Goal: Task Accomplishment & Management: Use online tool/utility

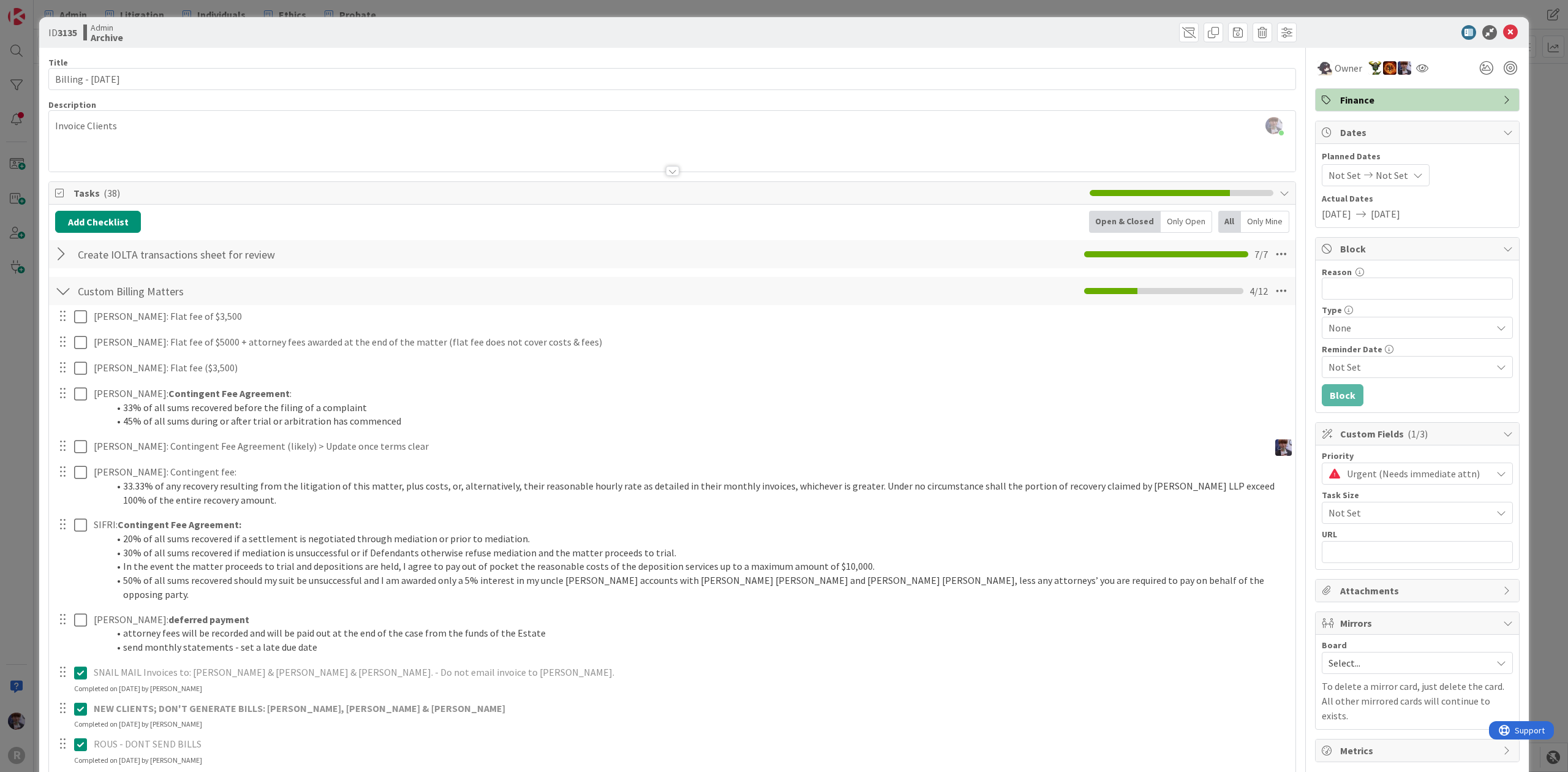
scroll to position [82, 0]
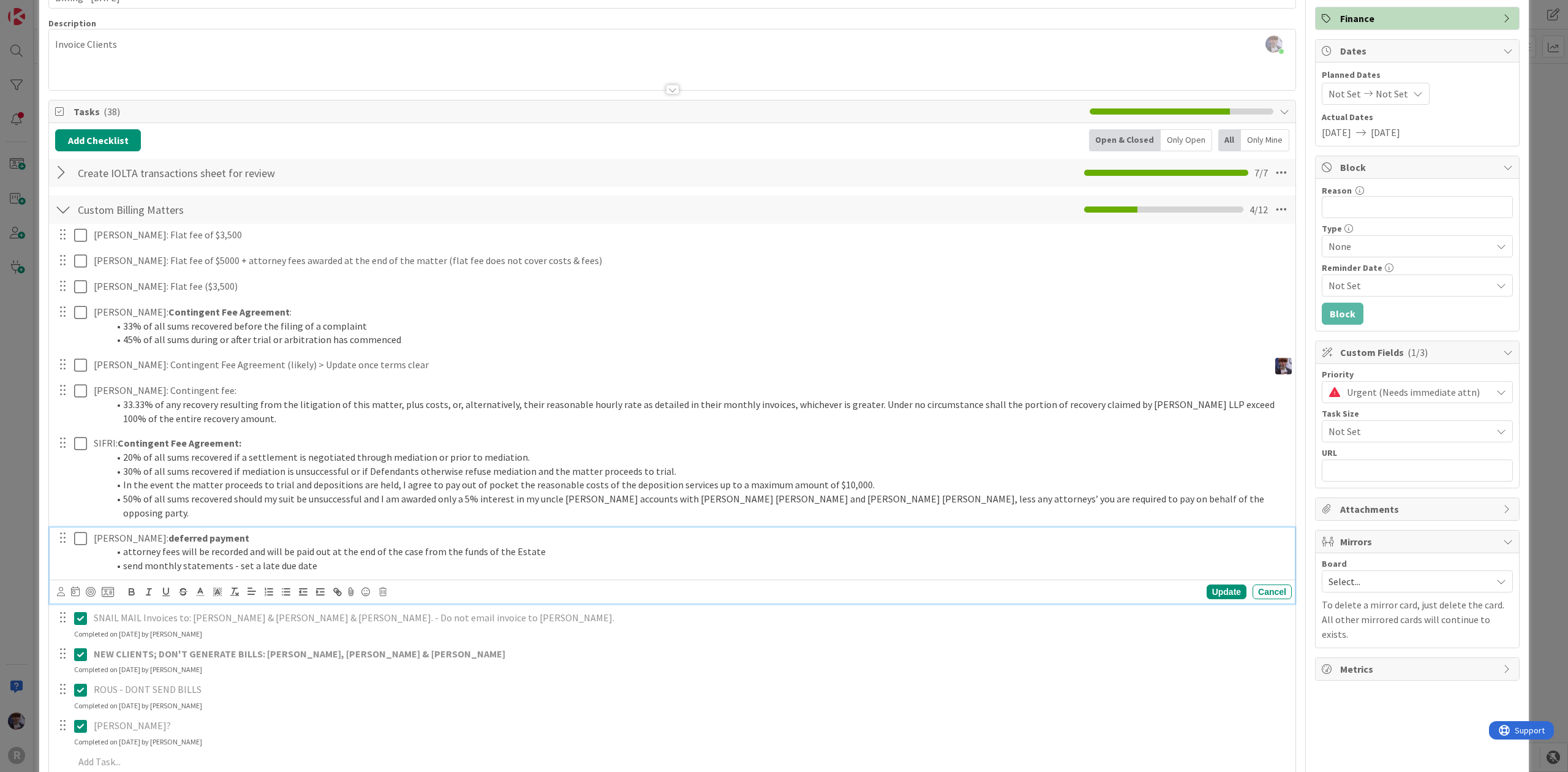
click at [382, 559] on li "send monthly statements - set a late due date" at bounding box center [697, 565] width 1178 height 14
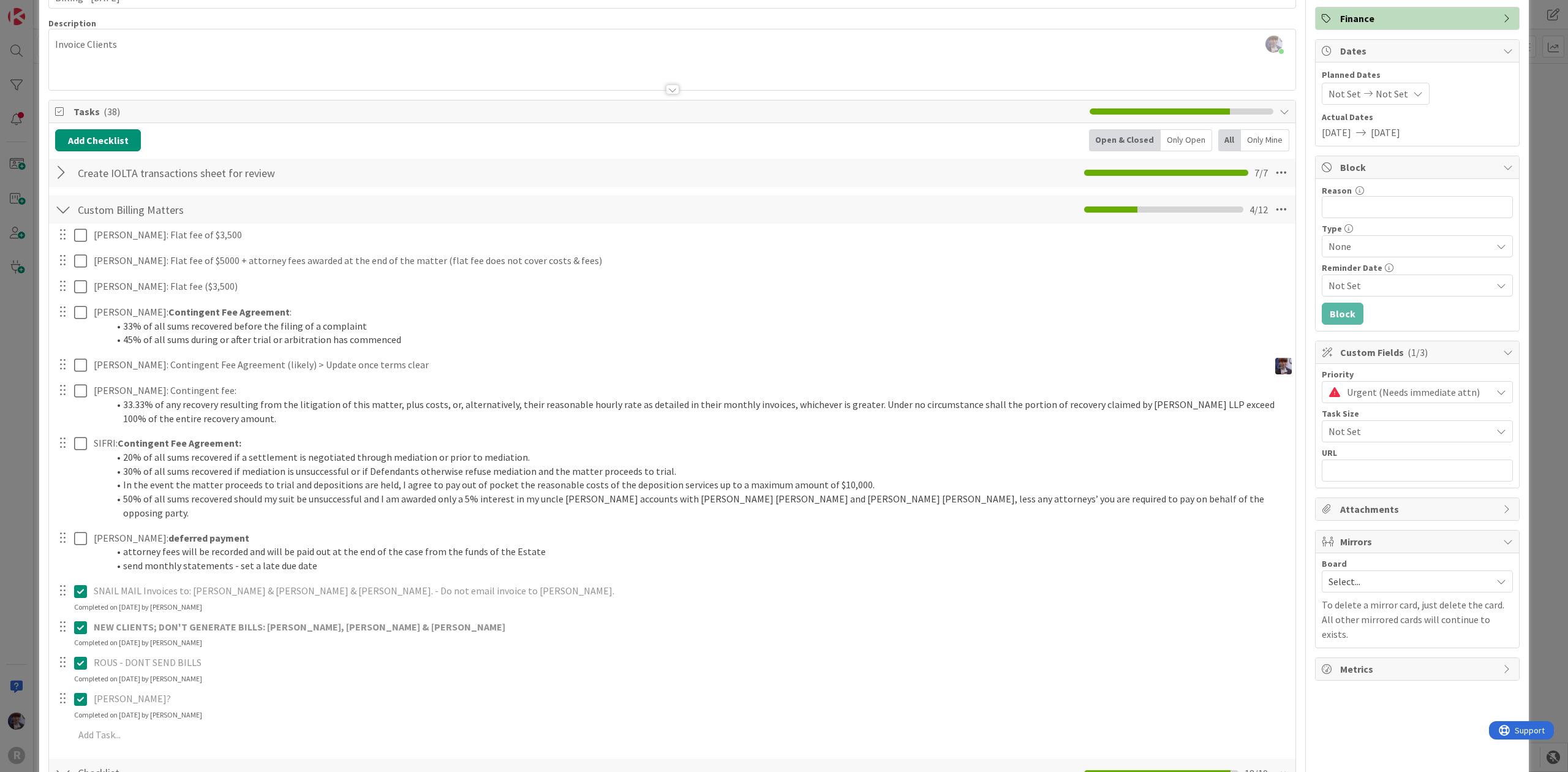
click at [1521, 44] on div "ID 3135 Admin Archive Title 20 / 128 Billing - 10/01/2025 Description Minka Lai…" at bounding box center [784, 386] width 1568 height 772
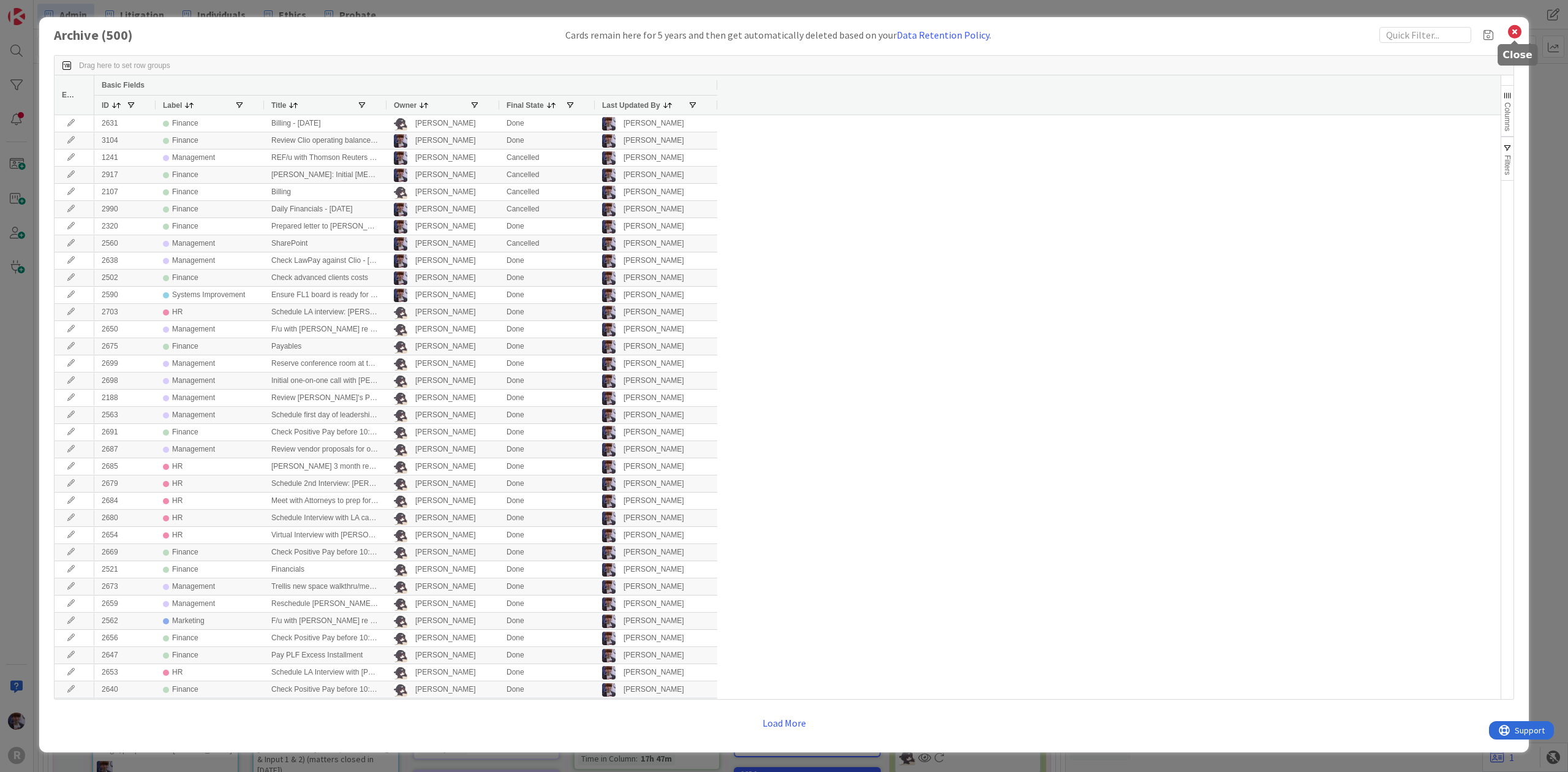
click at [1517, 35] on icon at bounding box center [1515, 32] width 16 height 17
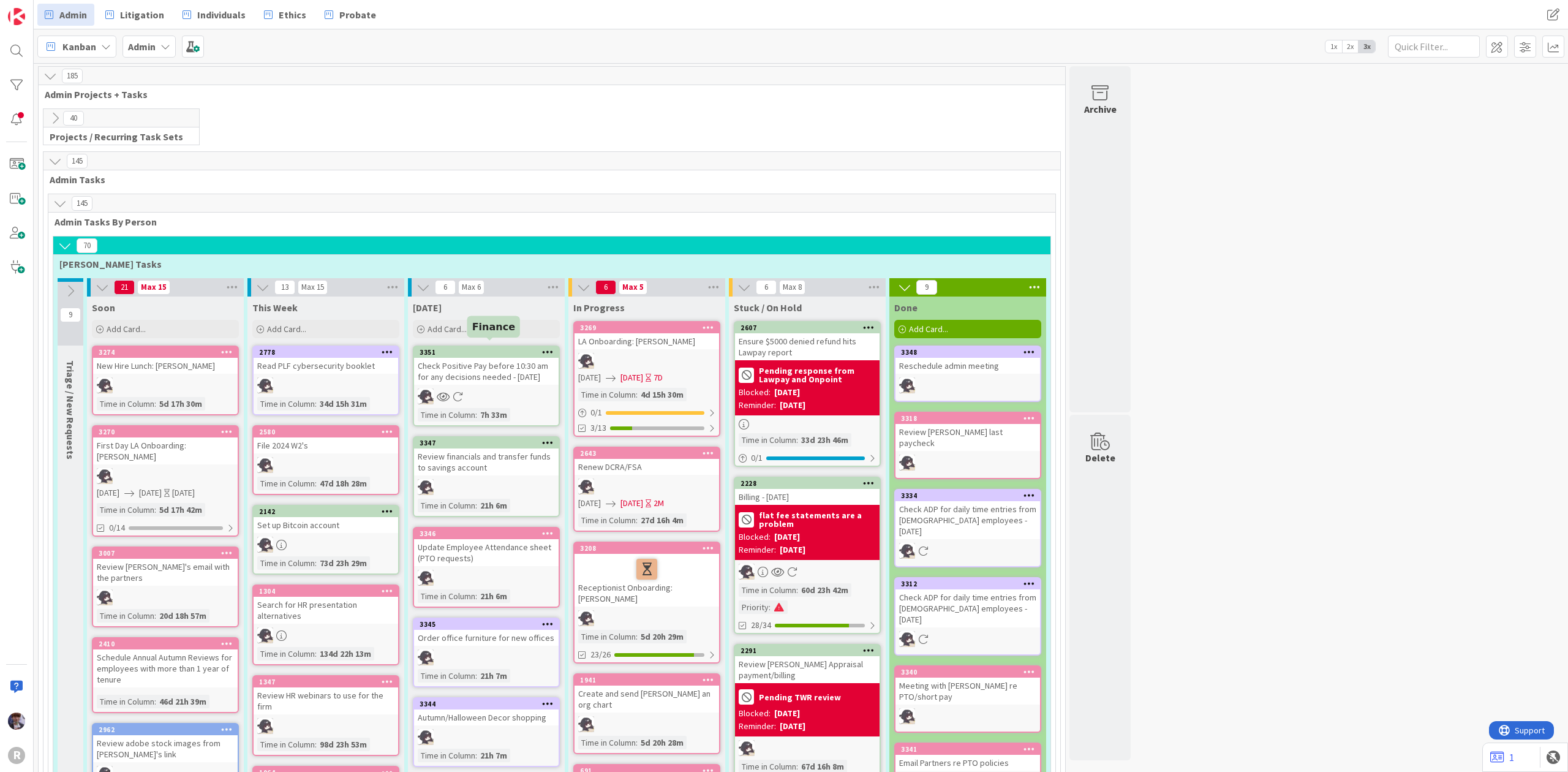
scroll to position [2217, 0]
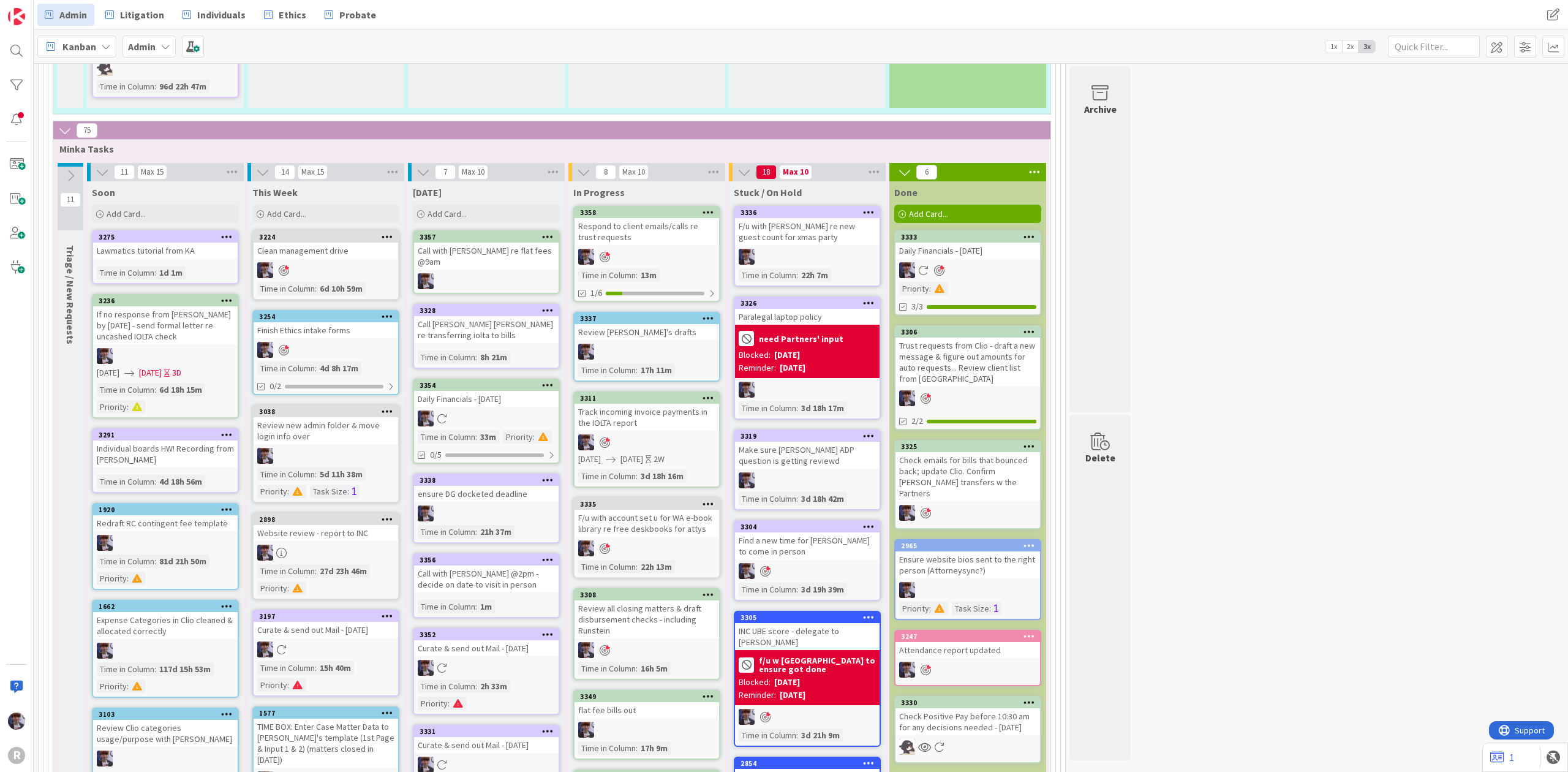
click at [614, 218] on div "Respond to client emails/calls re trust requests" at bounding box center [647, 231] width 145 height 27
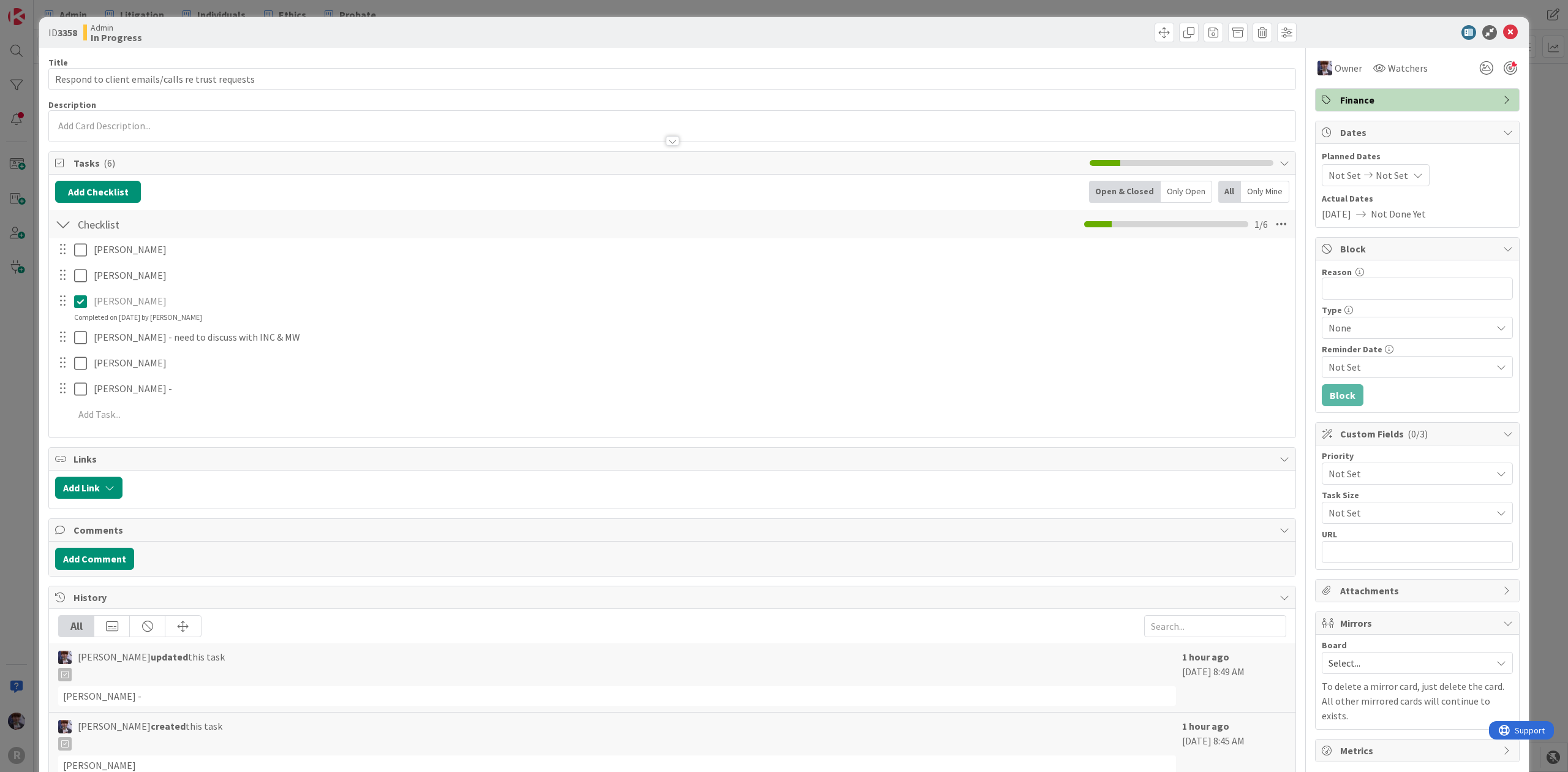
click at [113, 405] on div "Ritzer Update Cancel Azevedo Update Cancel Breazeale Update Cancel Completed on…" at bounding box center [672, 334] width 1234 height 192
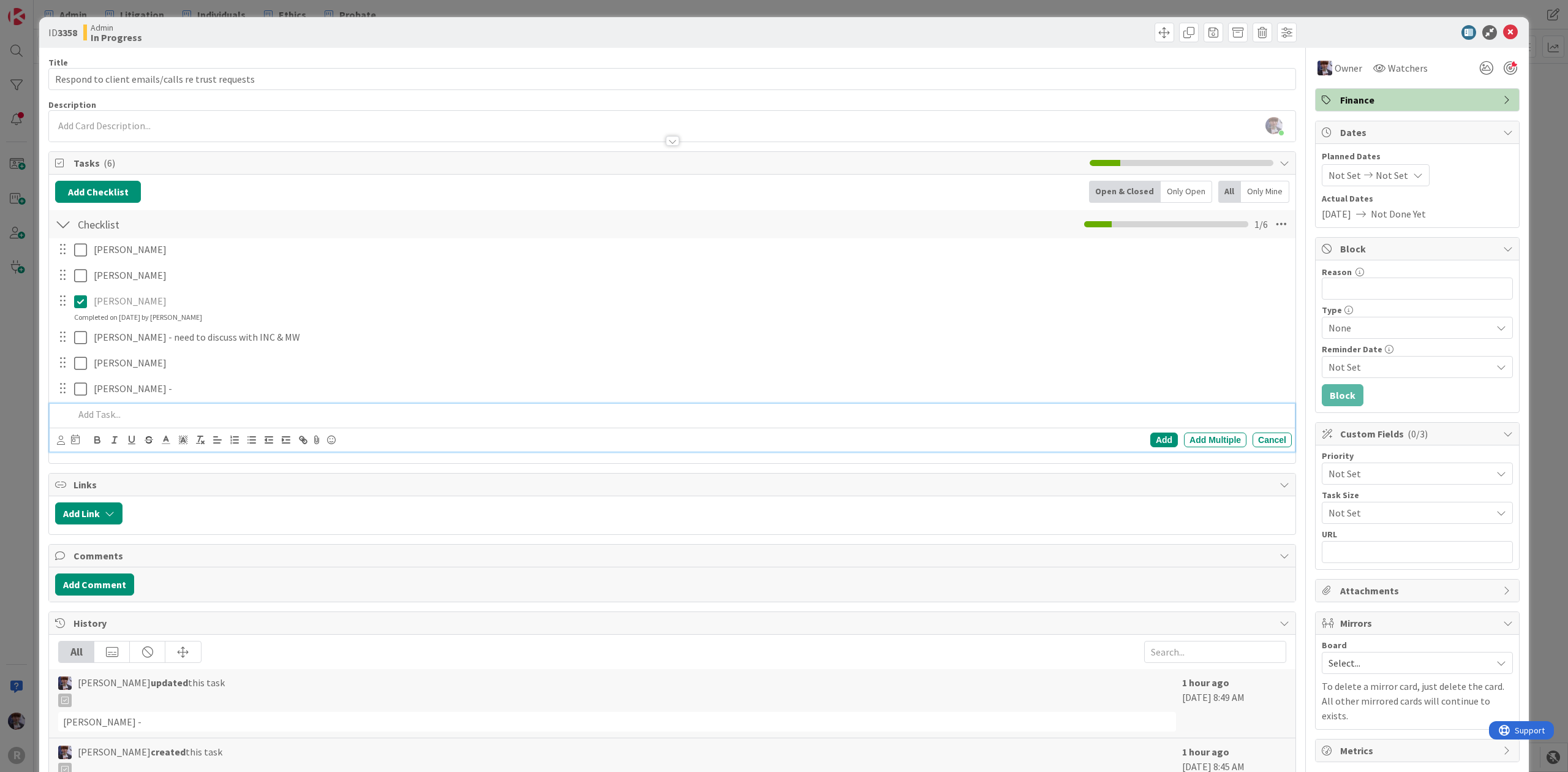
click at [110, 413] on p at bounding box center [681, 414] width 1213 height 14
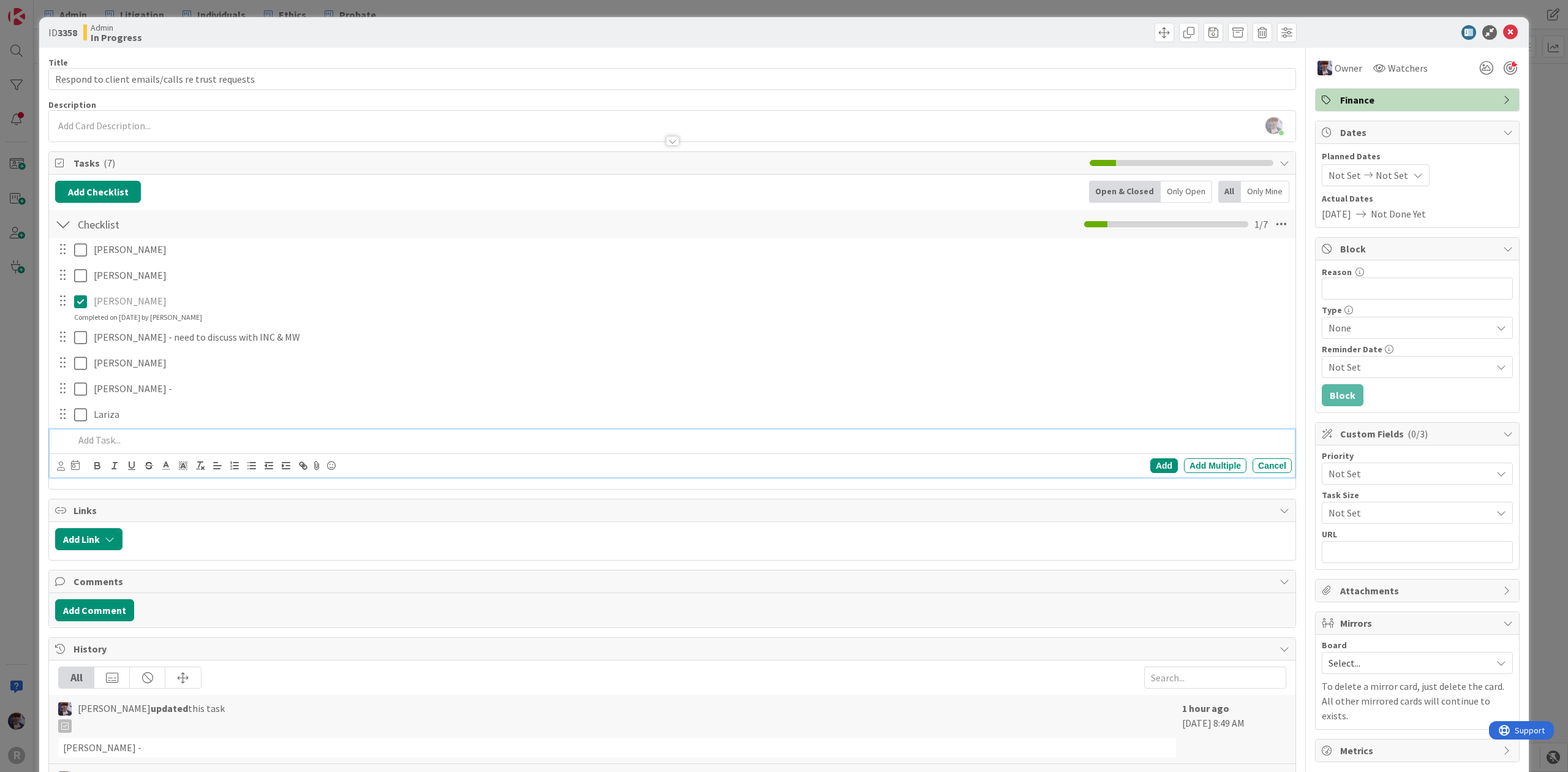
click at [109, 451] on div at bounding box center [680, 440] width 1223 height 22
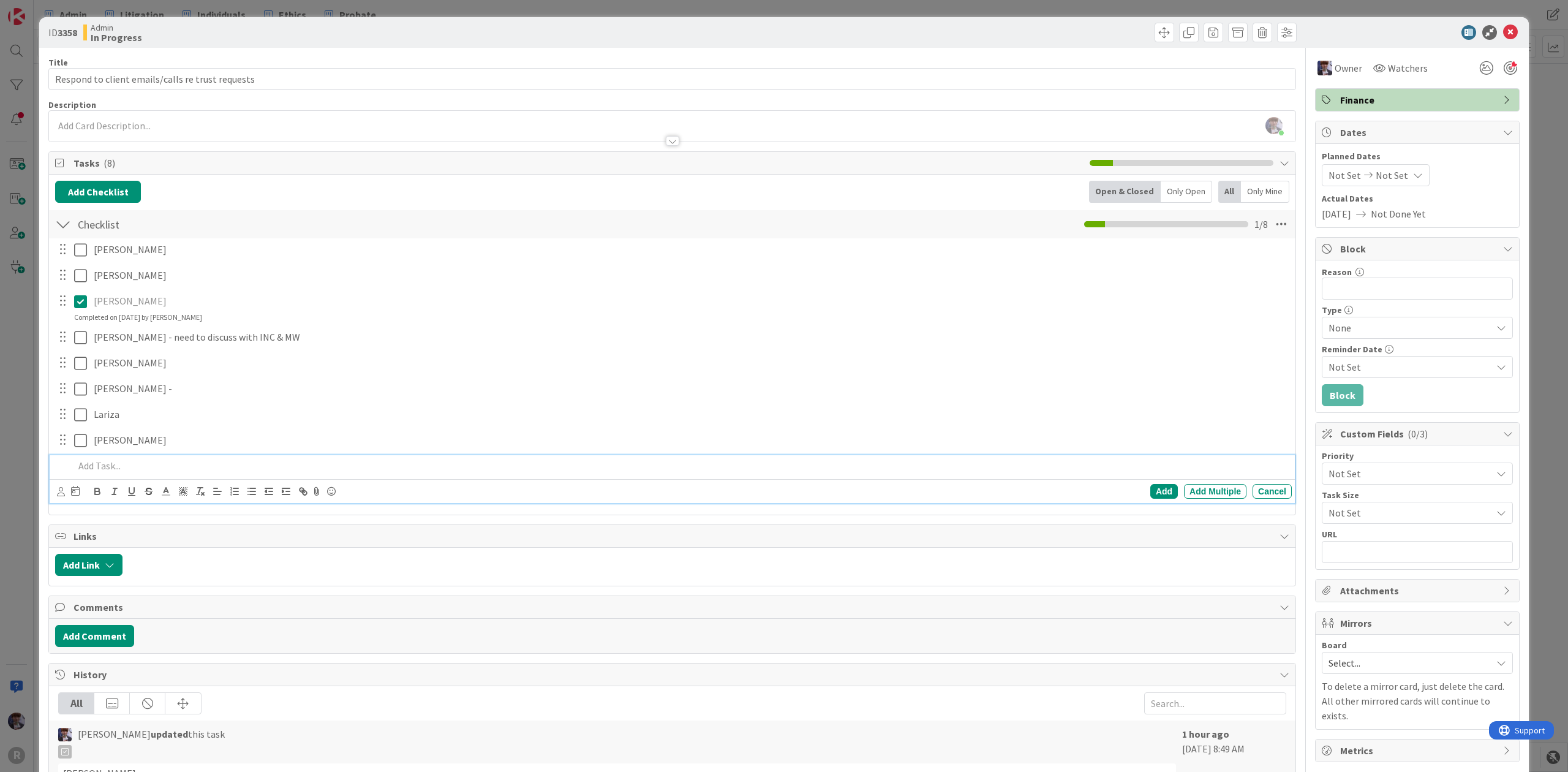
click at [1102, 13] on div "ID 3358 Admin In Progress Title 49 / 128 Respond to client emails/calls re trus…" at bounding box center [784, 386] width 1568 height 772
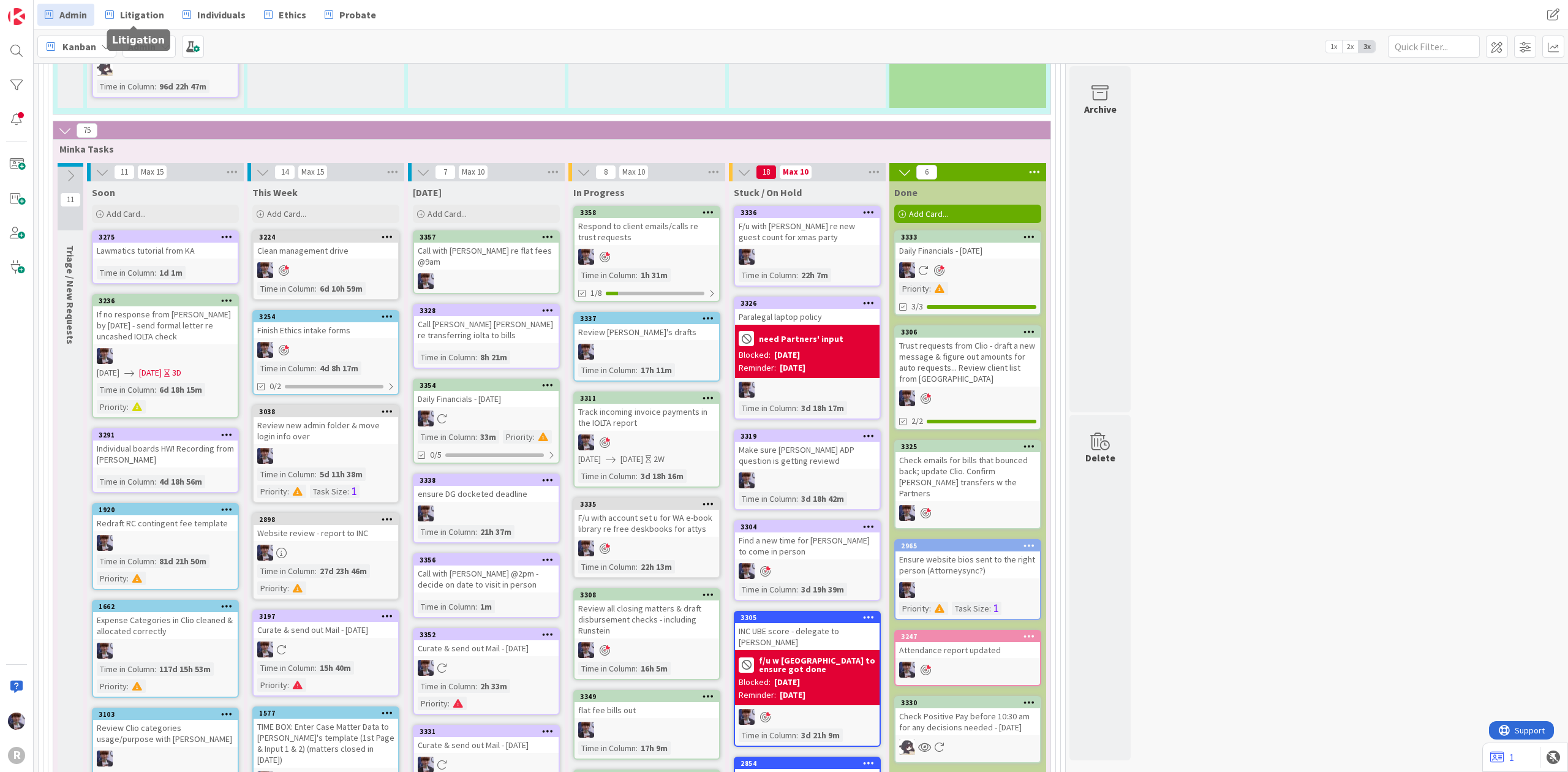
click at [640, 219] on div "3358 Move to Top Move to Bottom Assign Labels... Assign Tokens... Link Card... …" at bounding box center [647, 254] width 147 height 96
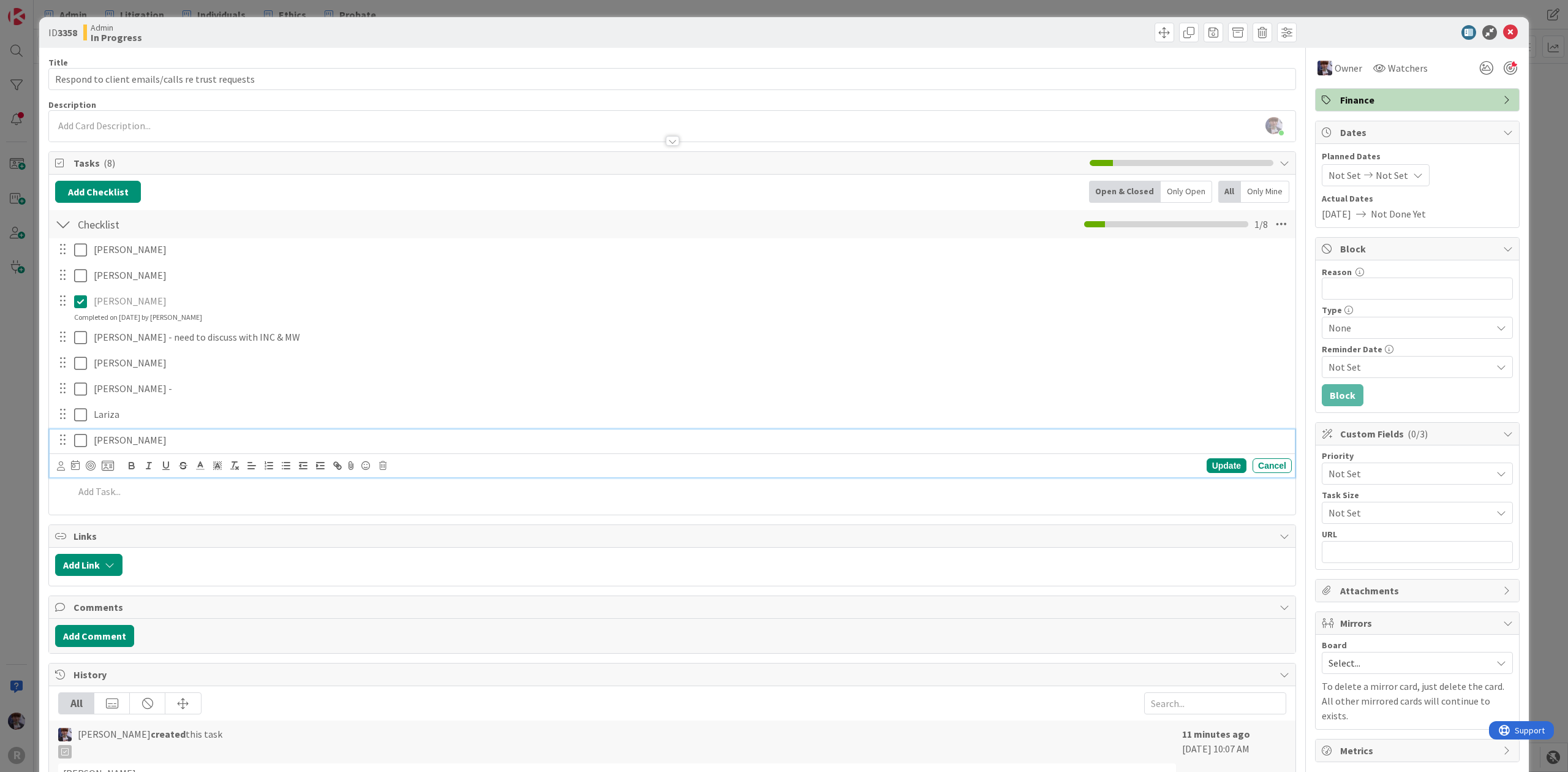
click at [82, 445] on icon at bounding box center [81, 440] width 13 height 14
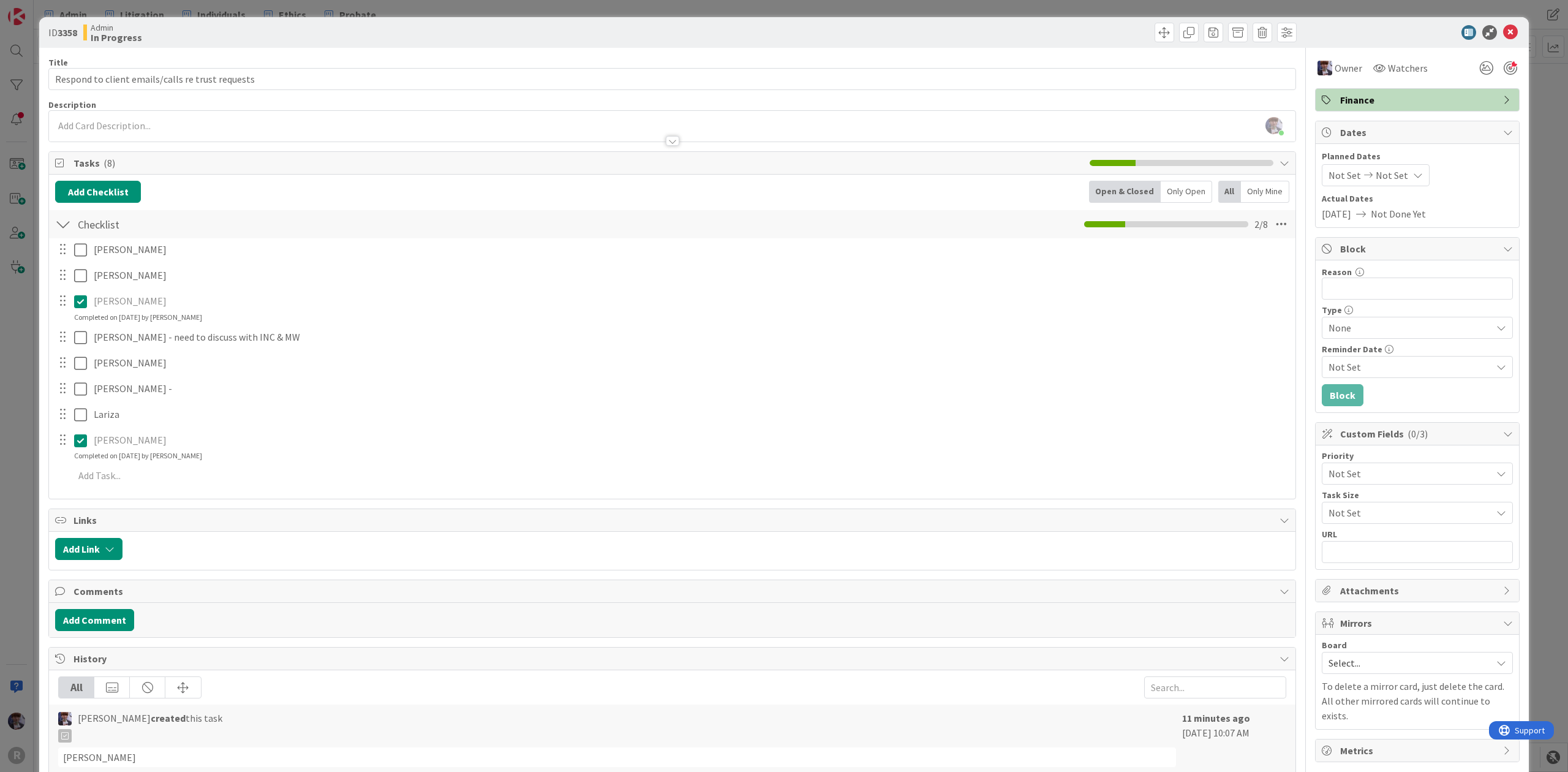
click at [21, 359] on div "ID 3358 Admin In Progress Title 49 / 128 Respond to client emails/calls re trus…" at bounding box center [784, 386] width 1568 height 772
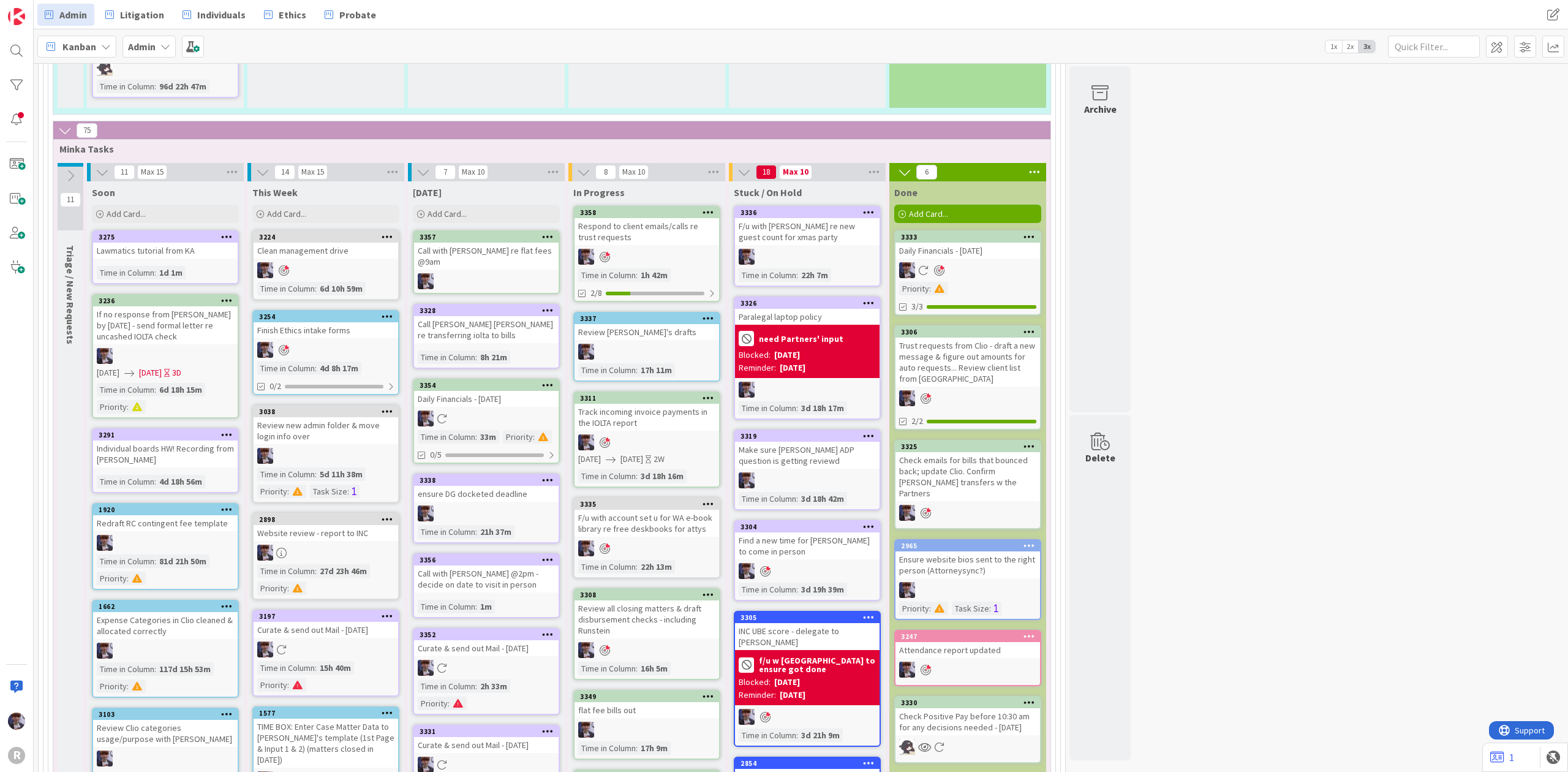
click at [643, 249] on div at bounding box center [647, 257] width 145 height 16
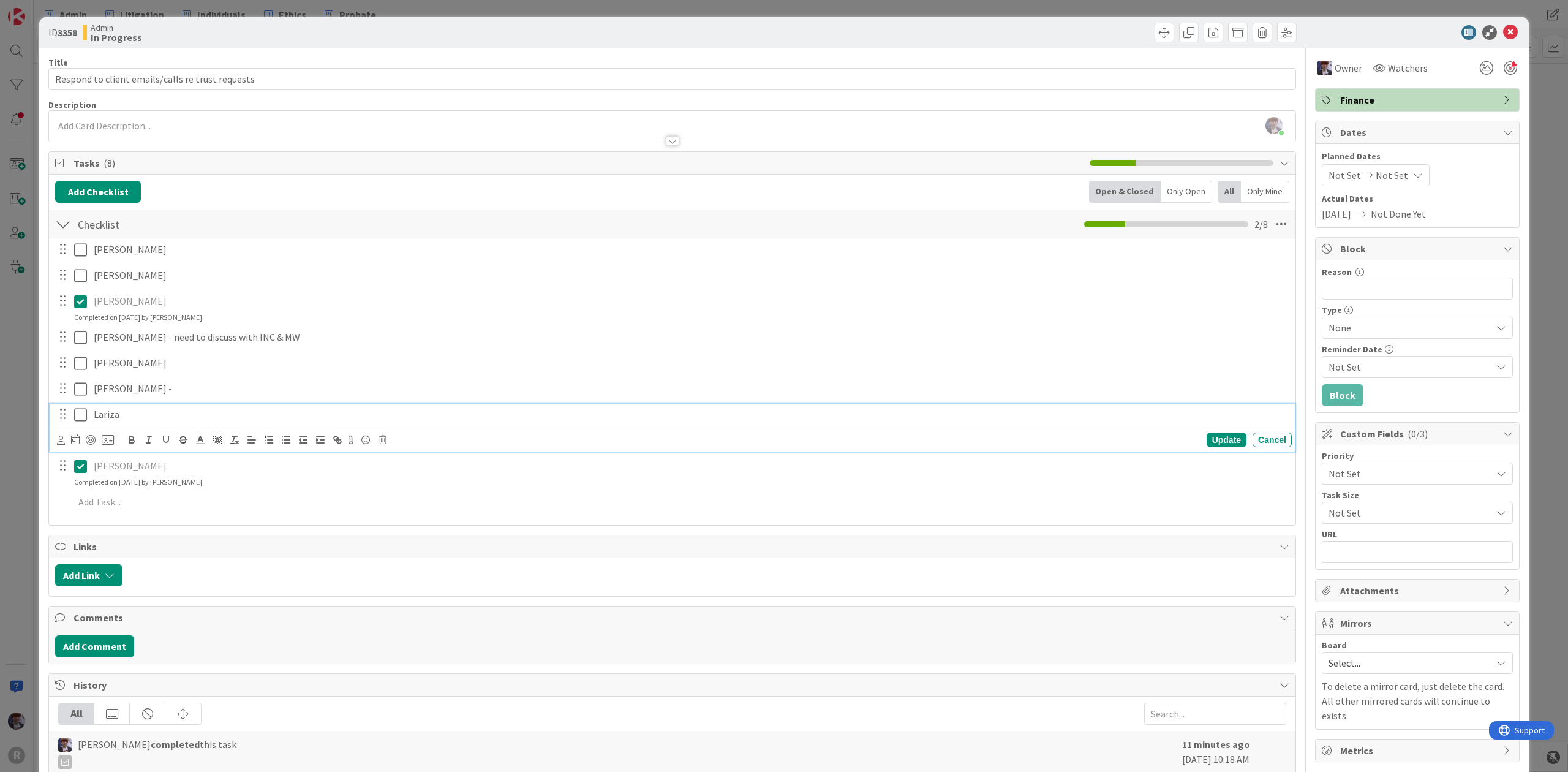
click at [75, 417] on icon at bounding box center [81, 415] width 13 height 14
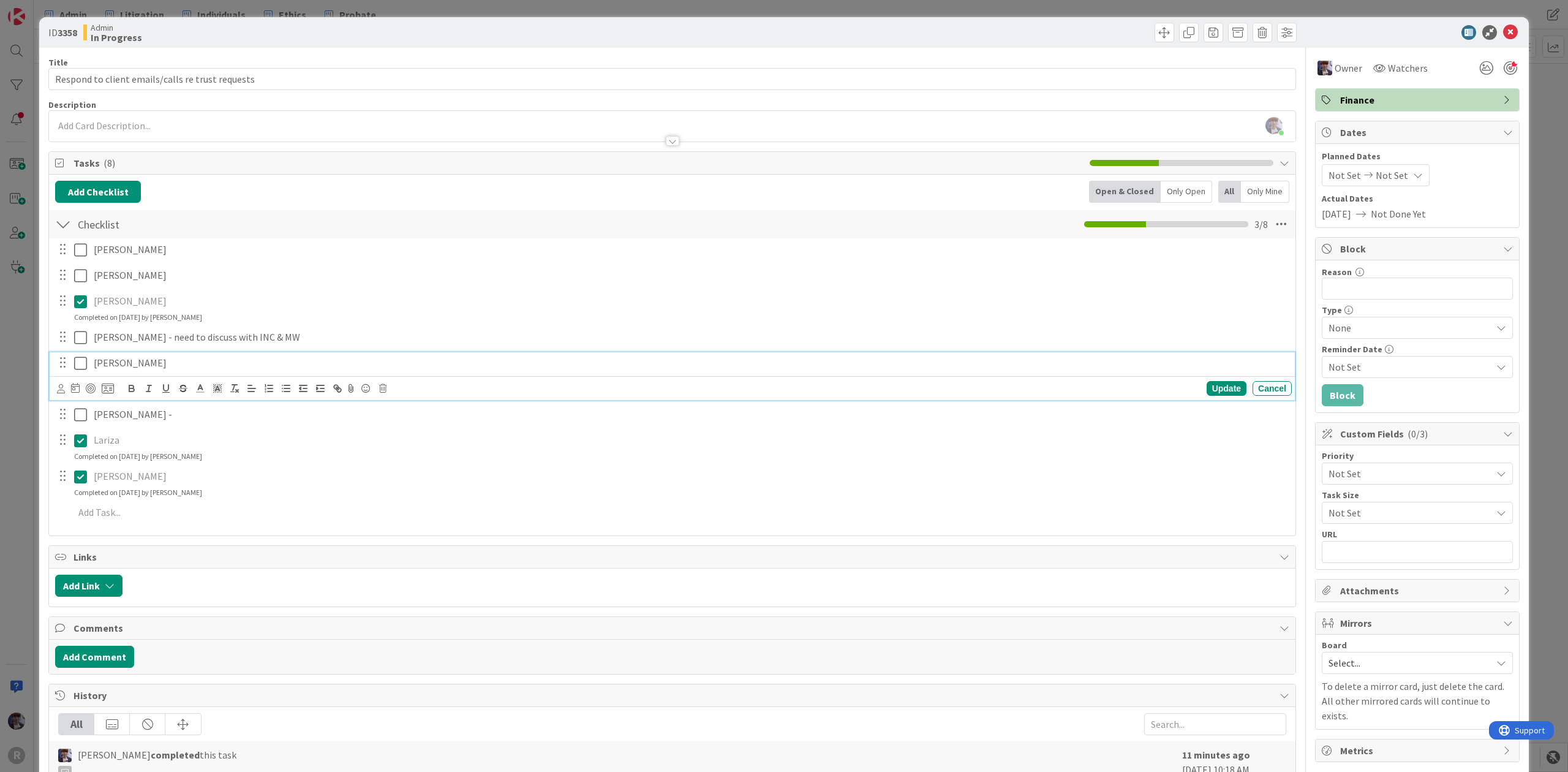
click at [75, 371] on icon at bounding box center [81, 363] width 13 height 14
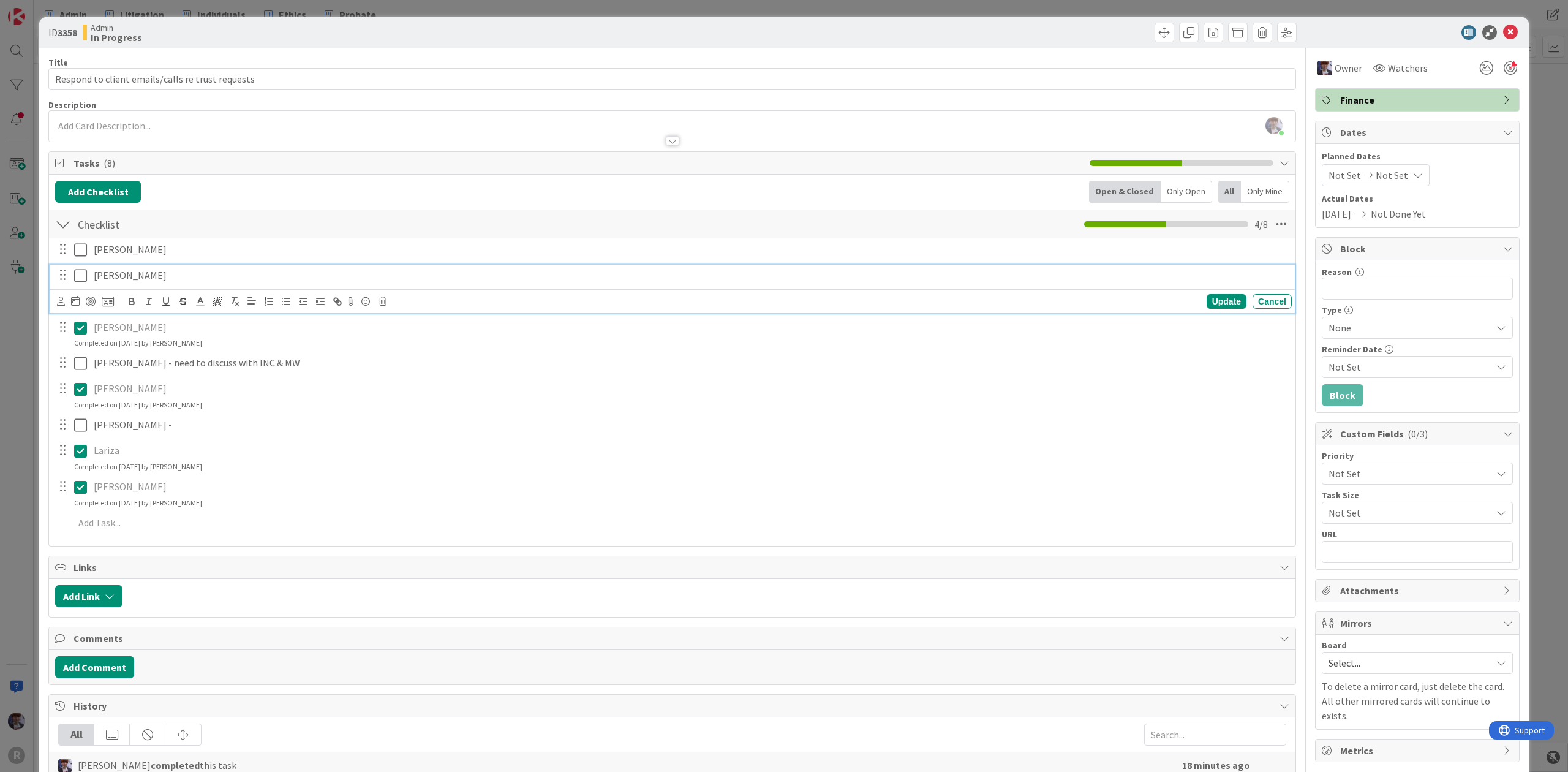
click at [84, 277] on icon at bounding box center [81, 276] width 13 height 14
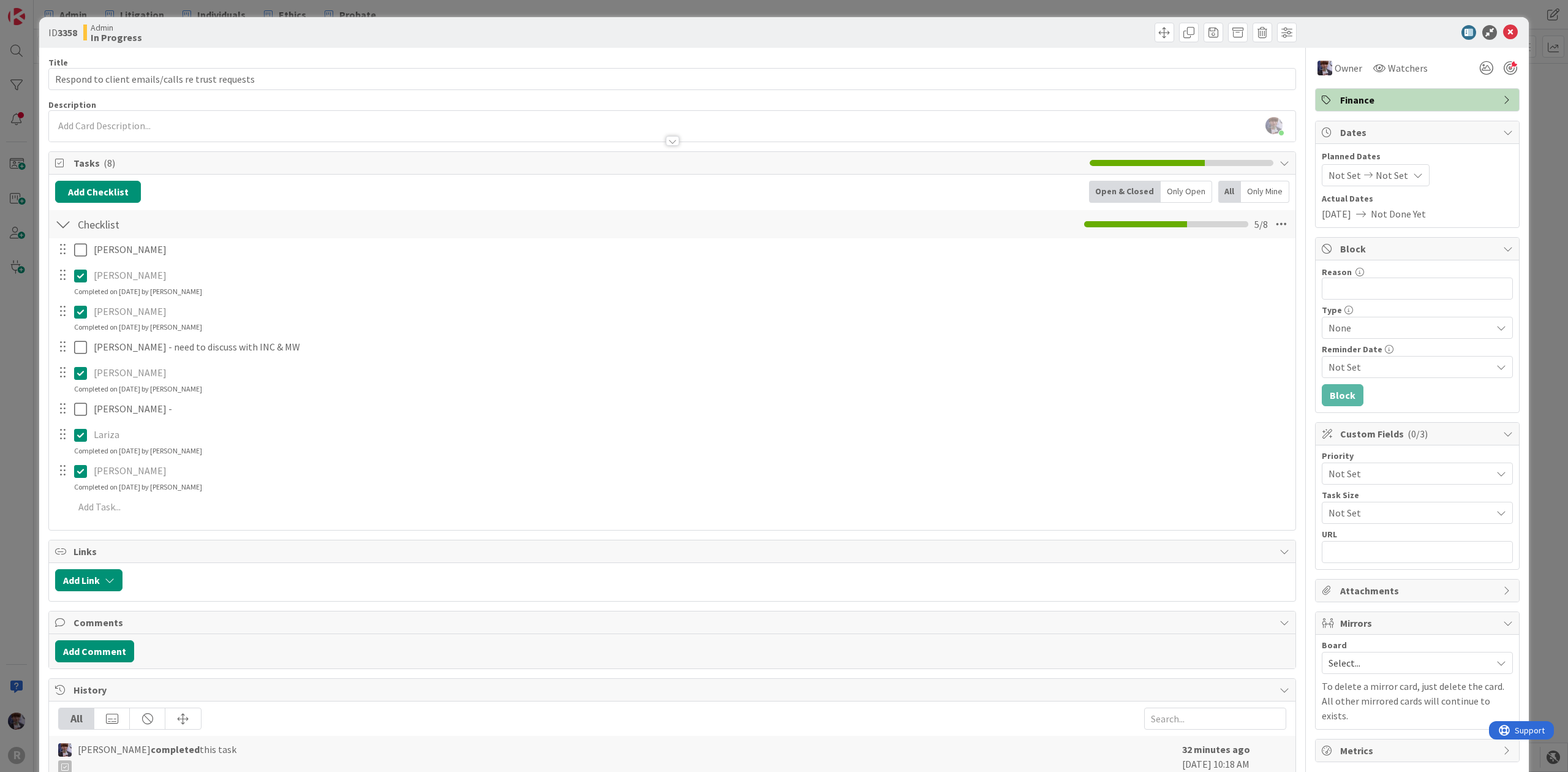
drag, startPoint x: 81, startPoint y: 440, endPoint x: 109, endPoint y: 442, distance: 28.1
click at [81, 440] on icon at bounding box center [81, 435] width 13 height 14
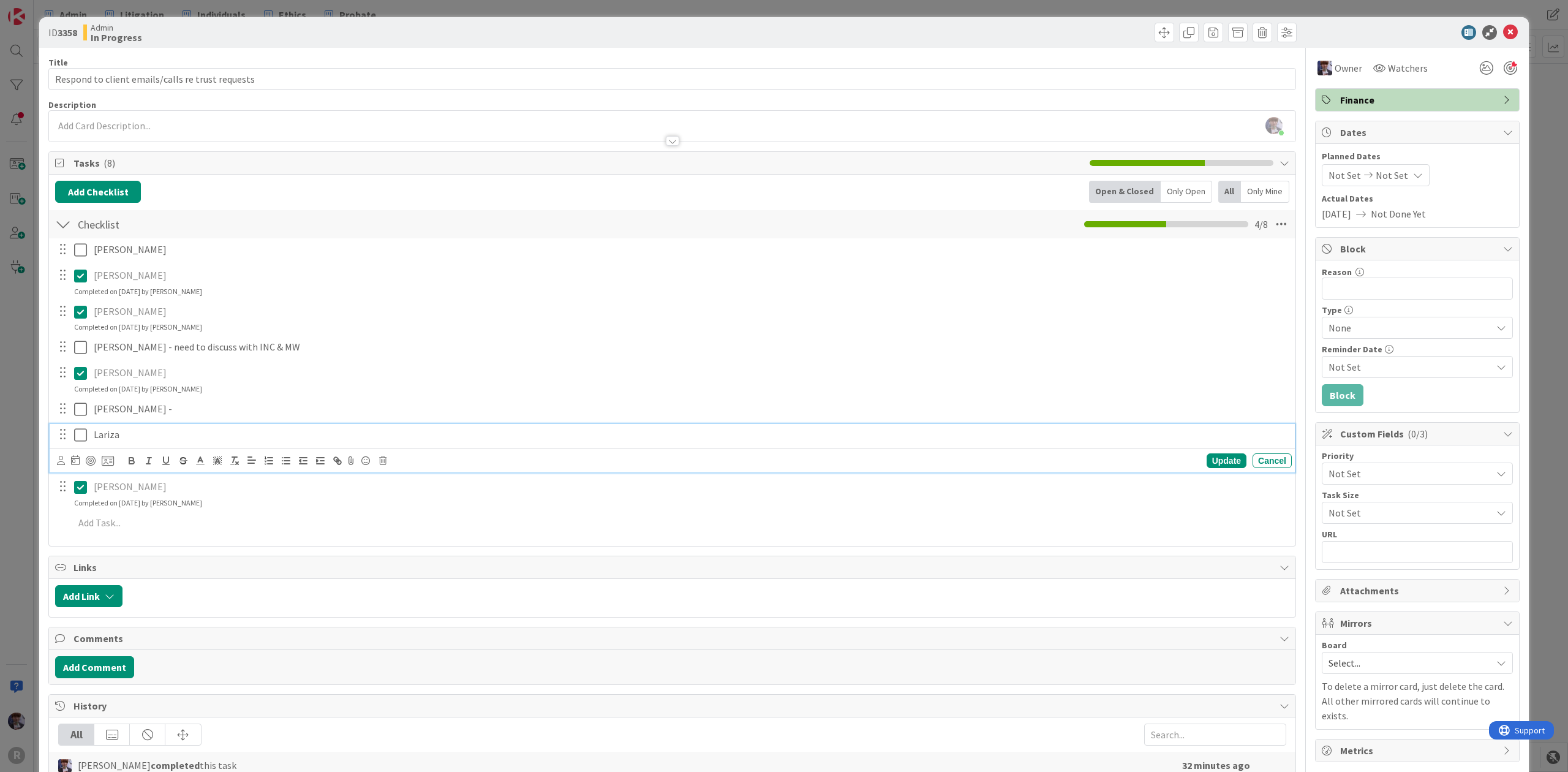
click at [145, 436] on p "Lariza" at bounding box center [690, 434] width 1193 height 14
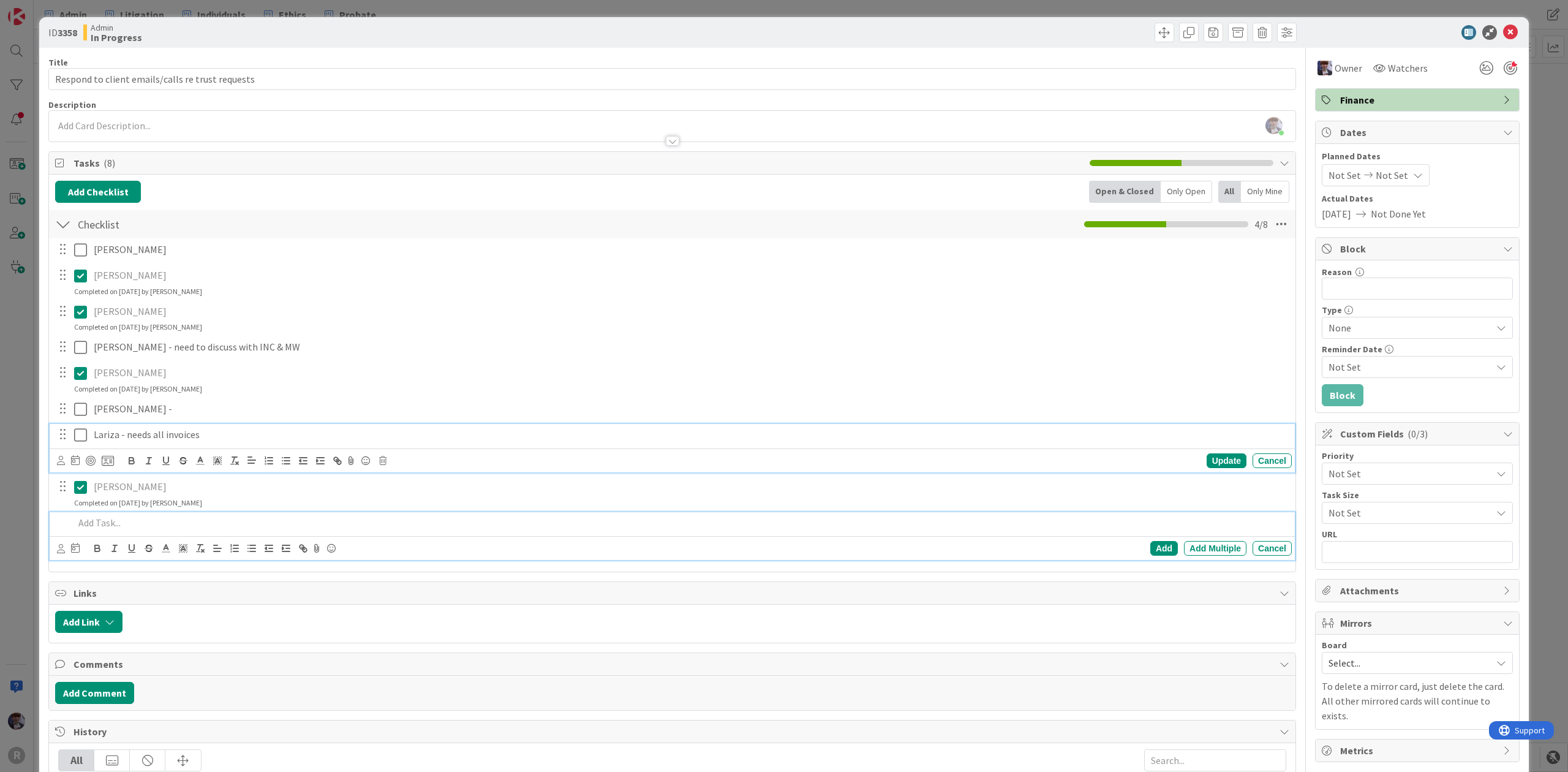
click at [157, 525] on p at bounding box center [681, 523] width 1213 height 14
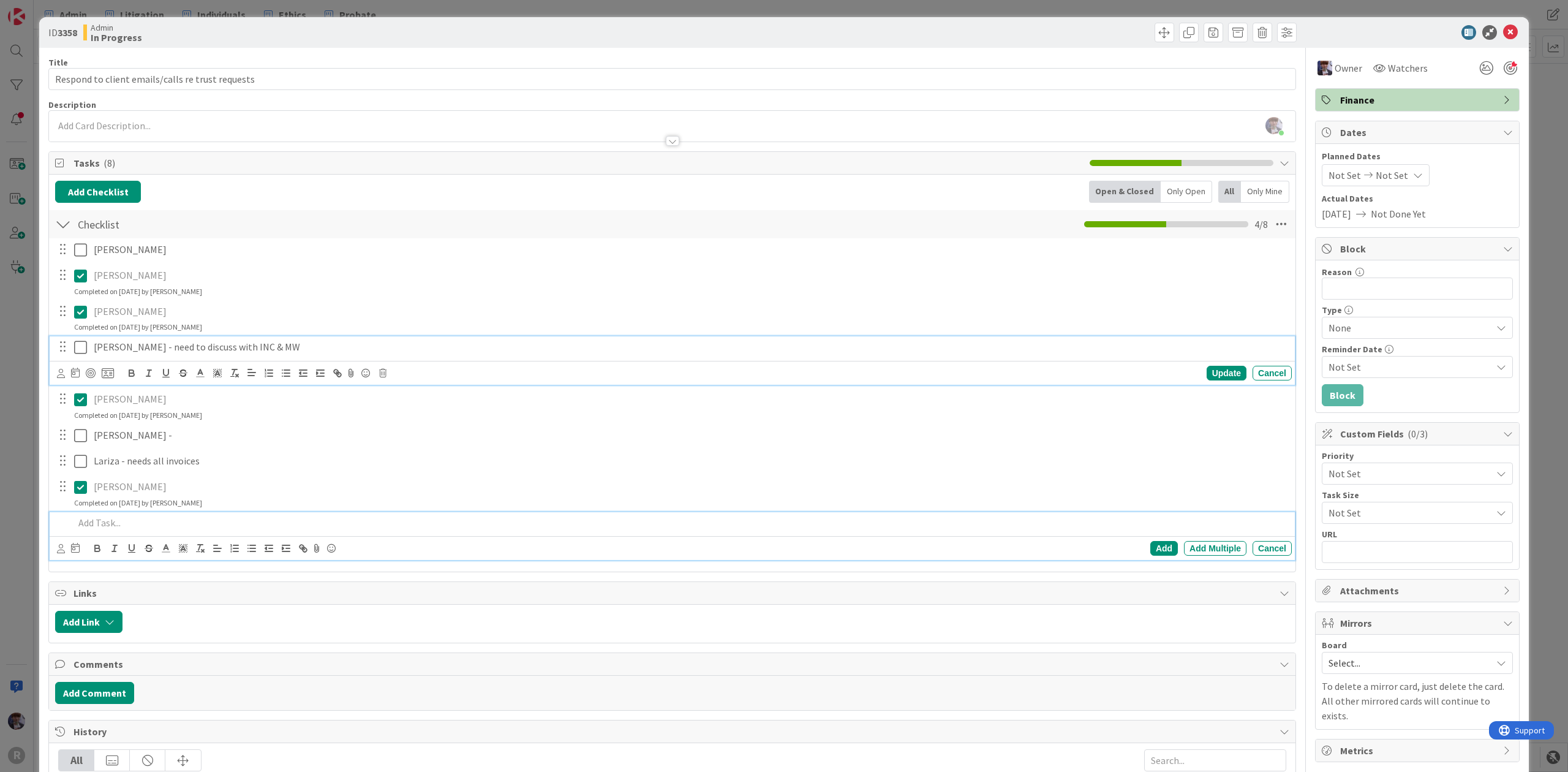
click at [285, 354] on p "Mary Andrews - need to discuss with INC & MW" at bounding box center [690, 347] width 1193 height 14
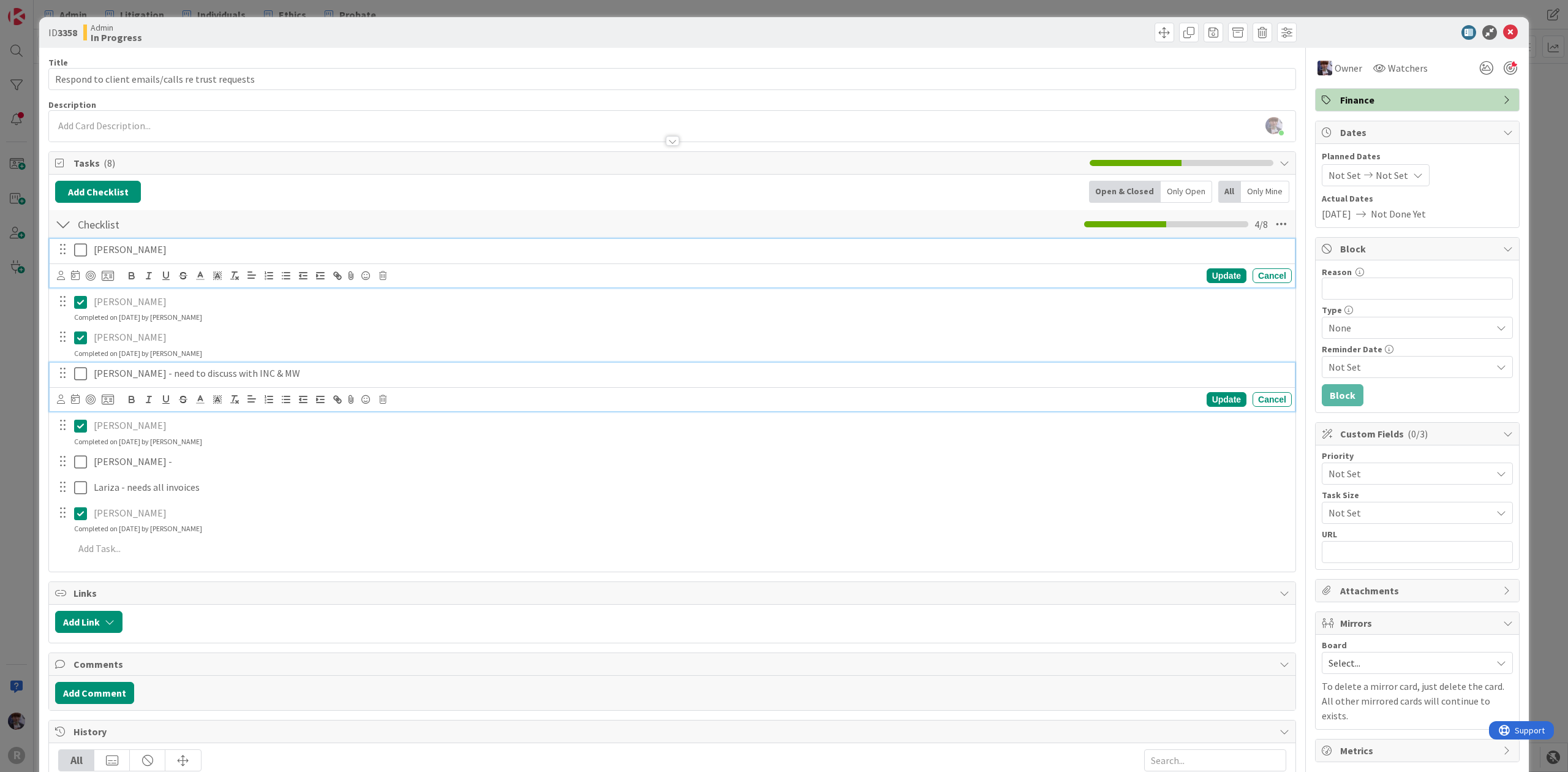
click at [80, 250] on icon at bounding box center [81, 250] width 13 height 14
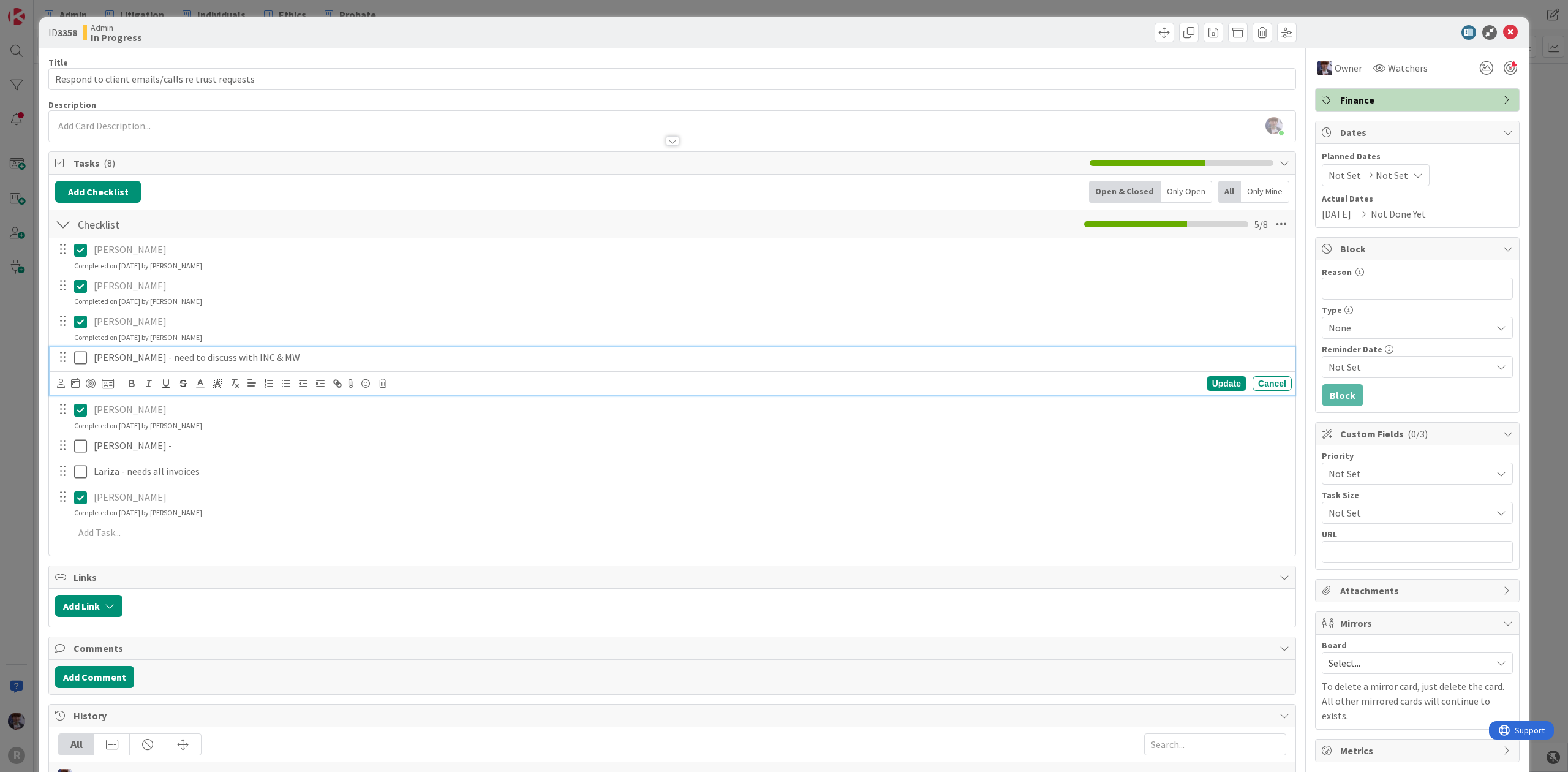
click at [80, 358] on icon at bounding box center [81, 358] width 13 height 14
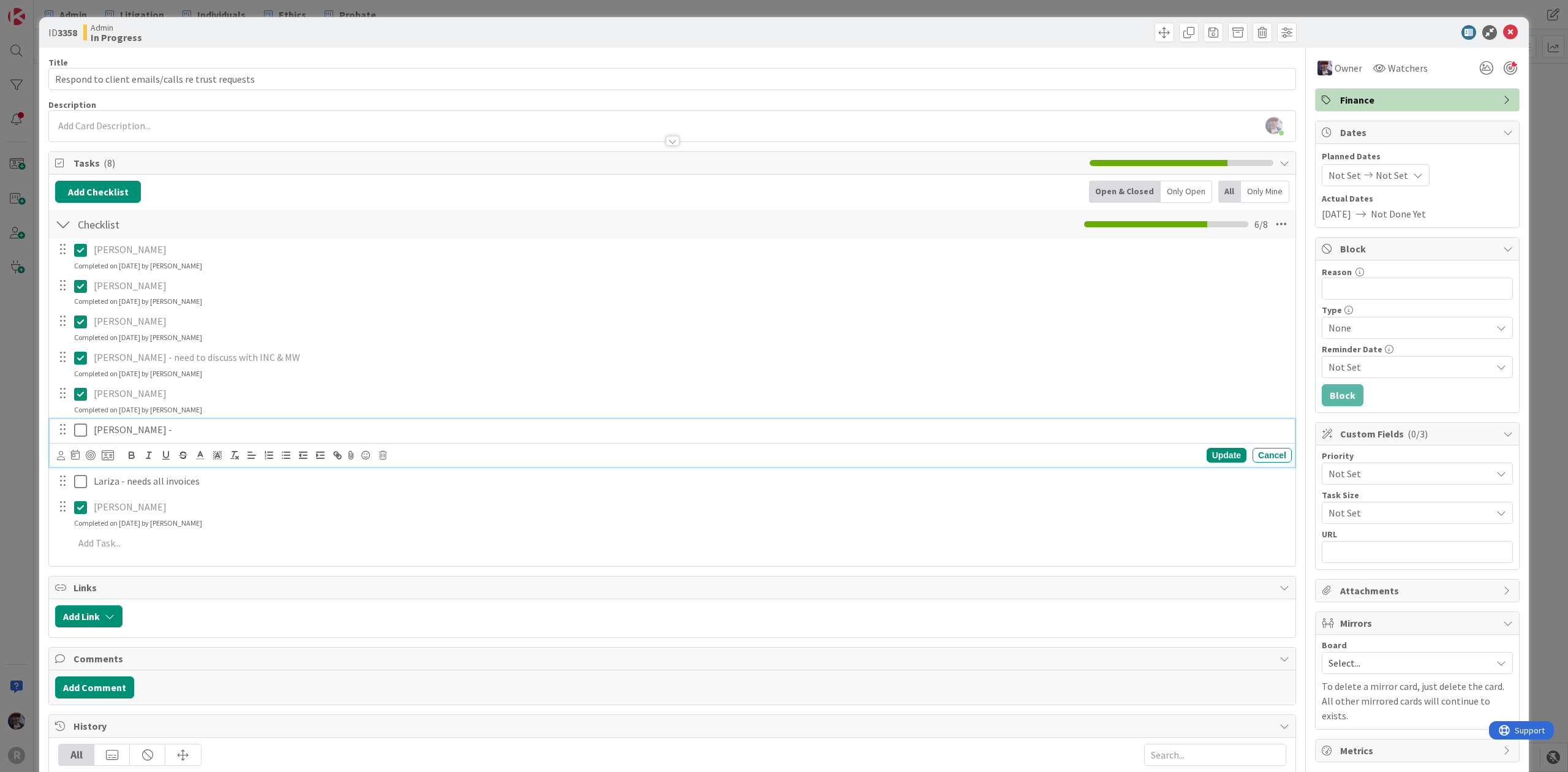
click at [82, 427] on icon at bounding box center [81, 430] width 13 height 14
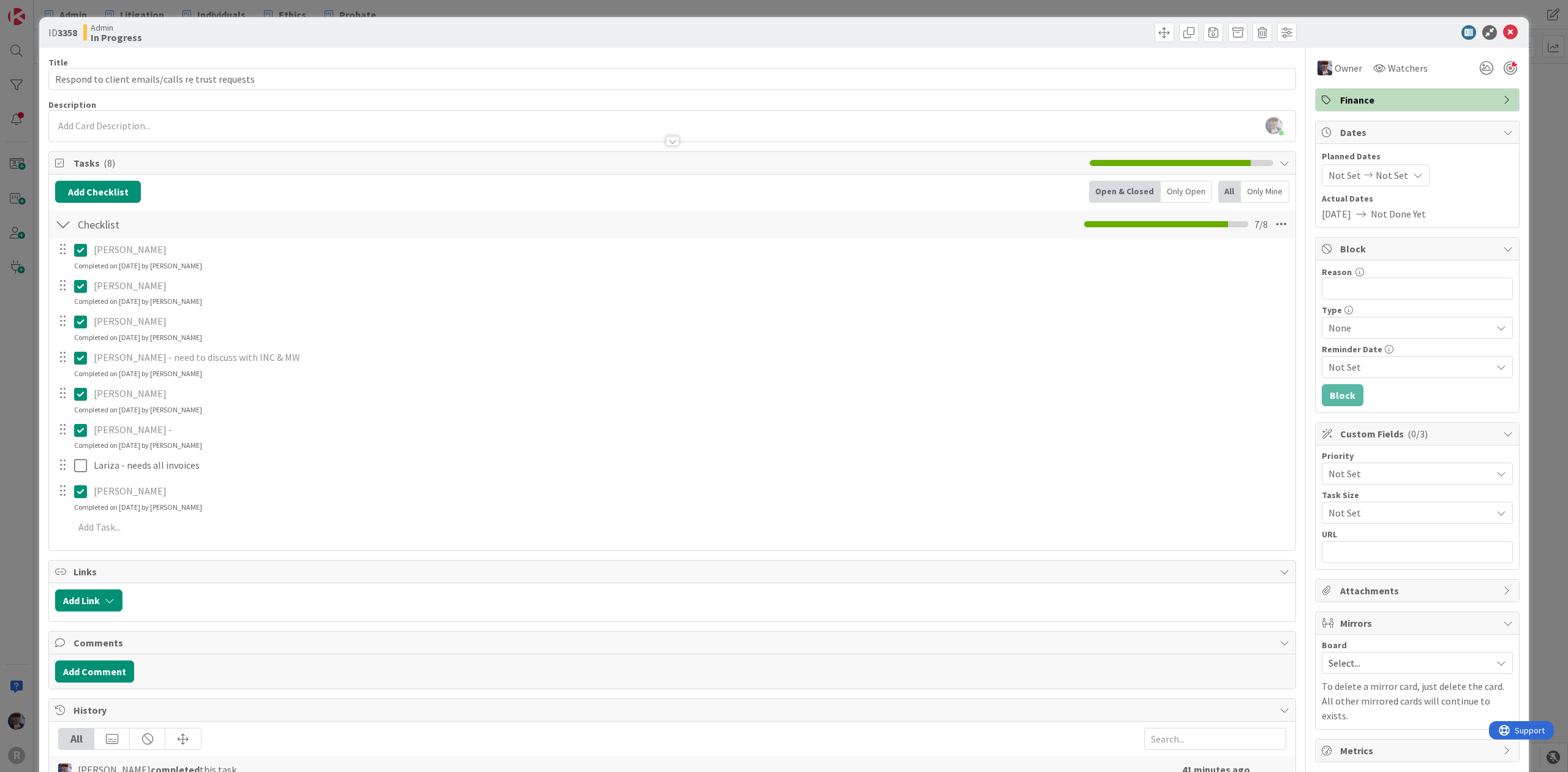
click at [145, 365] on p "Mary Andrews - need to discuss with INC & MW" at bounding box center [690, 357] width 1193 height 14
click at [84, 361] on icon at bounding box center [81, 358] width 13 height 14
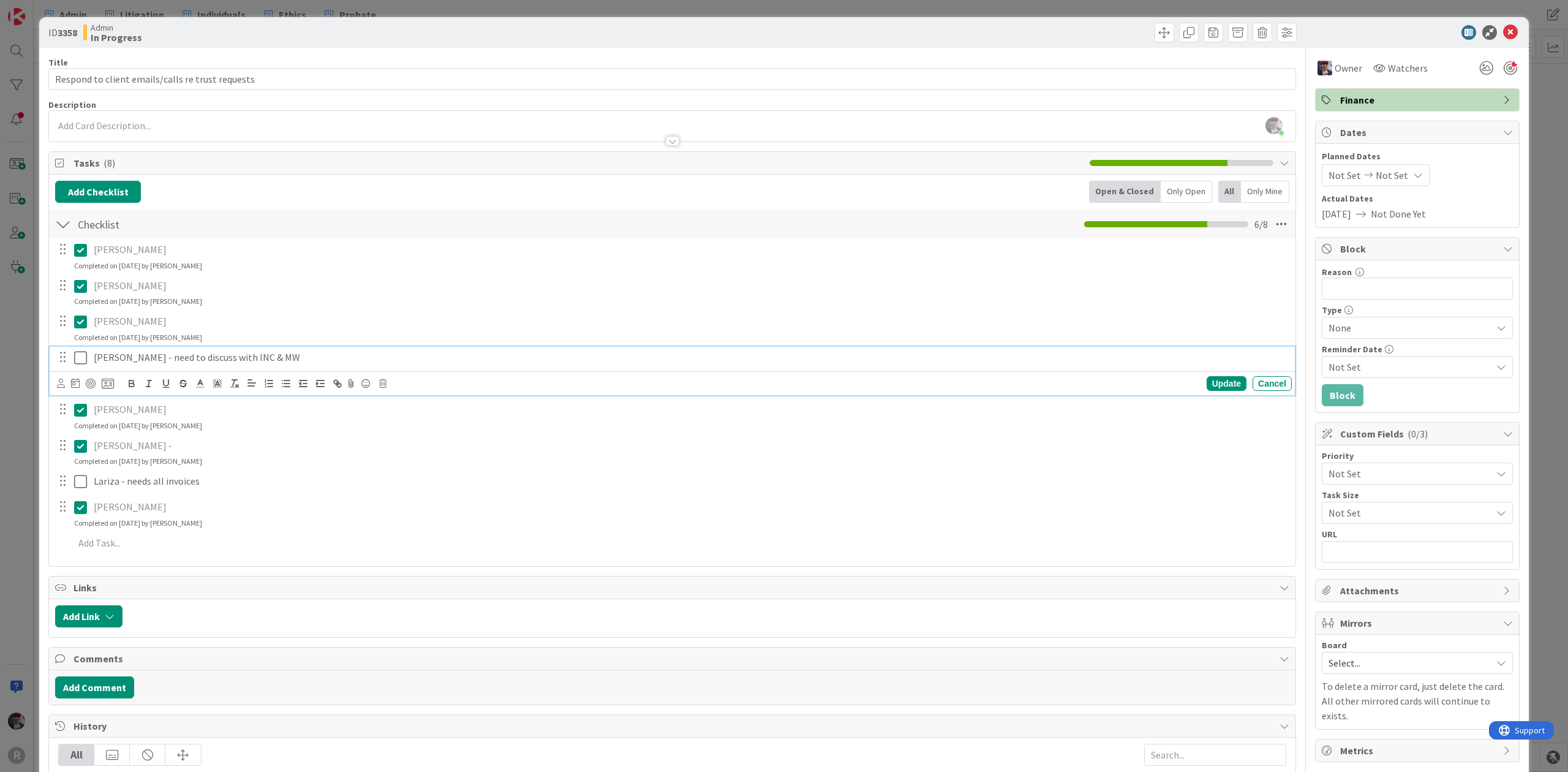
click at [431, 351] on div "Mary Andrews - need to discuss with INC & MW" at bounding box center [690, 357] width 1203 height 22
drag, startPoint x: 459, startPoint y: 357, endPoint x: 294, endPoint y: 358, distance: 165.0
click at [294, 357] on p "Mary Andrews - need to discuss with INC & MW - delegated scheduling to Casandra" at bounding box center [690, 357] width 1193 height 14
copy p "elegated scheduling to Casandra"
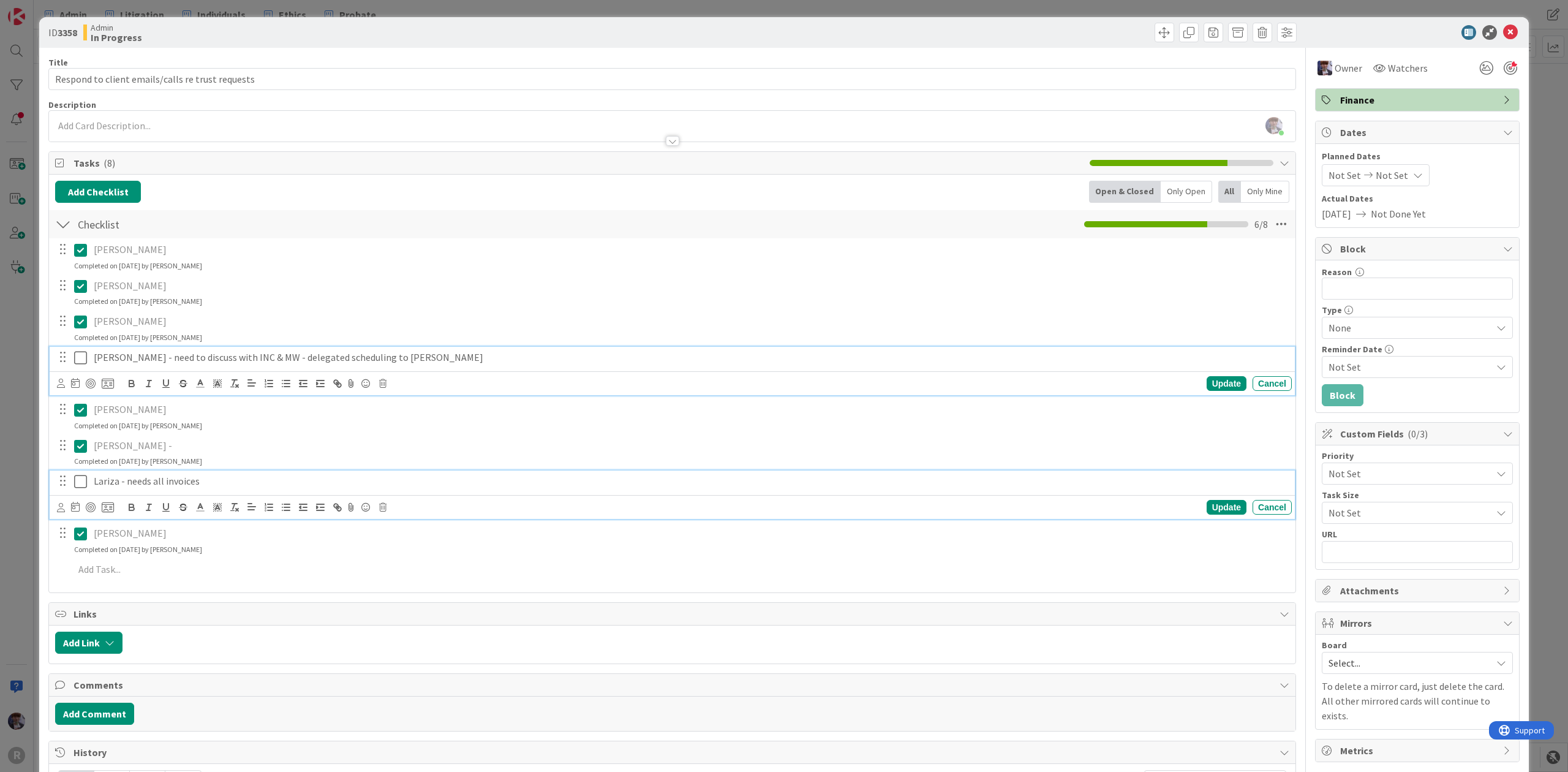
click at [180, 488] on p "Lariza - needs all invoices" at bounding box center [690, 481] width 1193 height 14
click at [78, 361] on icon at bounding box center [81, 358] width 13 height 14
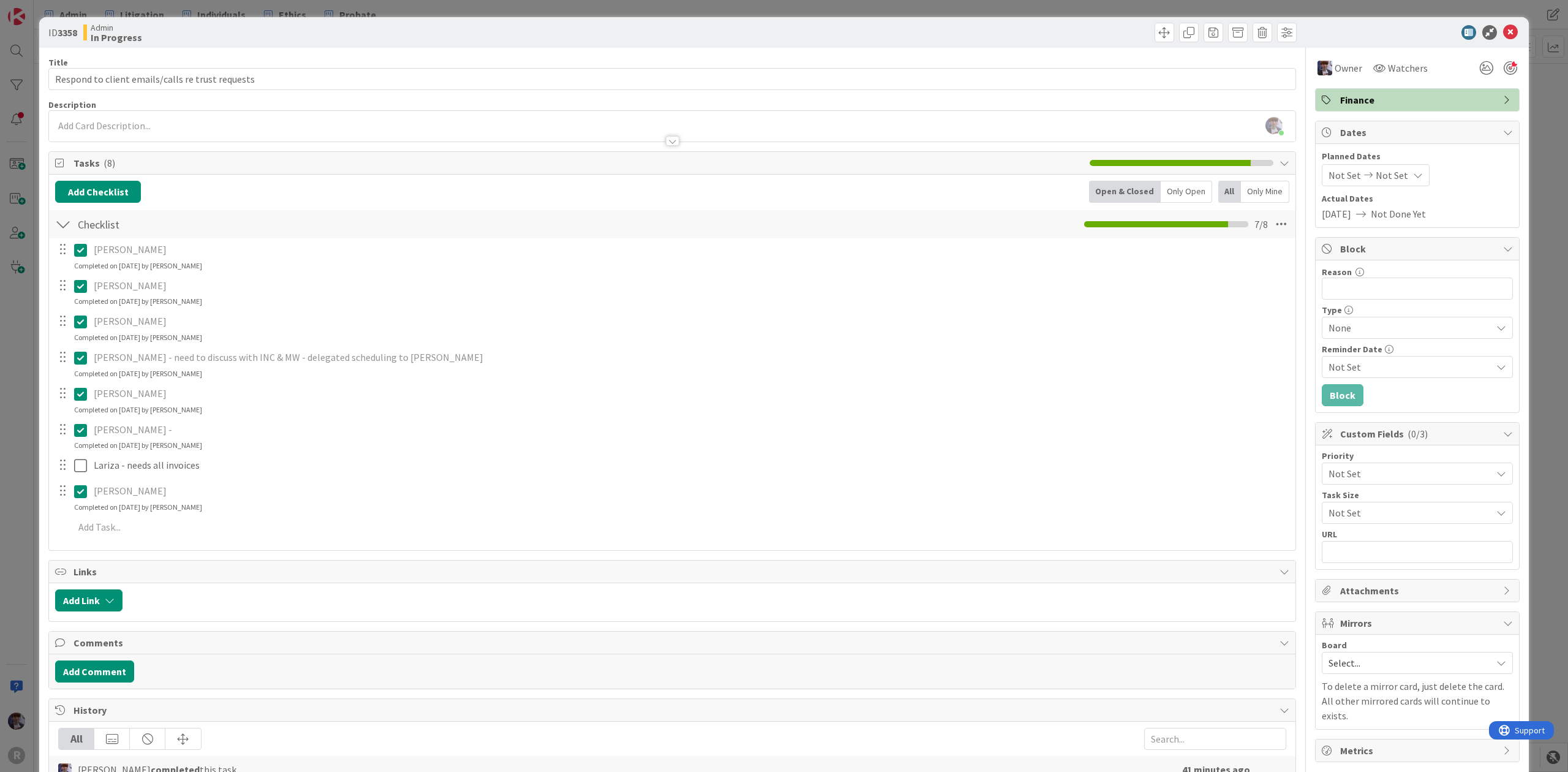
click at [123, 432] on p "Aguila -" at bounding box center [690, 429] width 1193 height 14
click at [77, 425] on icon at bounding box center [81, 430] width 13 height 14
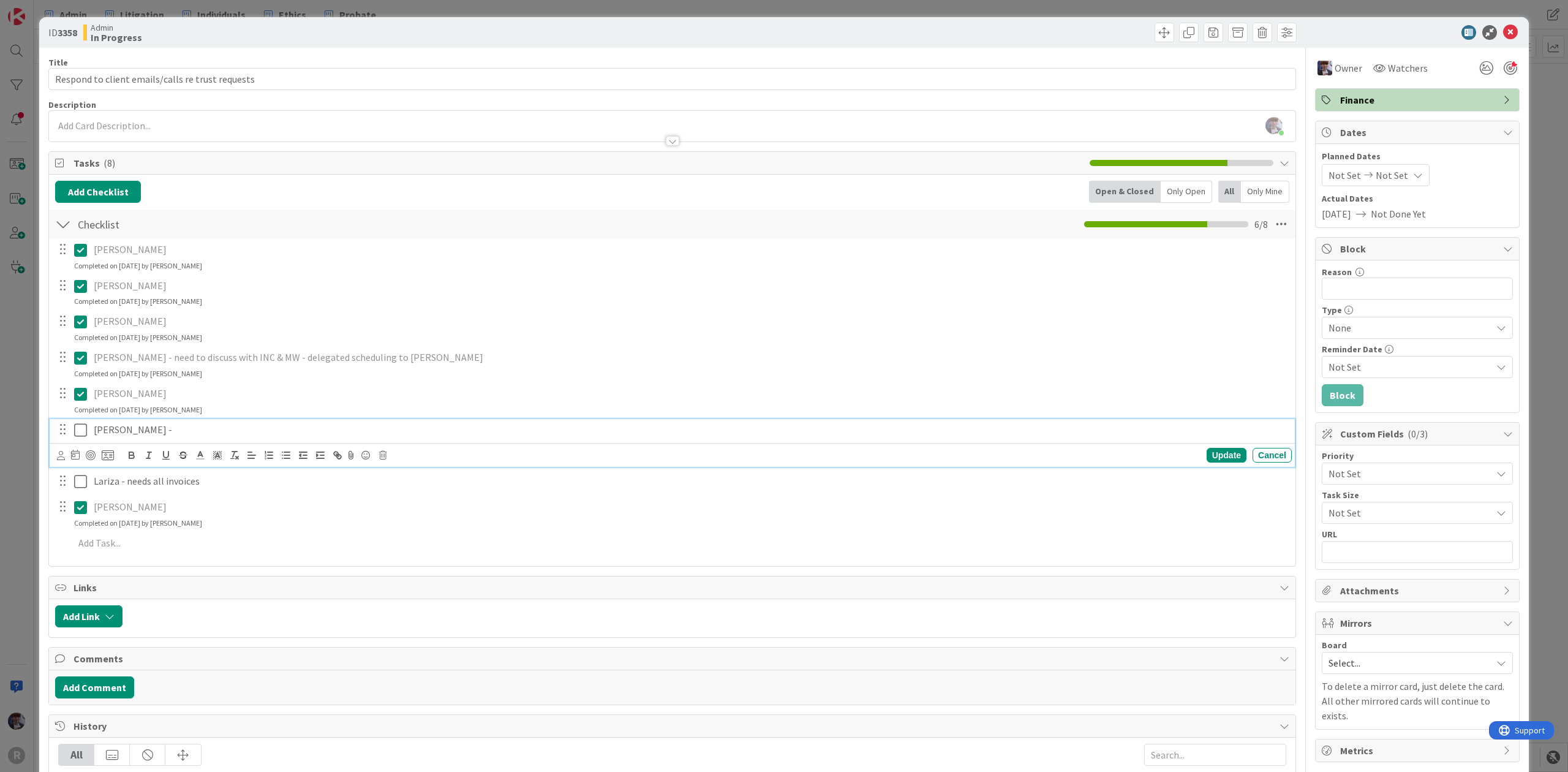
click at [152, 436] on p "Aguila -" at bounding box center [690, 429] width 1193 height 14
click at [128, 430] on p "Aguila - elegated scheduling to Casandra" at bounding box center [690, 429] width 1193 height 14
click at [80, 434] on icon at bounding box center [81, 430] width 13 height 14
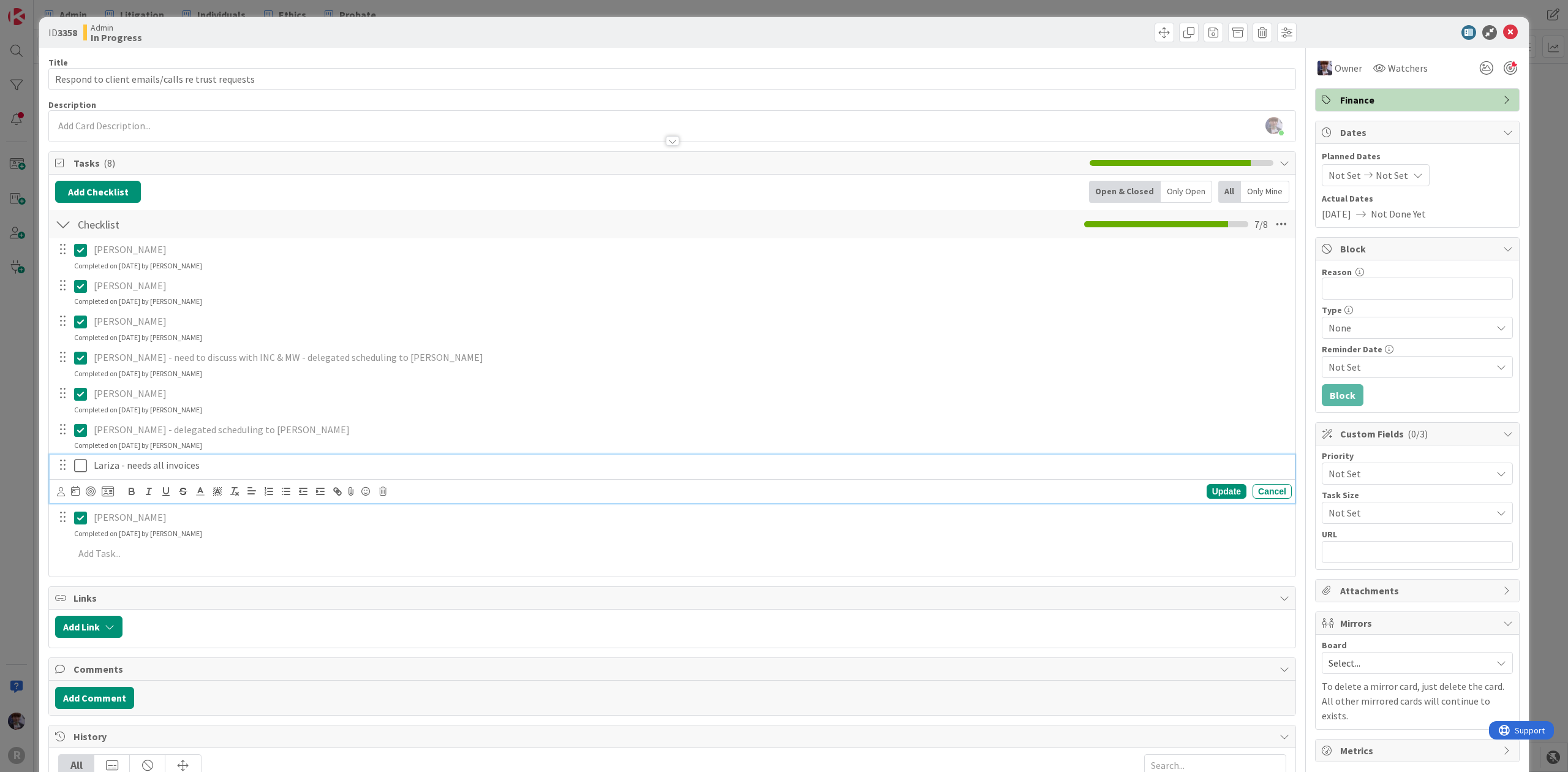
click at [82, 471] on icon at bounding box center [81, 465] width 13 height 14
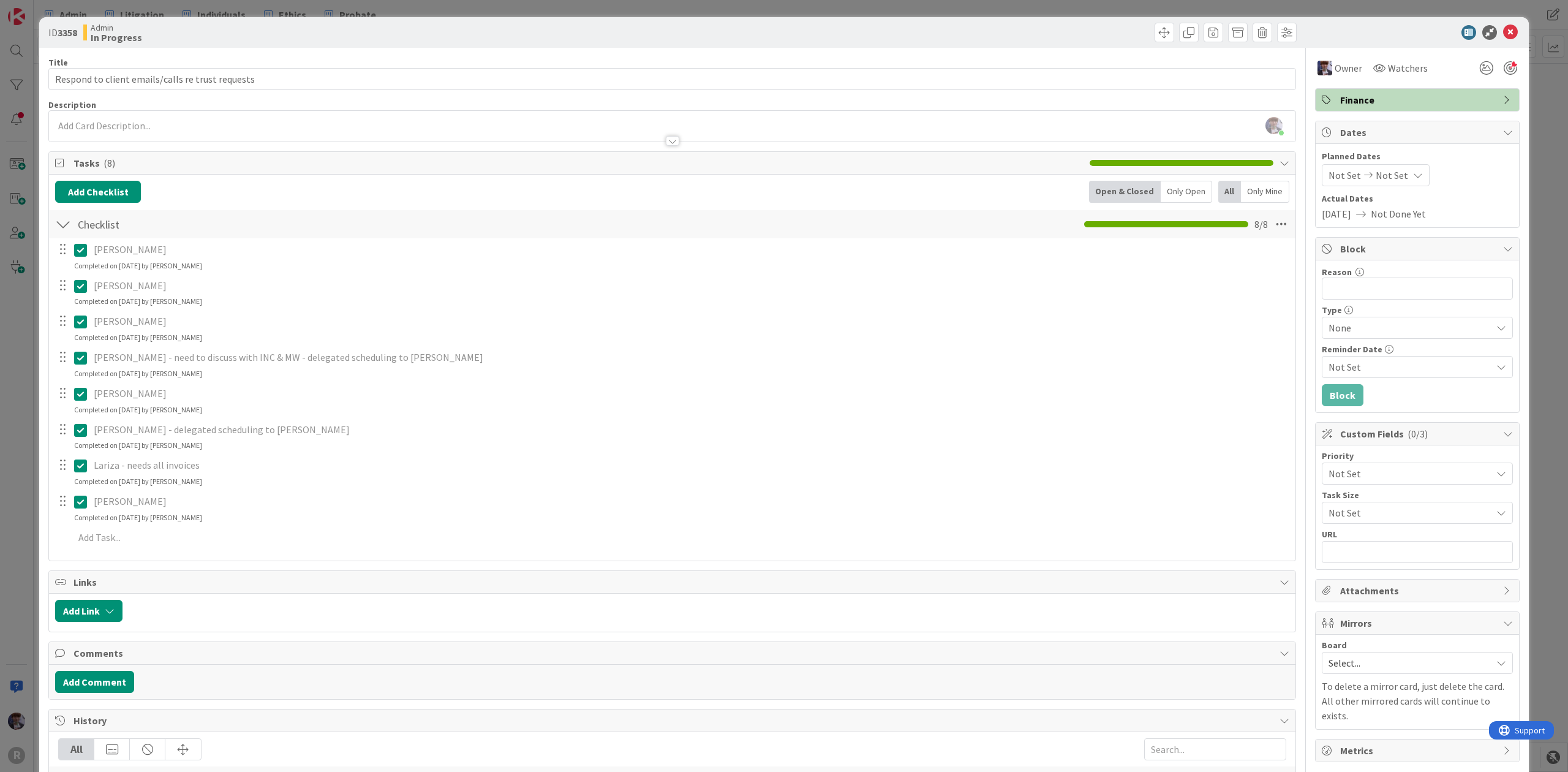
click at [11, 495] on div "ID 3358 Admin In Progress Title 49 / 128 Respond to client emails/calls re trus…" at bounding box center [784, 386] width 1568 height 772
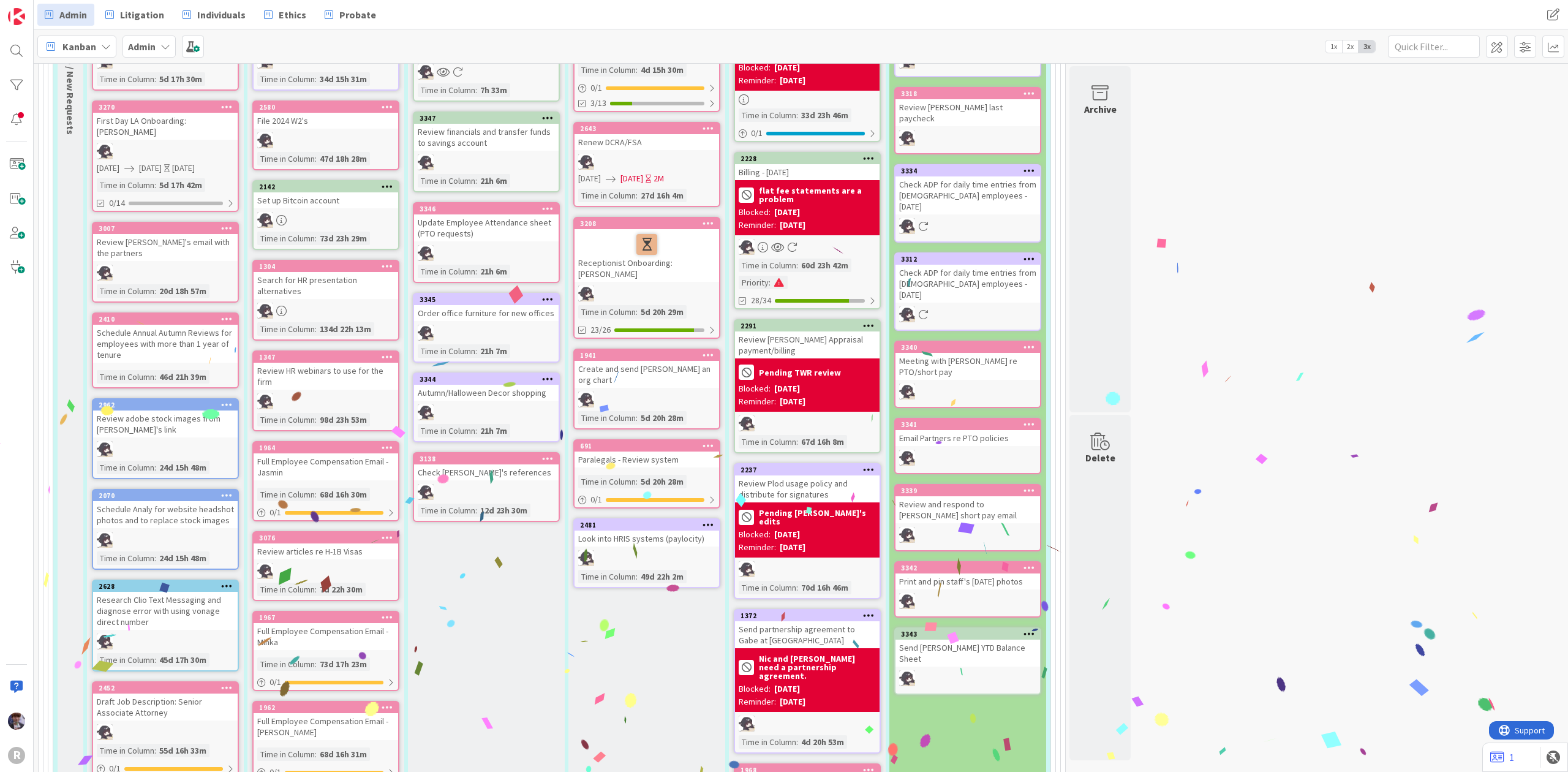
scroll to position [162, 0]
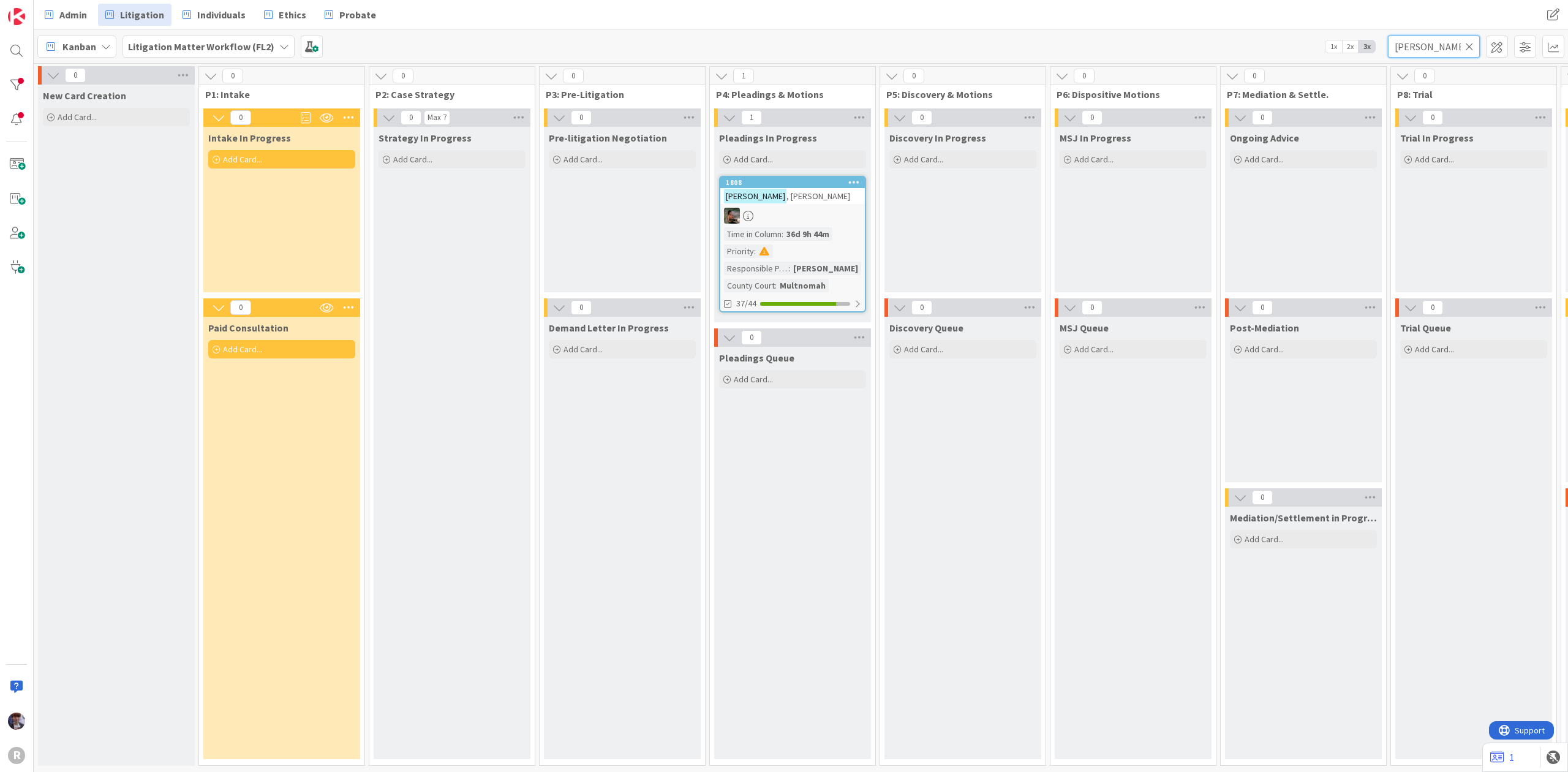
click at [1431, 52] on input "andrews" at bounding box center [1434, 47] width 92 height 22
drag, startPoint x: 1432, startPoint y: 53, endPoint x: 1436, endPoint y: 45, distance: 8.9
click at [1432, 52] on input "andrews" at bounding box center [1434, 47] width 92 height 22
type input "glenn"
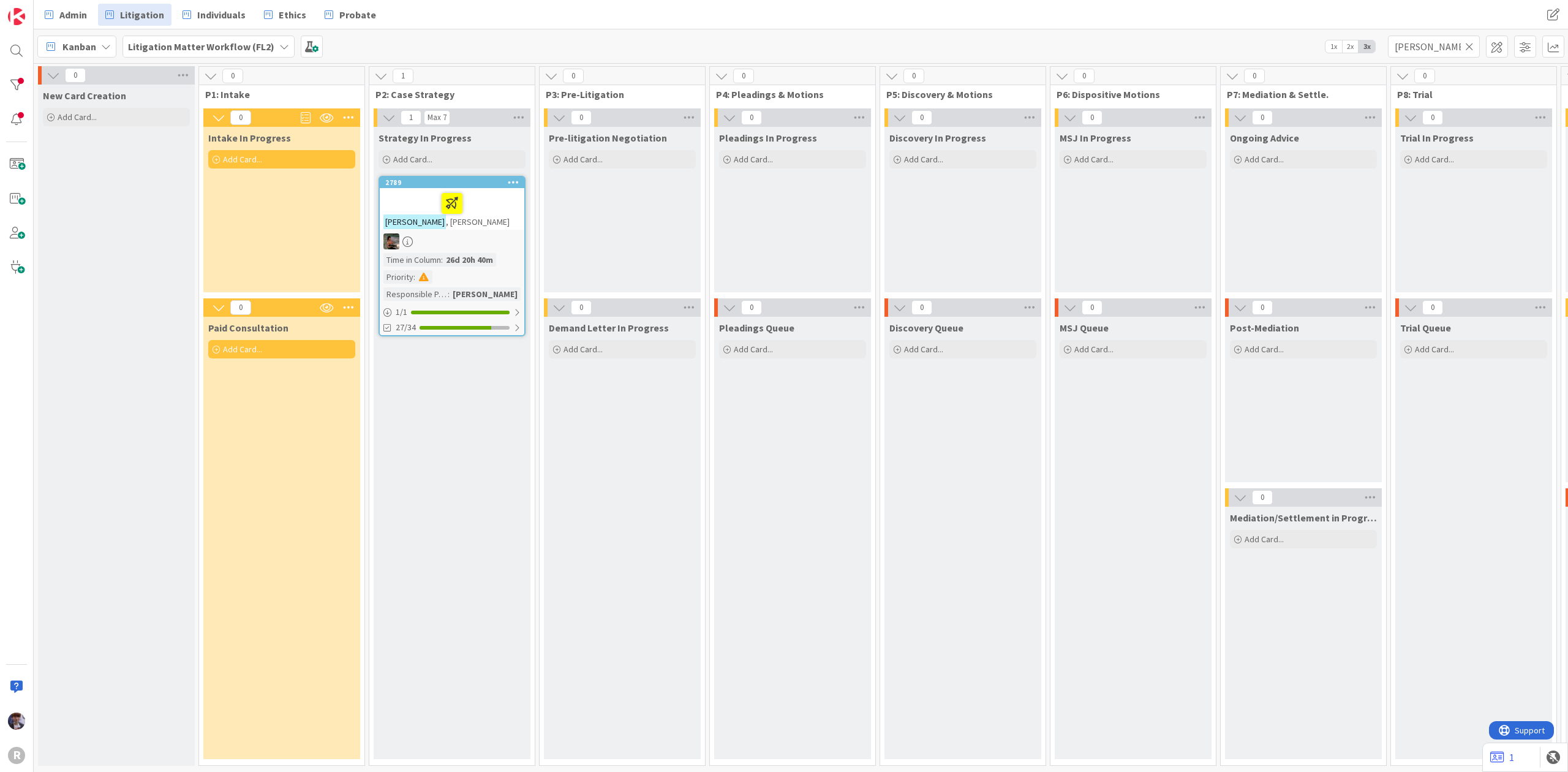
click at [1466, 47] on icon at bounding box center [1469, 46] width 9 height 11
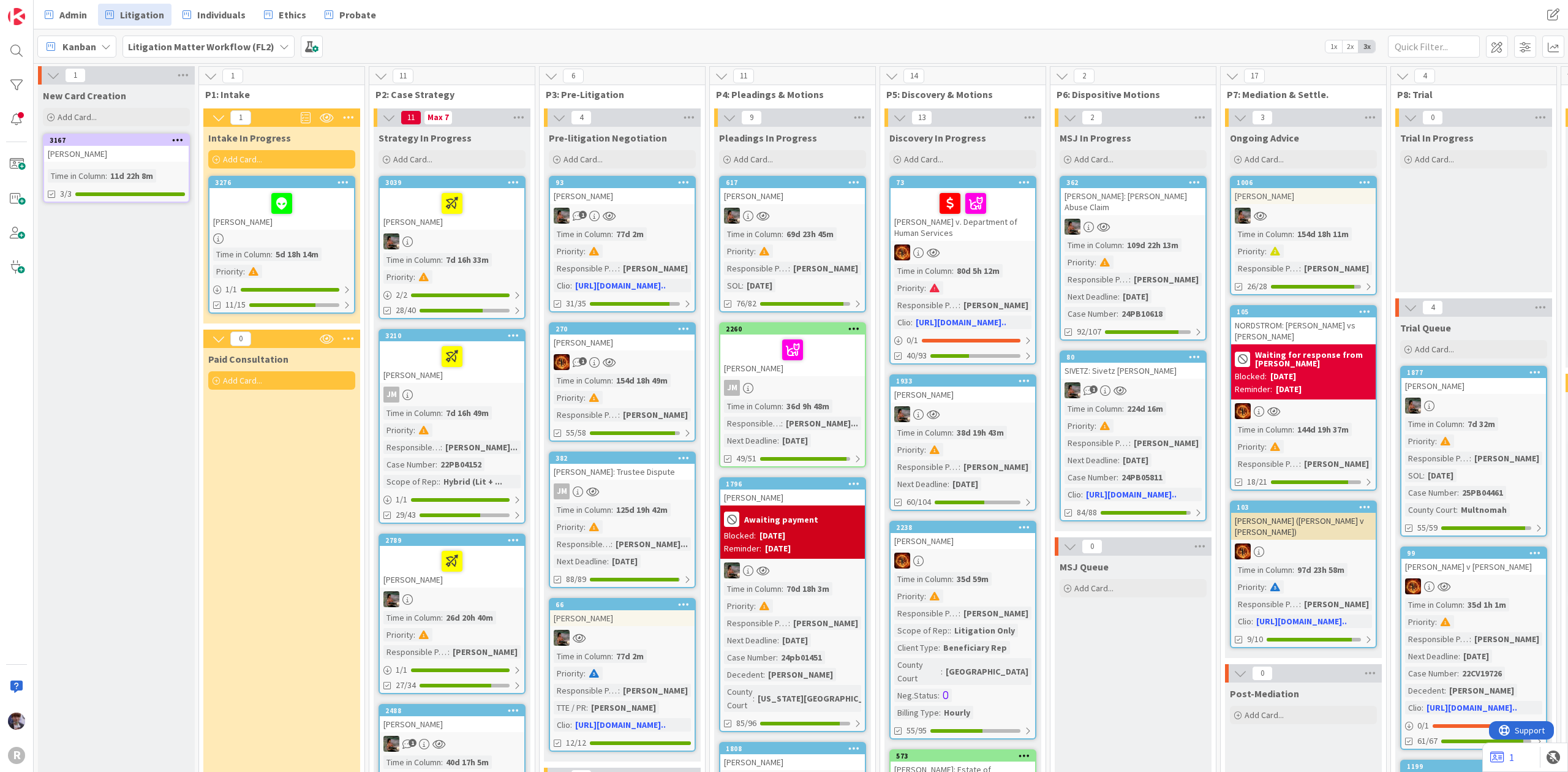
click at [1008, 30] on div "Kanban Litigation Matter Workflow (FL2) 1x 2x 3x" at bounding box center [800, 46] width 1534 height 34
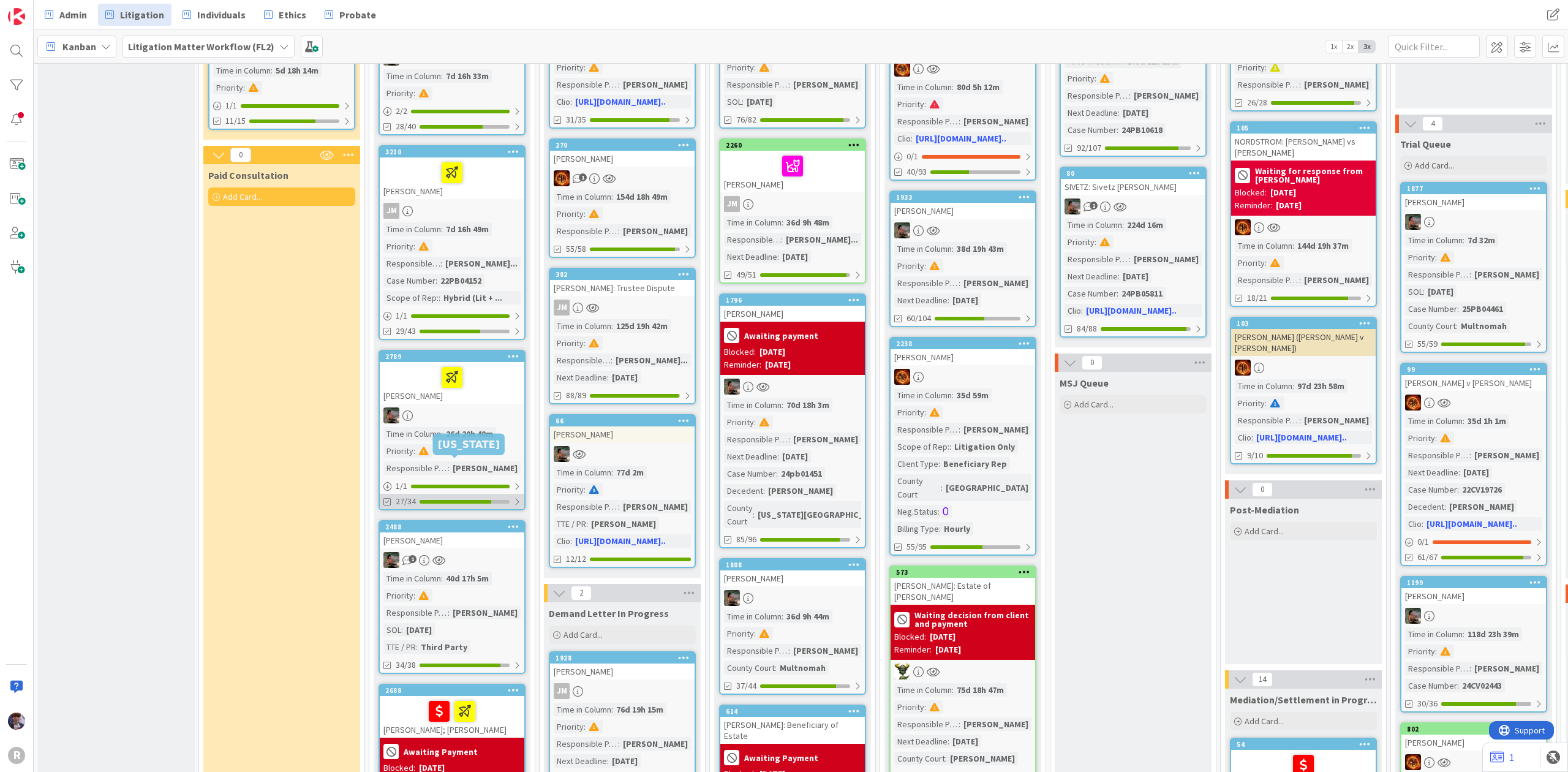
scroll to position [245, 0]
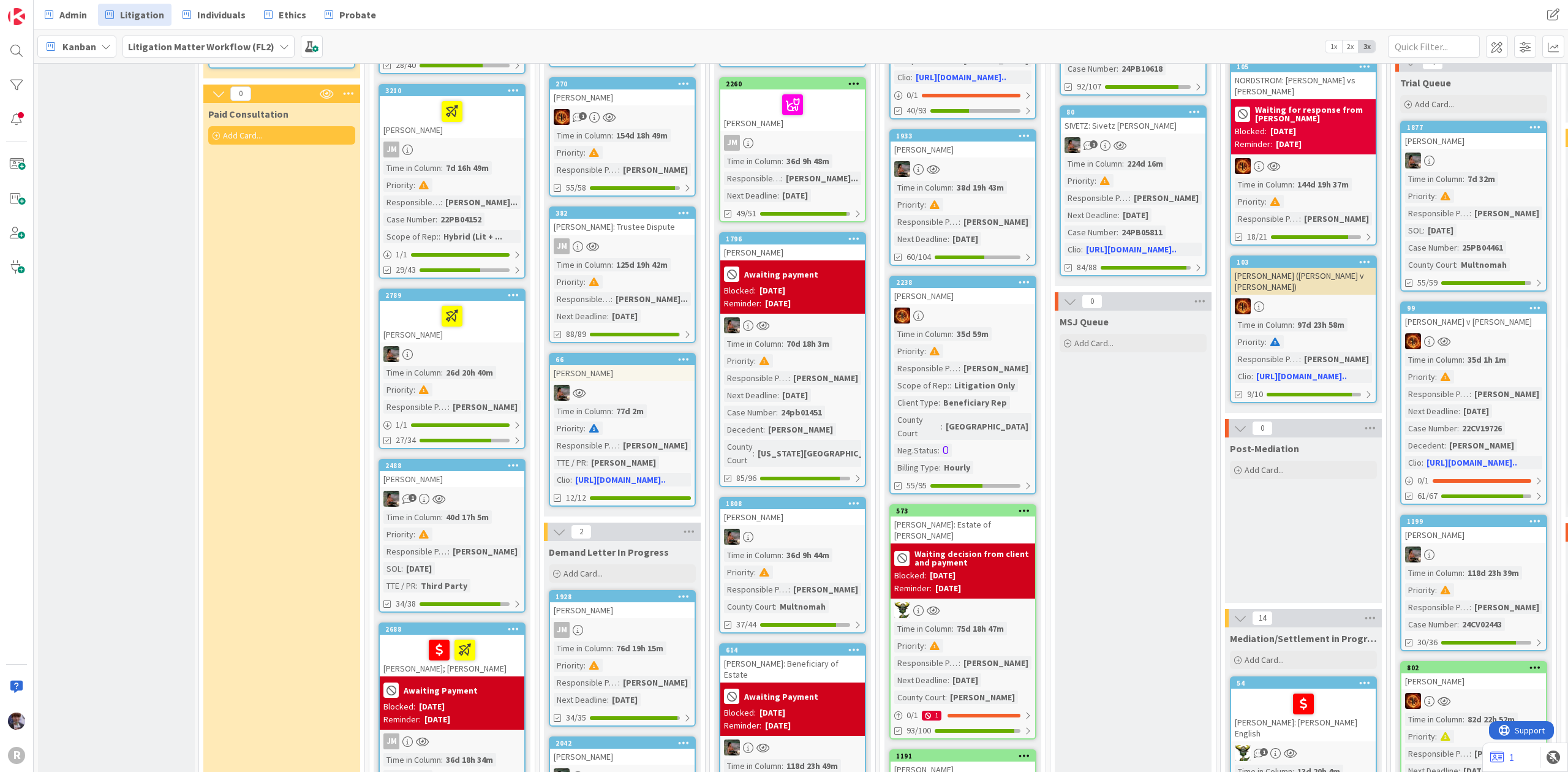
click at [417, 291] on div "2789" at bounding box center [454, 295] width 139 height 9
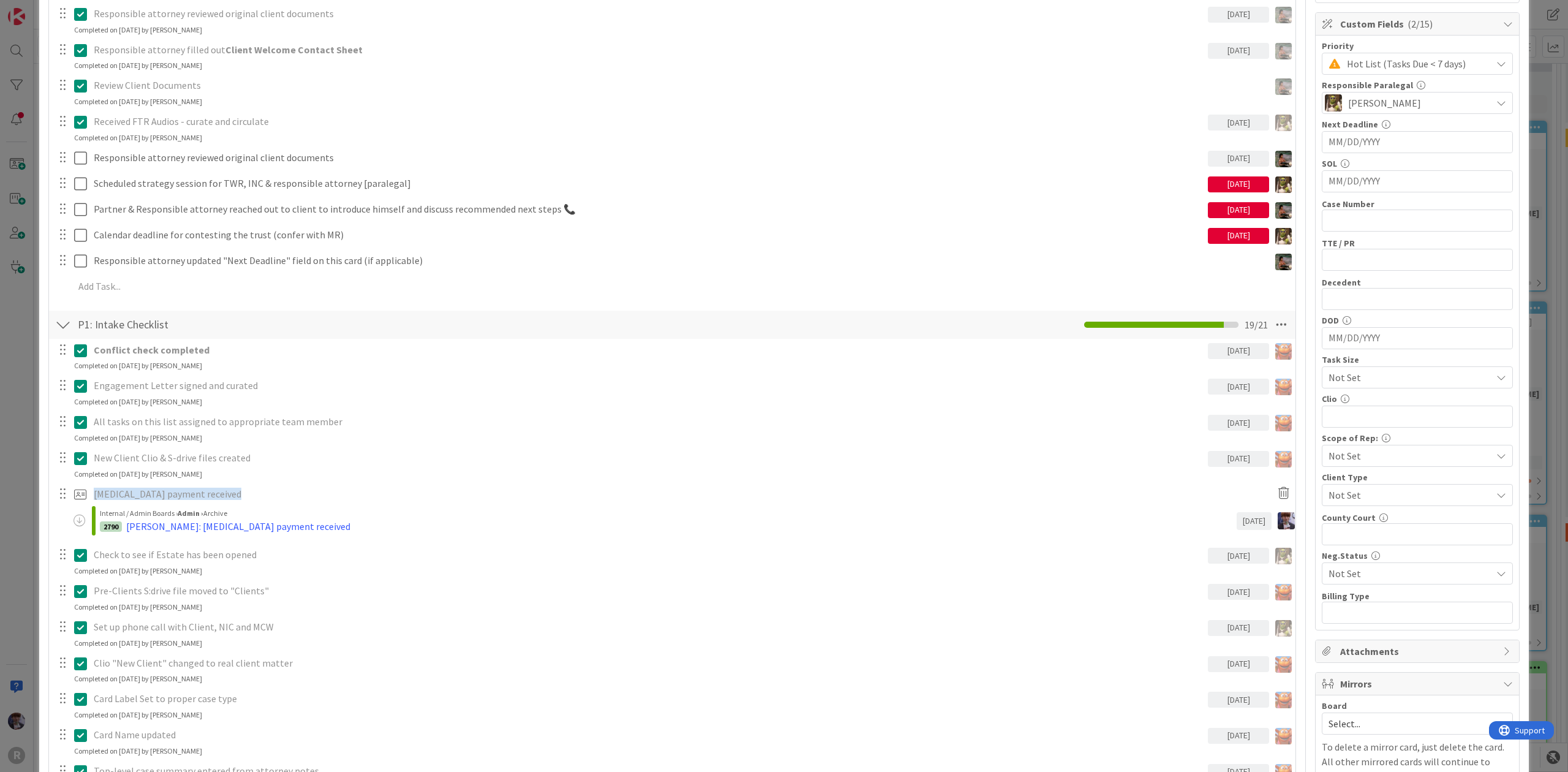
scroll to position [326, 0]
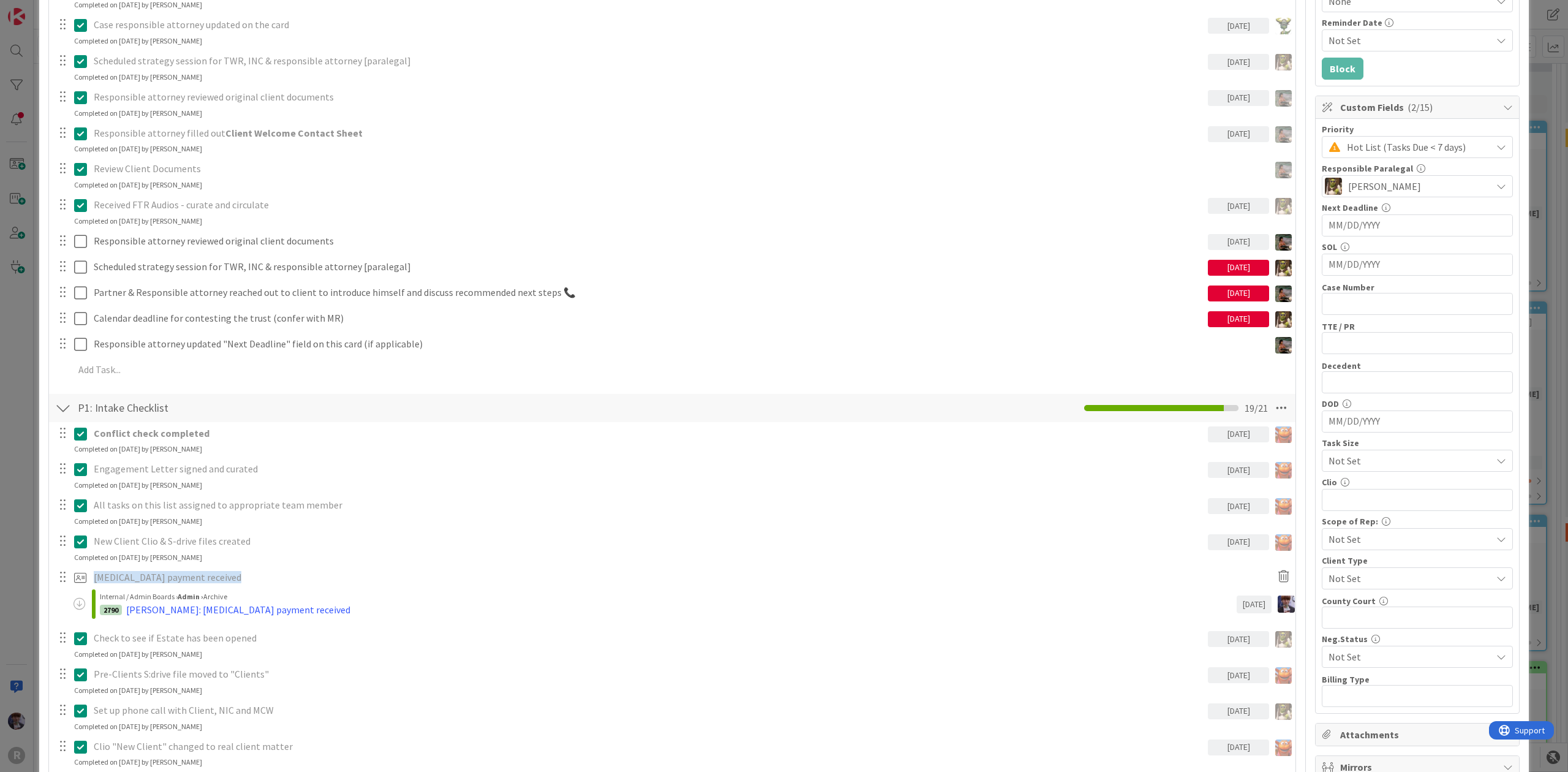
click at [26, 339] on div "ID 2789 Litigation Matter Workflow (FL2) Strategy In Progress Title 11 / 128 GL…" at bounding box center [784, 386] width 1568 height 772
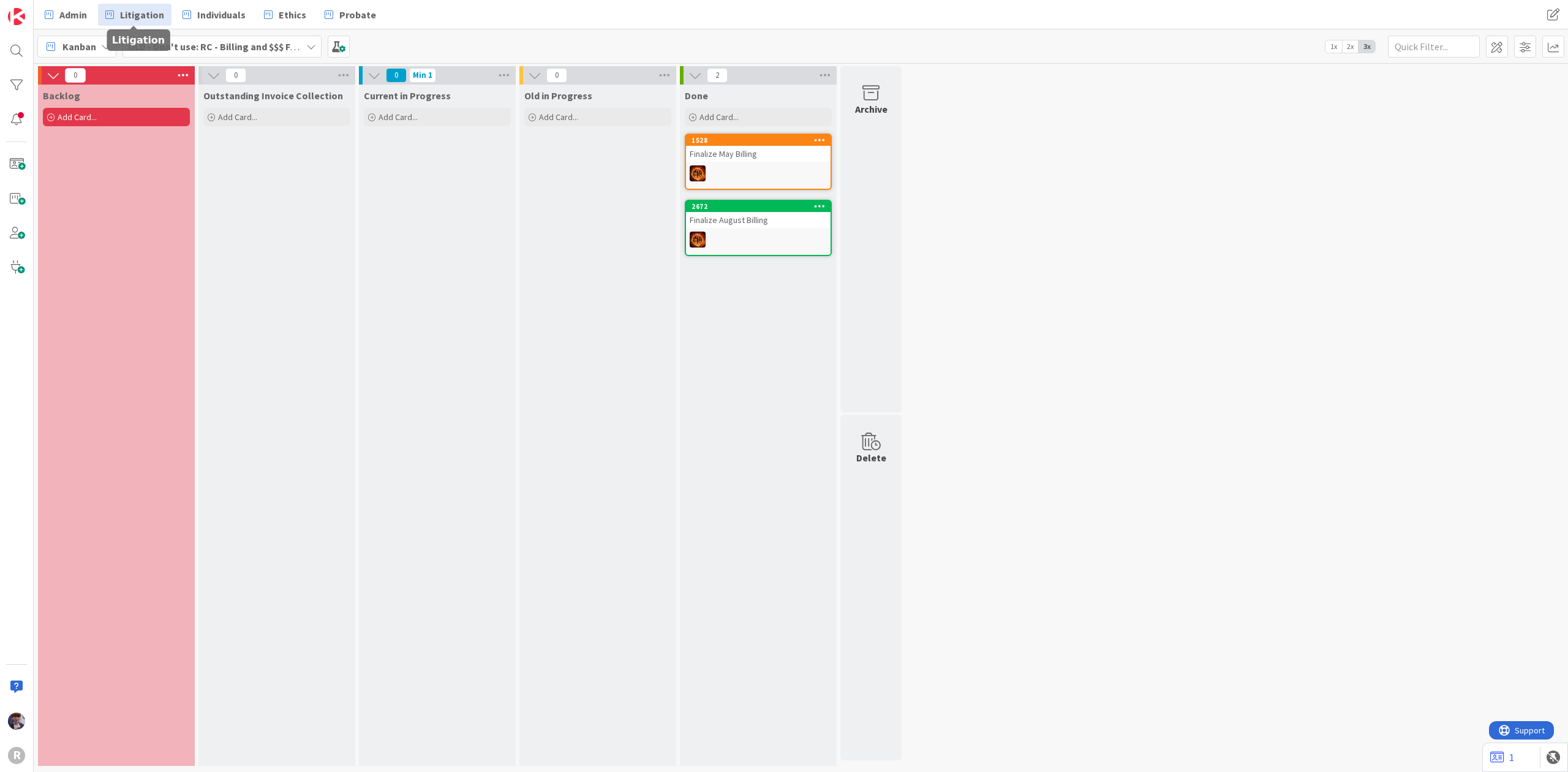
click at [150, 17] on span "Litigation" at bounding box center [142, 14] width 44 height 14
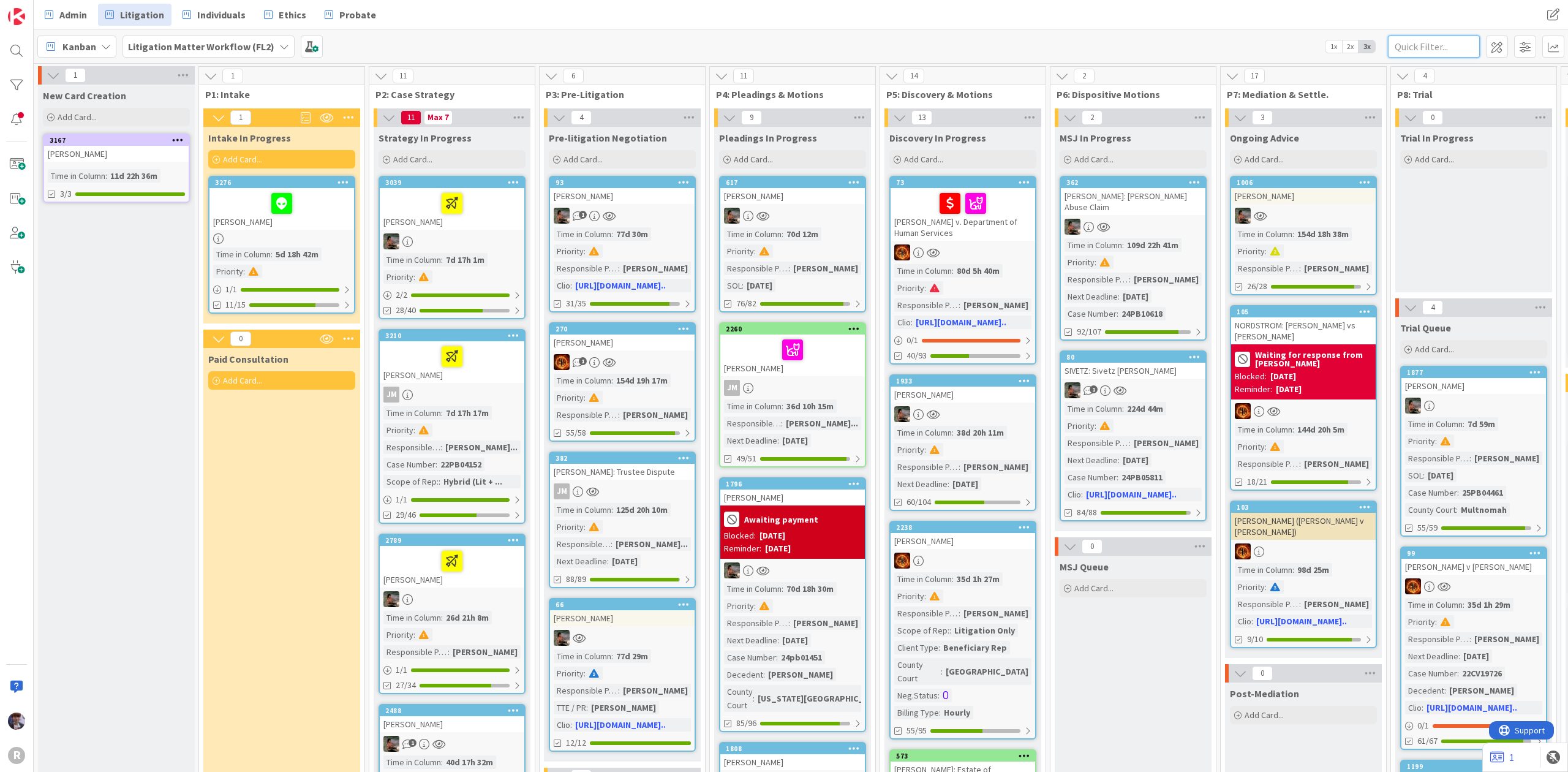
click at [1429, 37] on input "text" at bounding box center [1434, 47] width 92 height 22
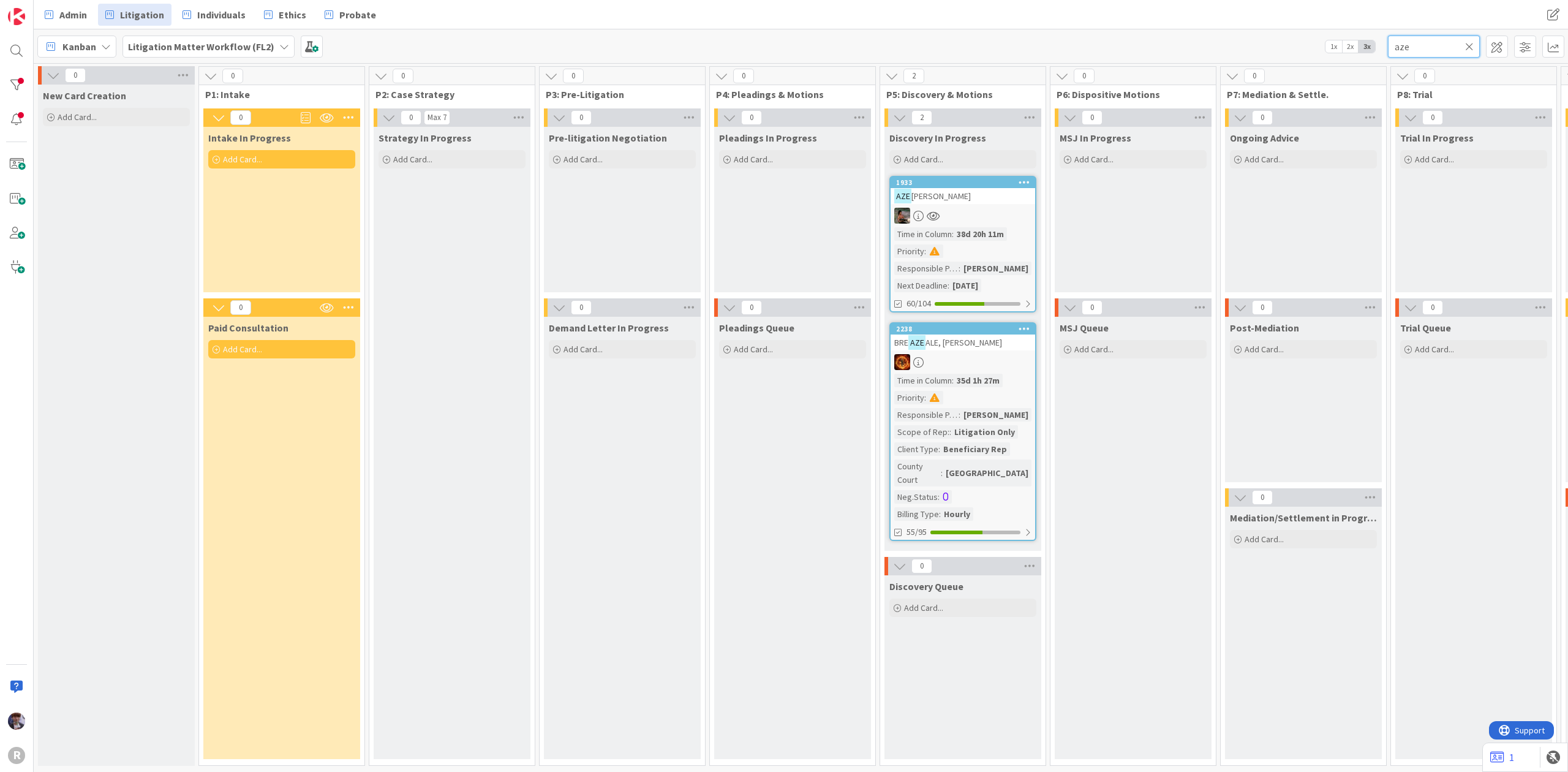
type input "aze"
click at [992, 200] on div "AZE VEDO, Dolores" at bounding box center [963, 196] width 145 height 16
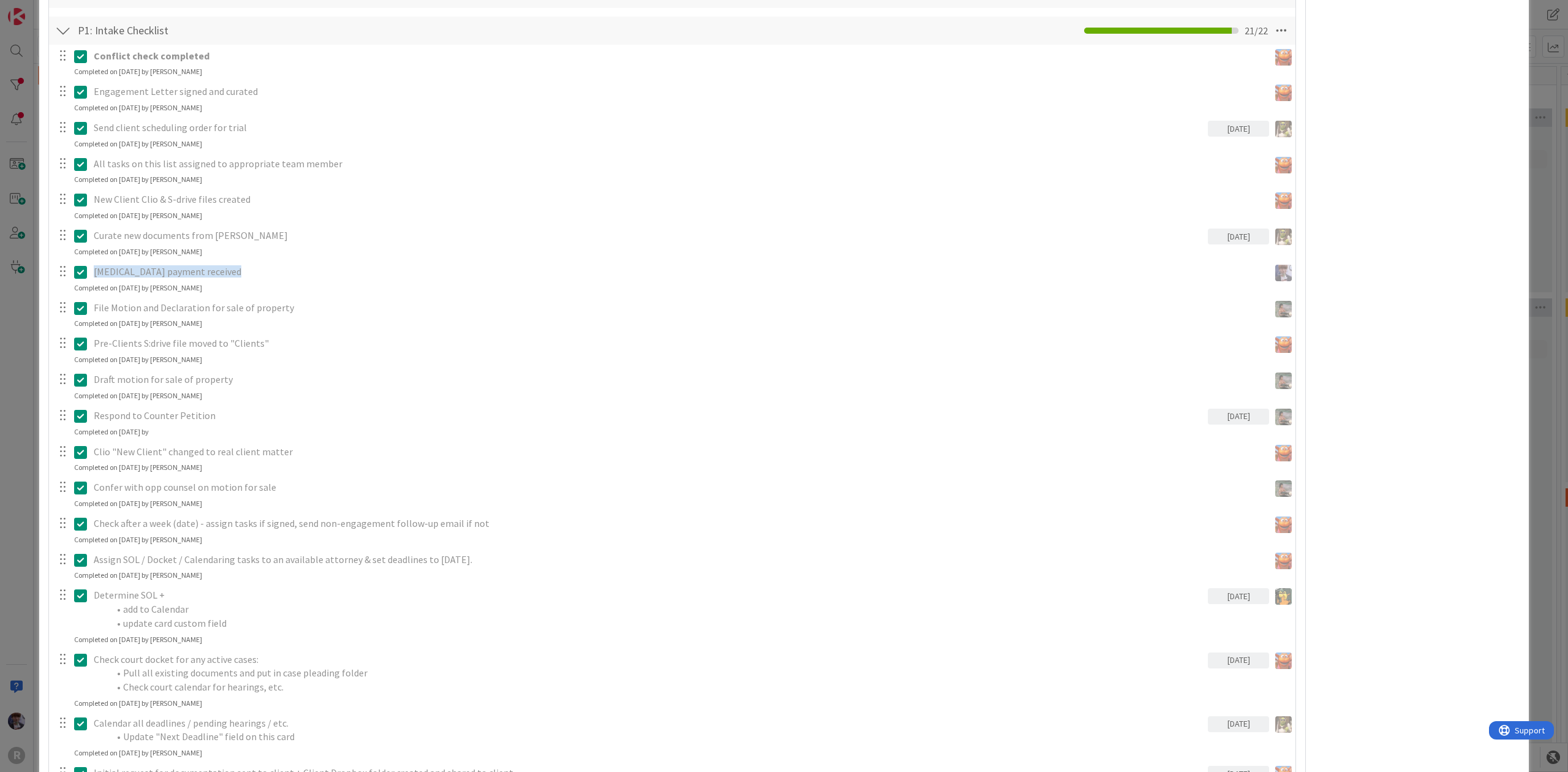
scroll to position [3104, 0]
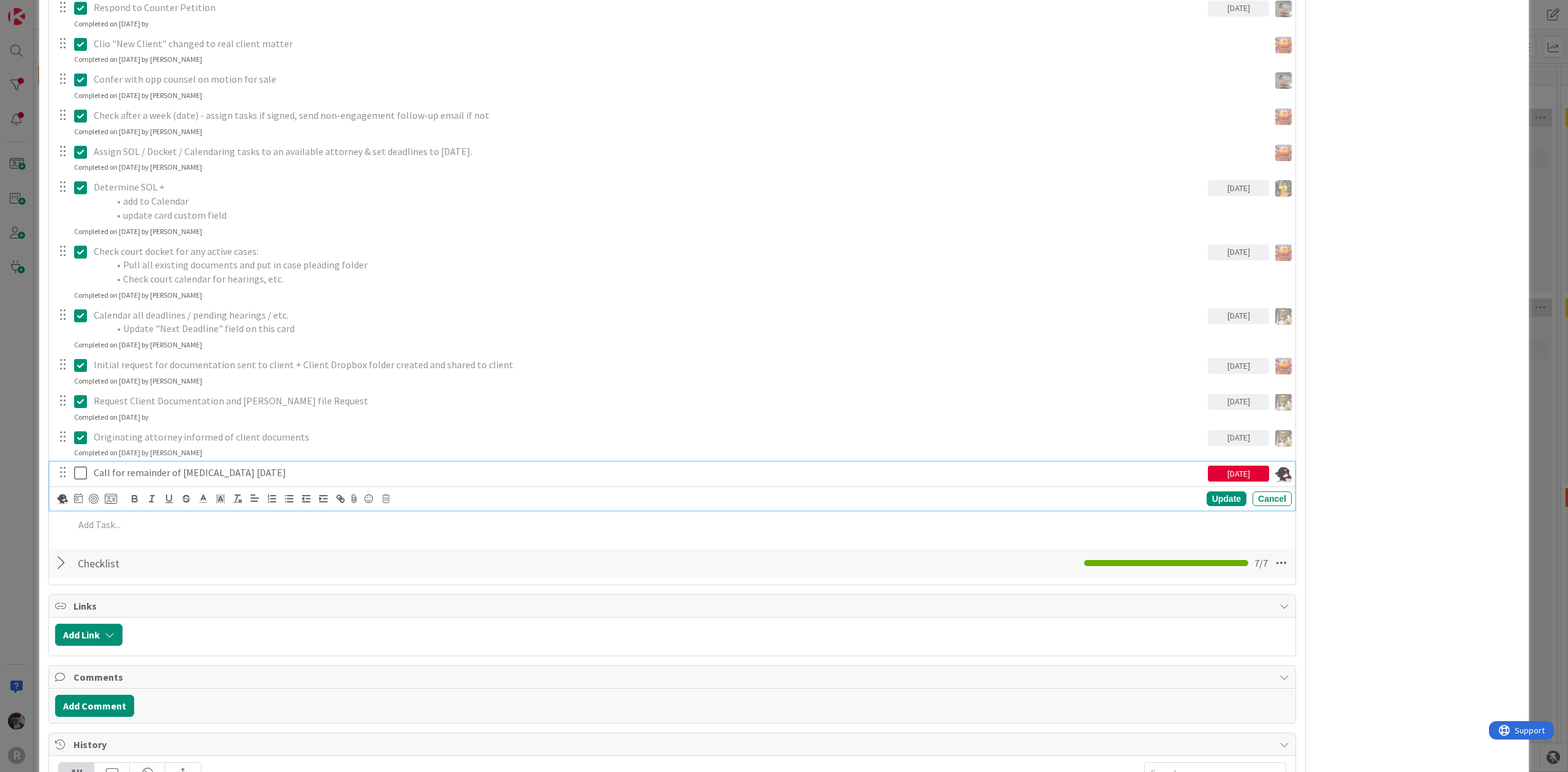
click at [126, 476] on p "Call for remainder of retainer on Friday" at bounding box center [648, 473] width 1109 height 14
click at [84, 472] on icon at bounding box center [81, 473] width 13 height 14
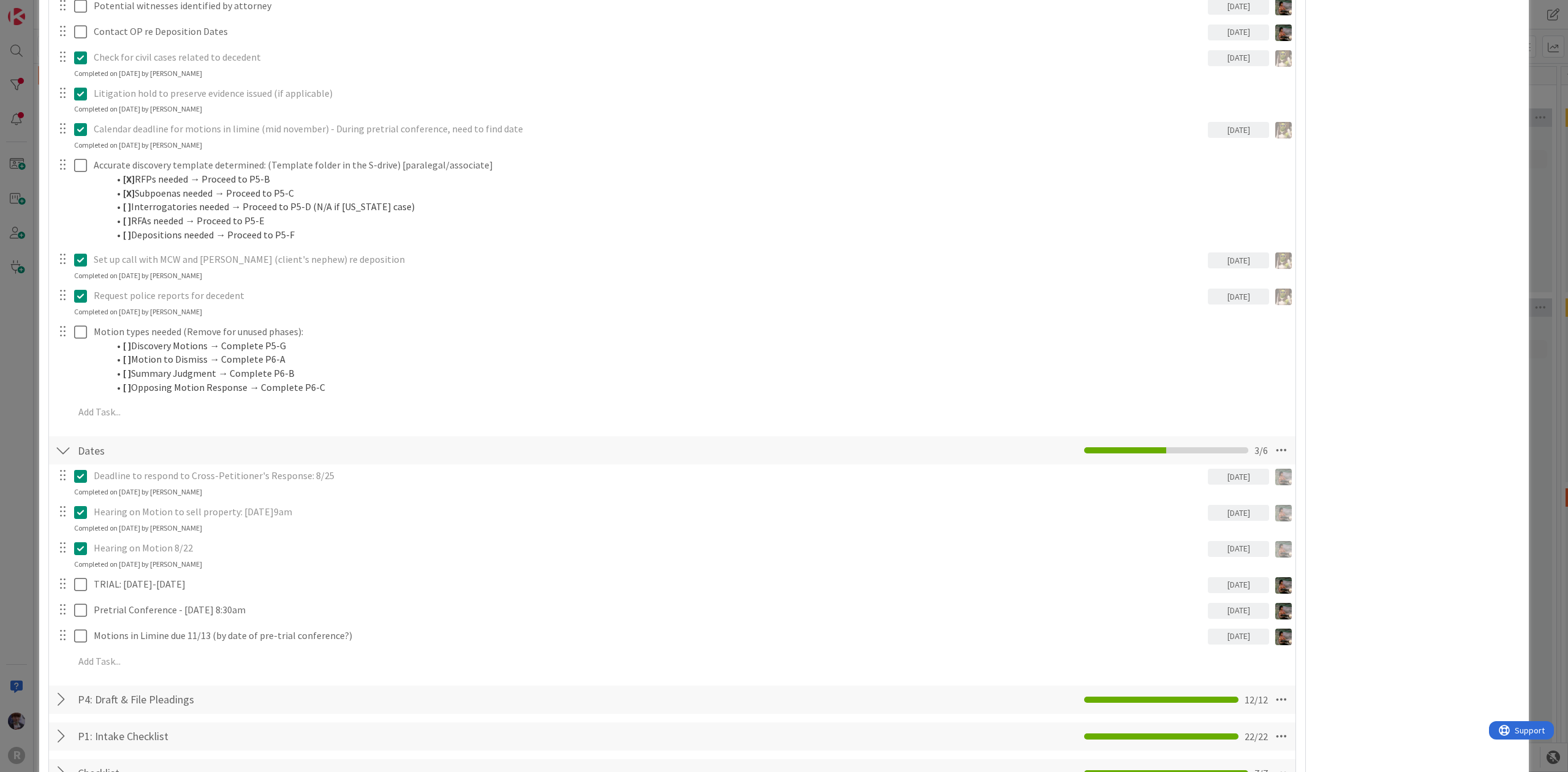
scroll to position [1922, 0]
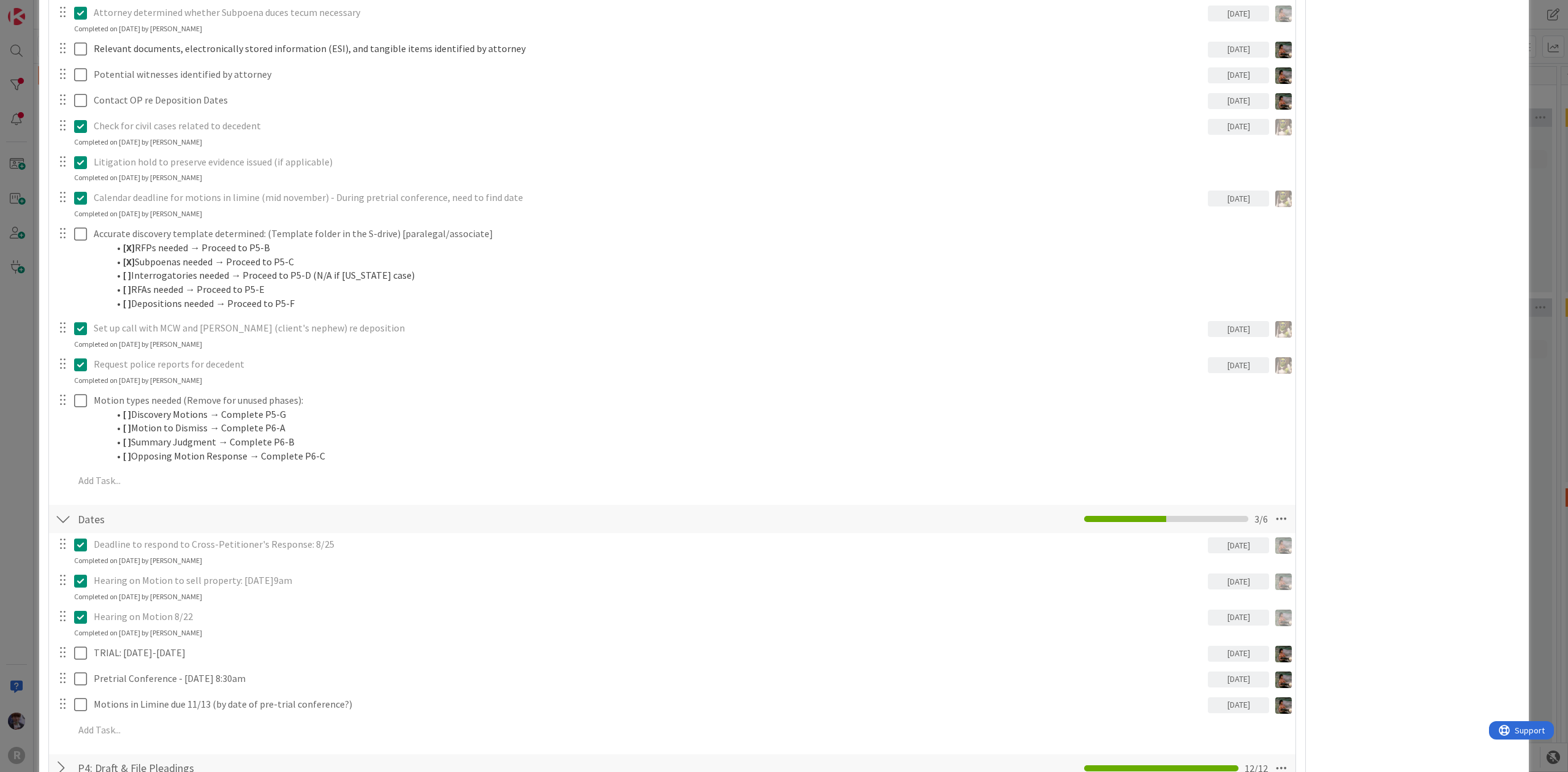
click at [21, 552] on div "ID 1933 Litigation Matter Workflow (FL2) Discovery In Progress Title 16 / 128 A…" at bounding box center [784, 386] width 1568 height 772
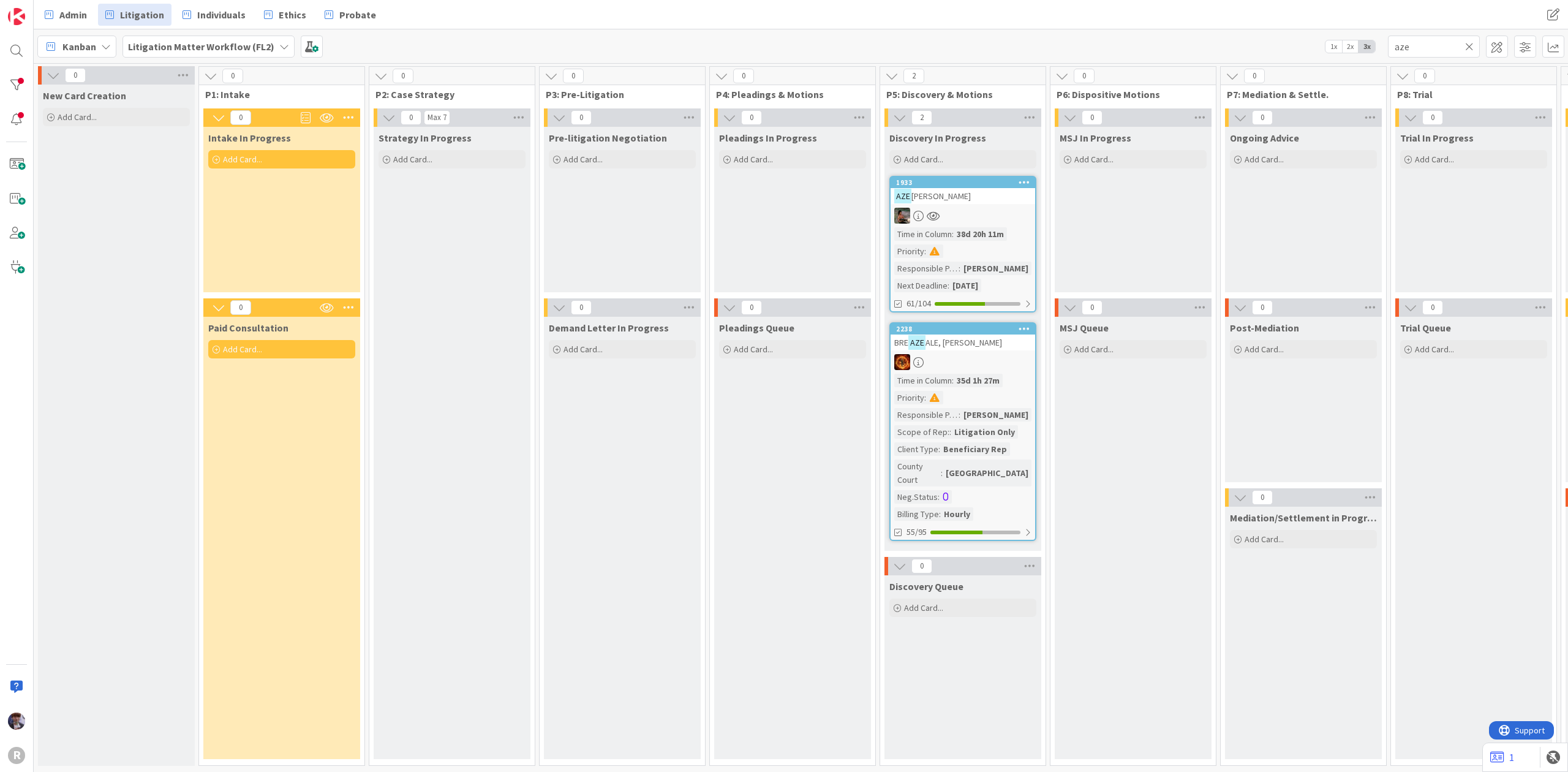
click at [976, 207] on div "1933 AZE VEDO, Dolores Time in Column : 38d 20h 11m Priority : Responsible Para…" at bounding box center [962, 244] width 147 height 137
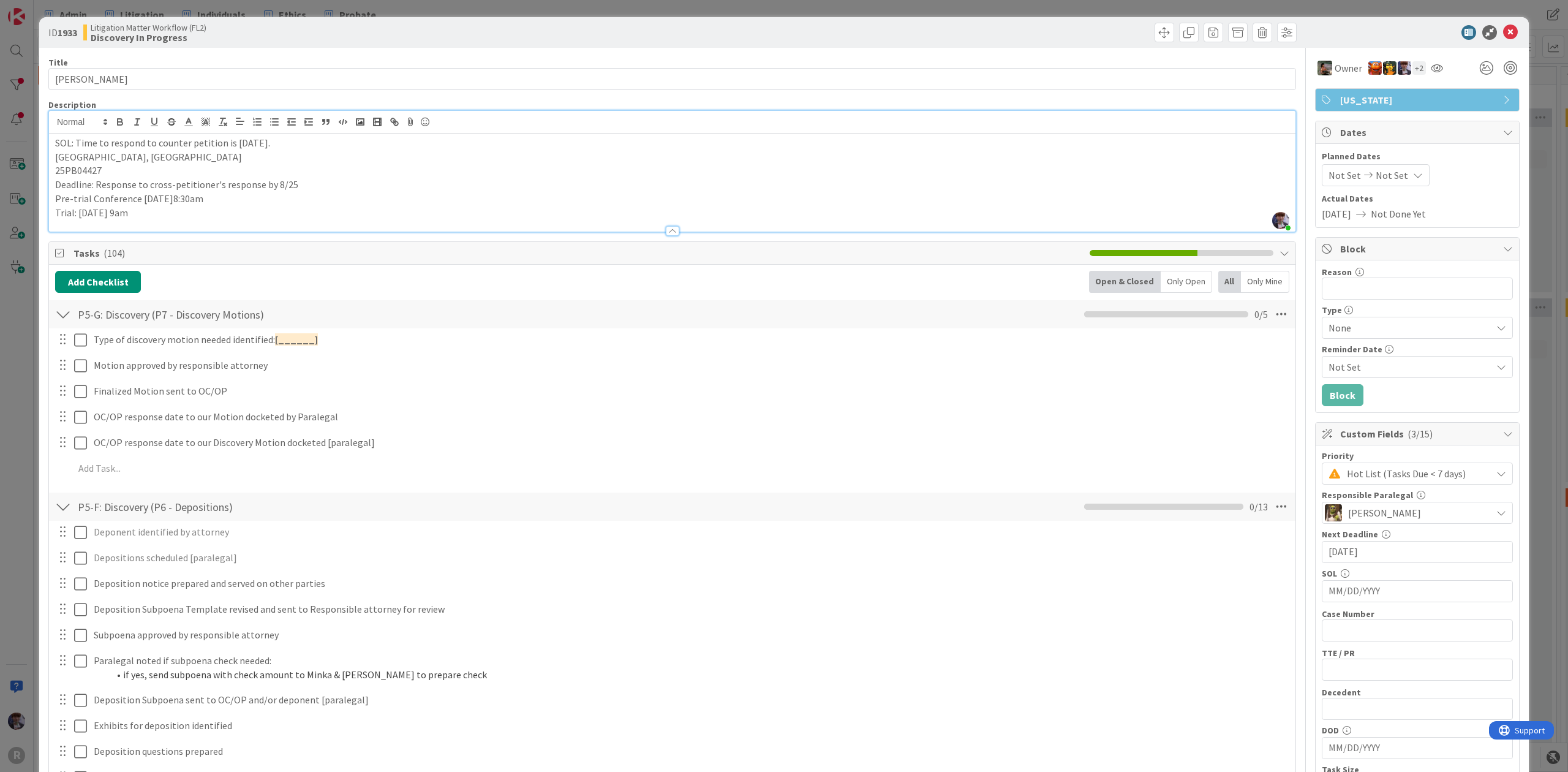
click at [184, 136] on div "SOL: Time to respond to counter petition is July 30, 2025. Marion County, OR 25…" at bounding box center [672, 182] width 1246 height 98
click at [20, 332] on div "ID 1933 Litigation Matter Workflow (FL2) Discovery In Progress Title 16 / 128 A…" at bounding box center [784, 386] width 1568 height 772
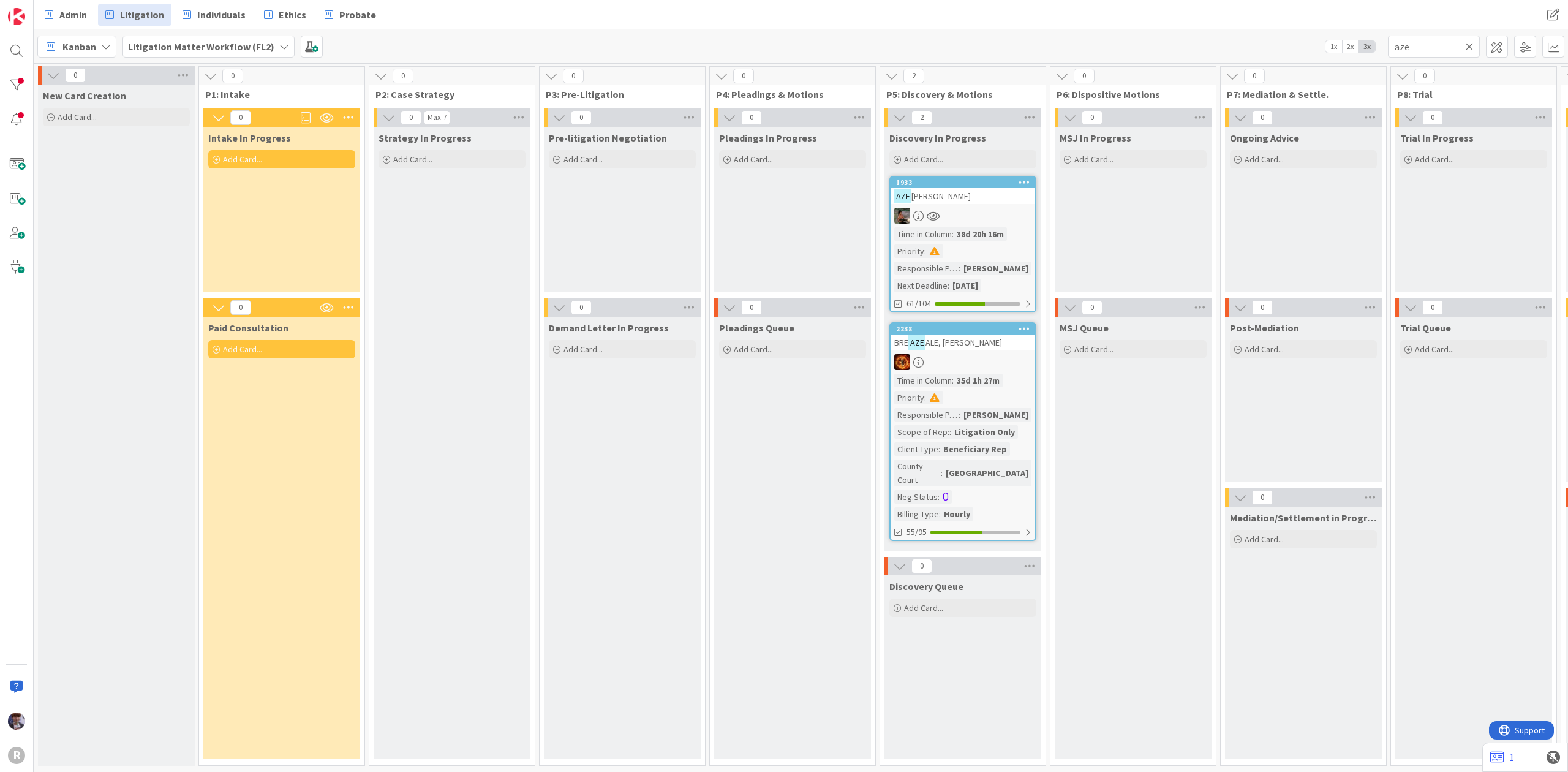
scroll to position [0, 756]
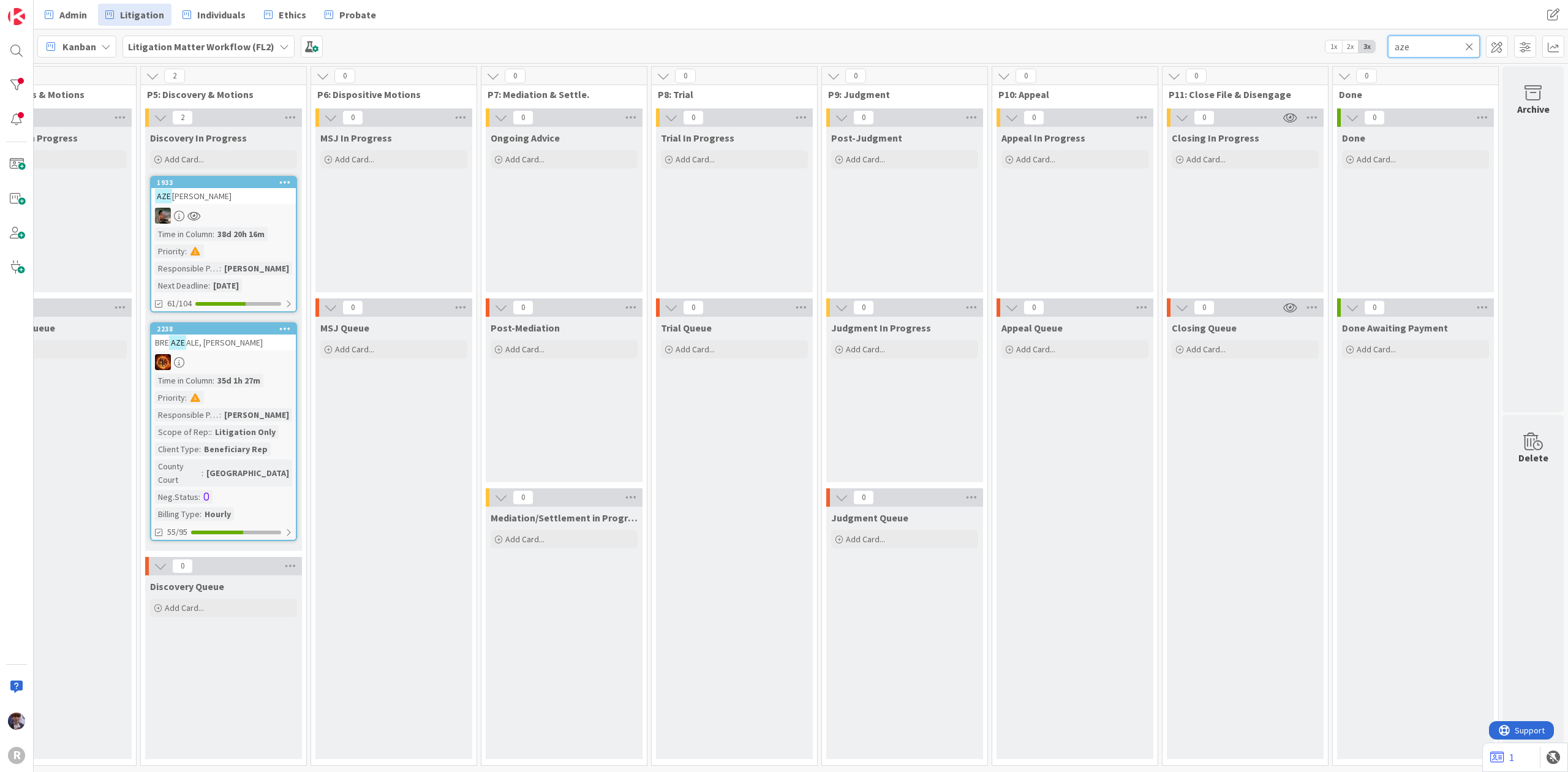
drag, startPoint x: 1432, startPoint y: 38, endPoint x: 1368, endPoint y: 55, distance: 66.2
click at [1369, 55] on div "Kanban Litigation Matter Workflow (FL2) 1x 2x 3x aze" at bounding box center [800, 46] width 1534 height 34
click at [1263, 20] on div "Admin Litigation Individuals Ethics Probate Admin Litigation Individuals Ethics…" at bounding box center [800, 14] width 1534 height 30
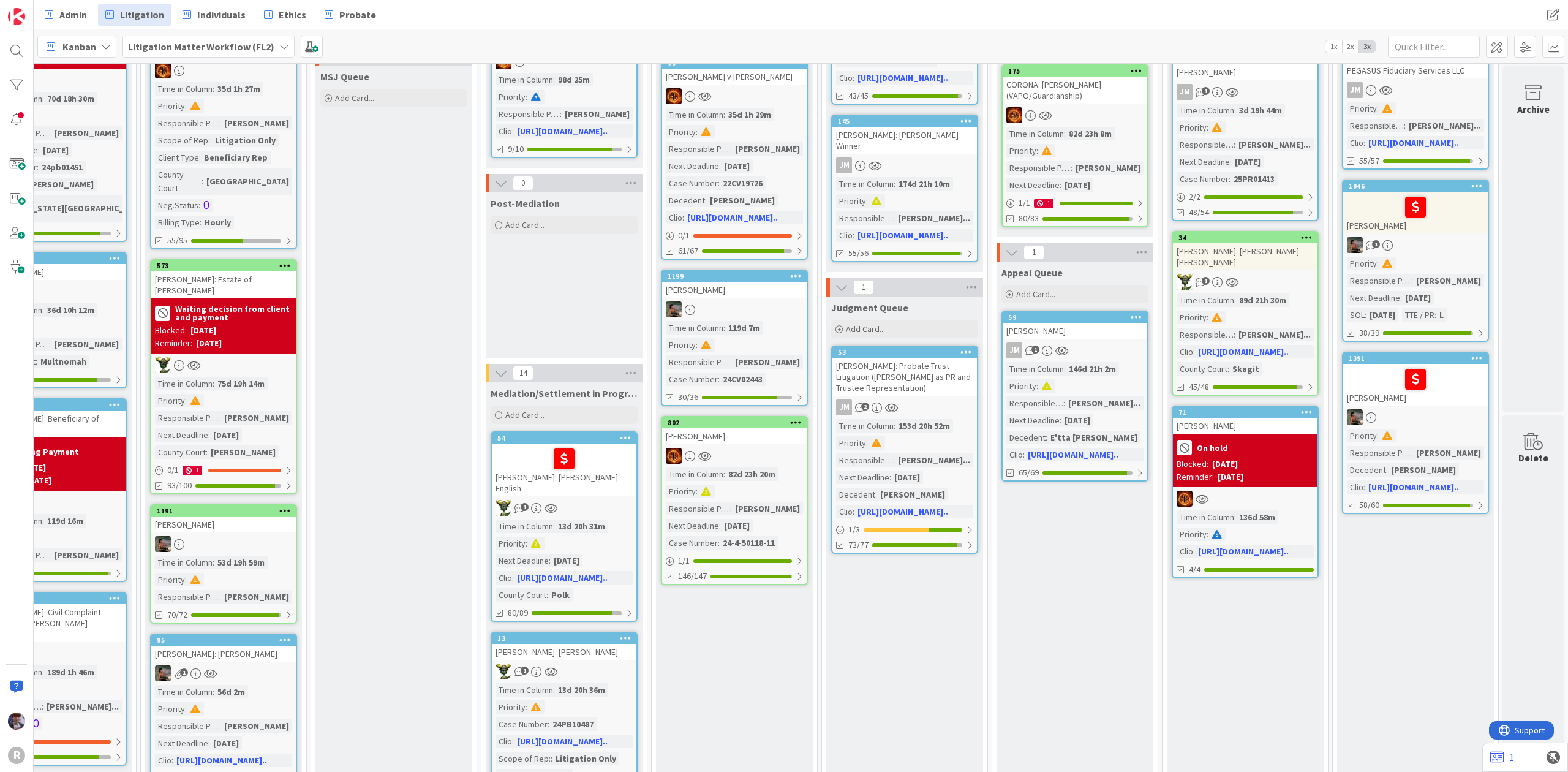
scroll to position [82, 756]
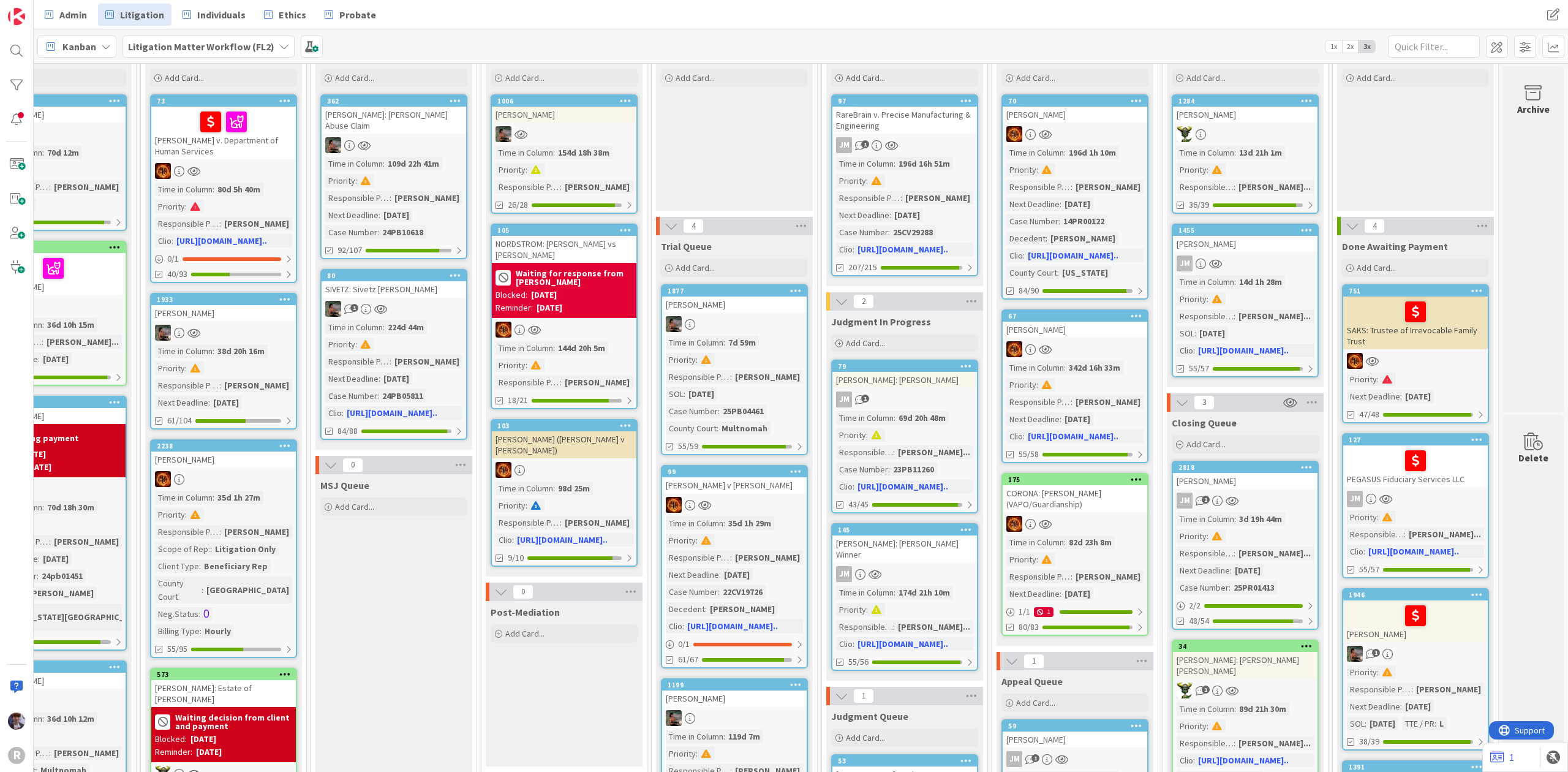
click at [1260, 120] on div "KOHAN, Rhen" at bounding box center [1245, 115] width 145 height 16
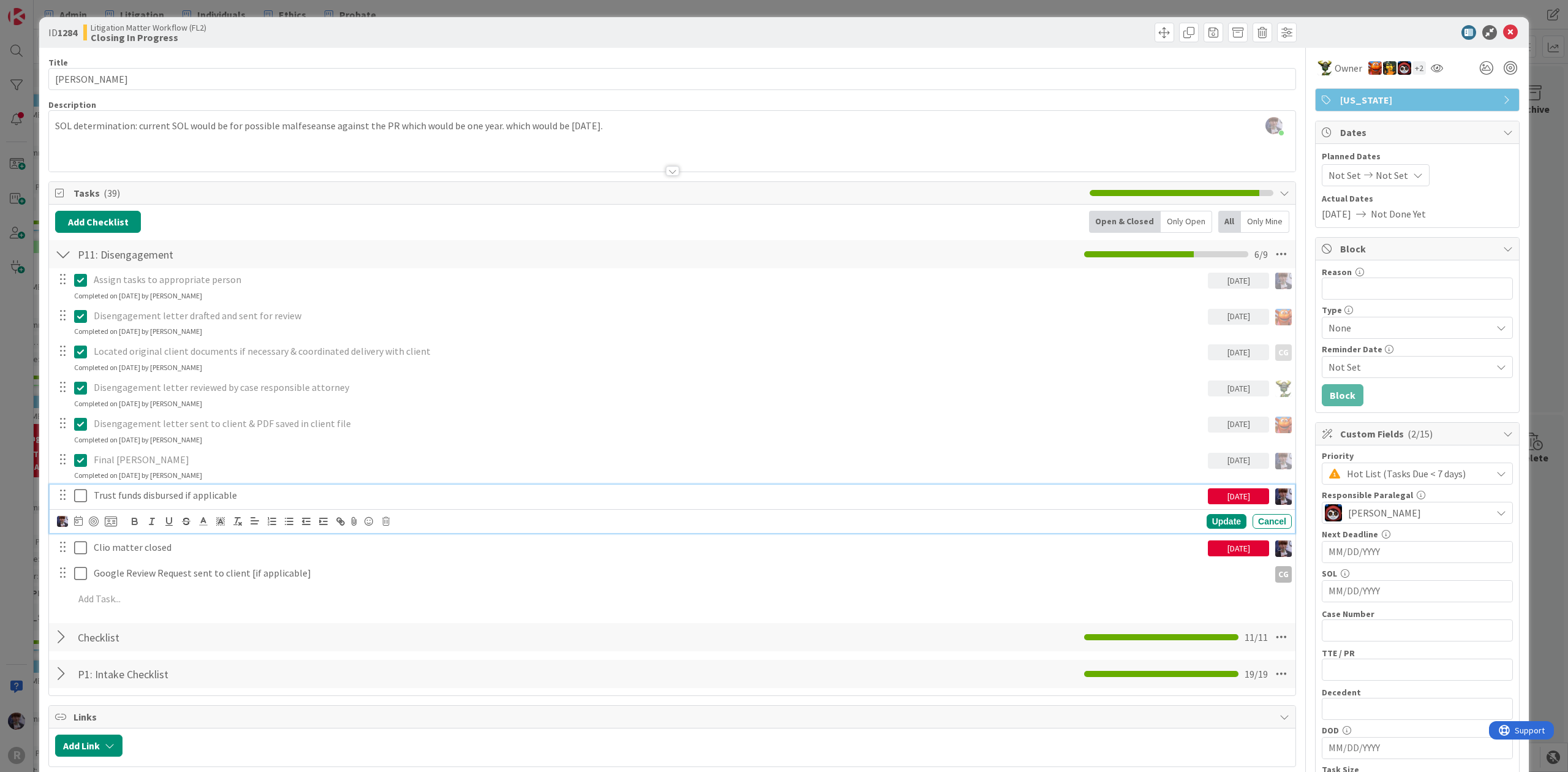
click at [276, 493] on p "Trust funds disbursed if applicable" at bounding box center [648, 495] width 1109 height 14
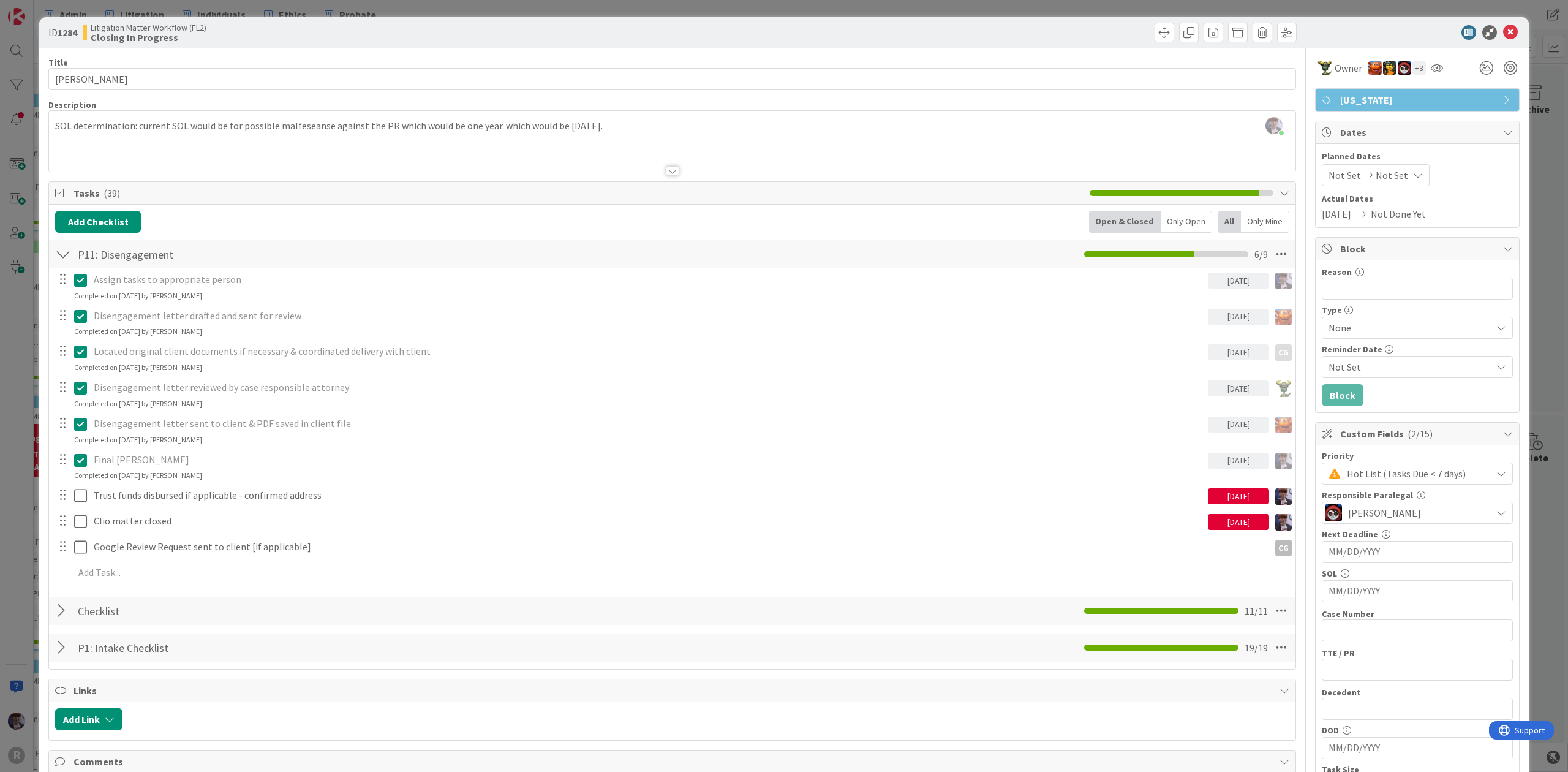
click at [1527, 221] on div "ID 1284 Litigation Matter Workflow (FL2) Closing In Progress Title 11 / 128 KOH…" at bounding box center [784, 386] width 1568 height 772
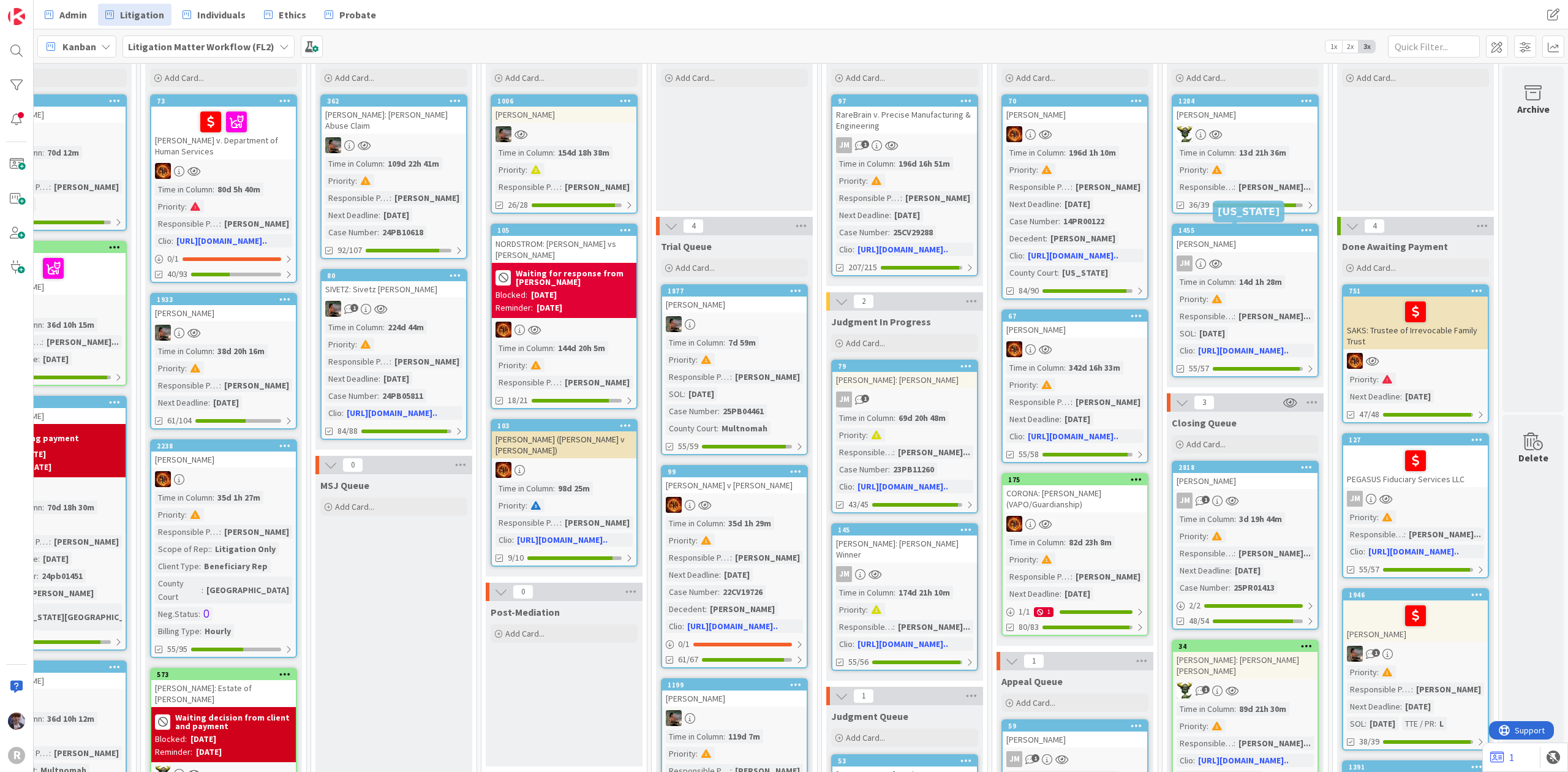
click at [1216, 236] on div "MCKOEN, Jimmy" at bounding box center [1245, 244] width 145 height 16
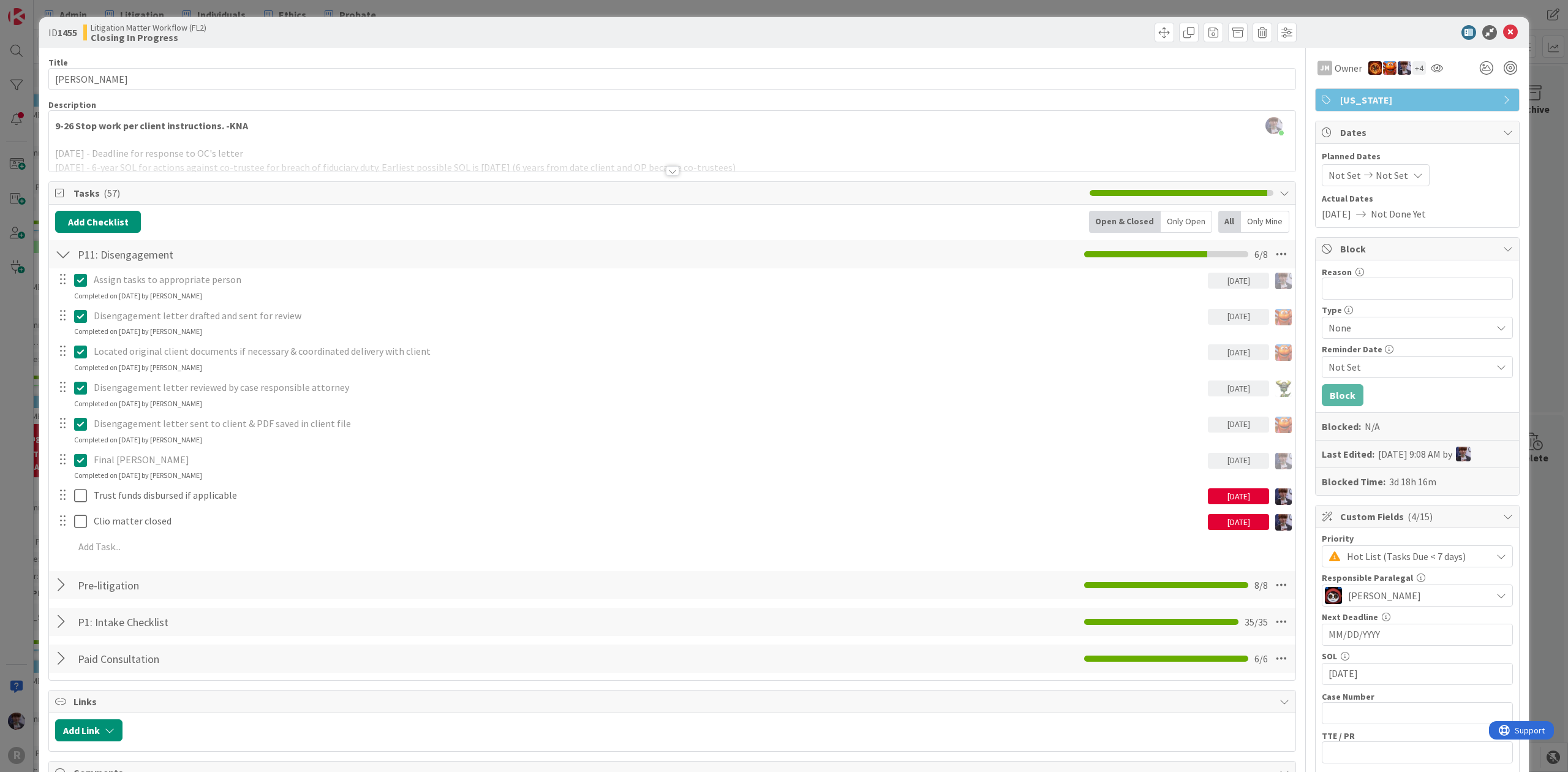
click at [229, 480] on div "Final Bill Sent 10/07/2025 Update Cancel Completed on 10/10/2025 by Minka Laine…" at bounding box center [672, 465] width 1245 height 32
drag, startPoint x: 239, startPoint y: 483, endPoint x: 241, endPoint y: 500, distance: 17.1
click at [240, 484] on div "Assign tasks to appropriate person 10/01/2025 Update Cancel Completed on 10/01/…" at bounding box center [672, 415] width 1234 height 294
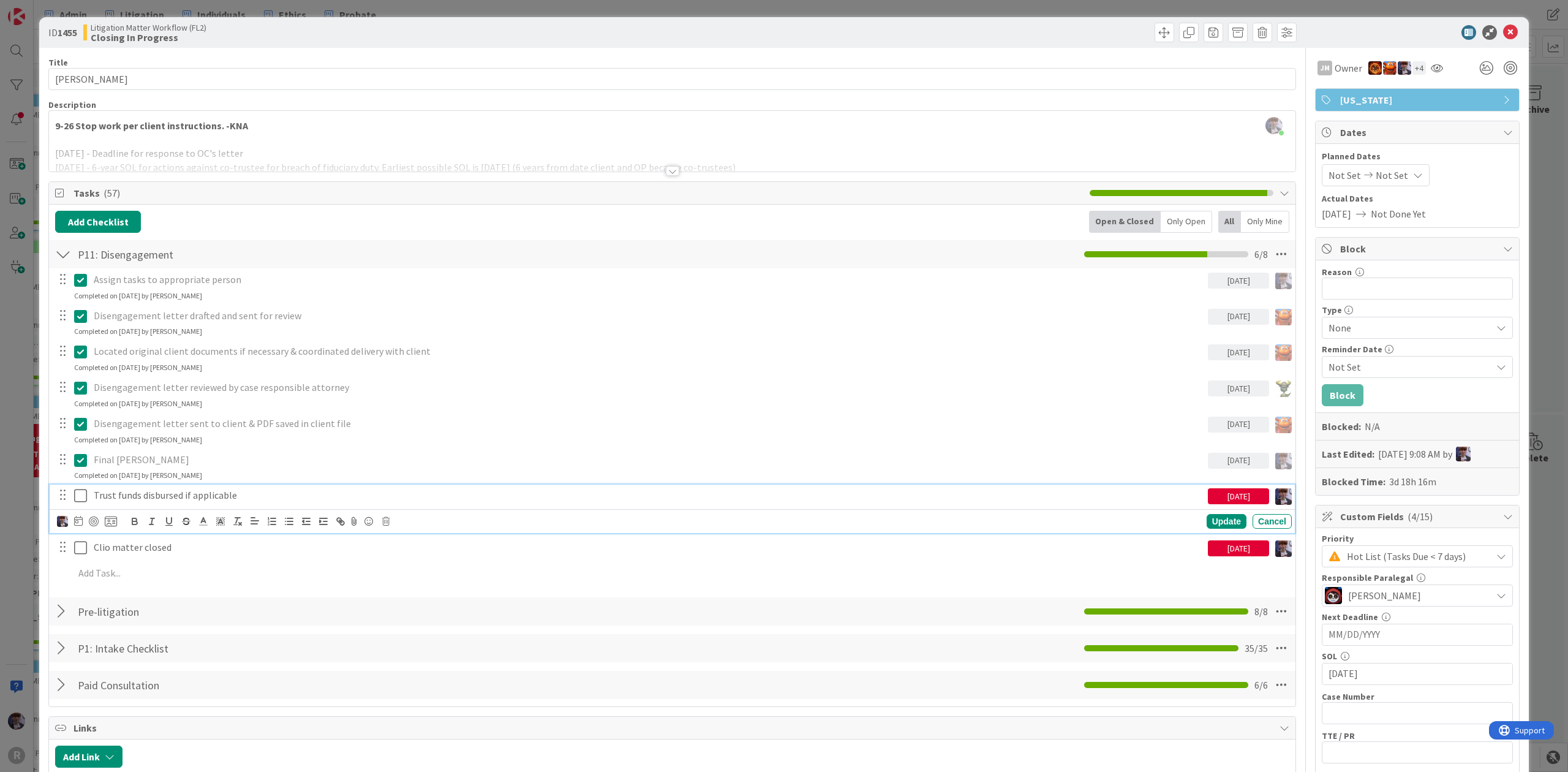
click at [241, 500] on p "Trust funds disbursed if applicable" at bounding box center [648, 495] width 1109 height 14
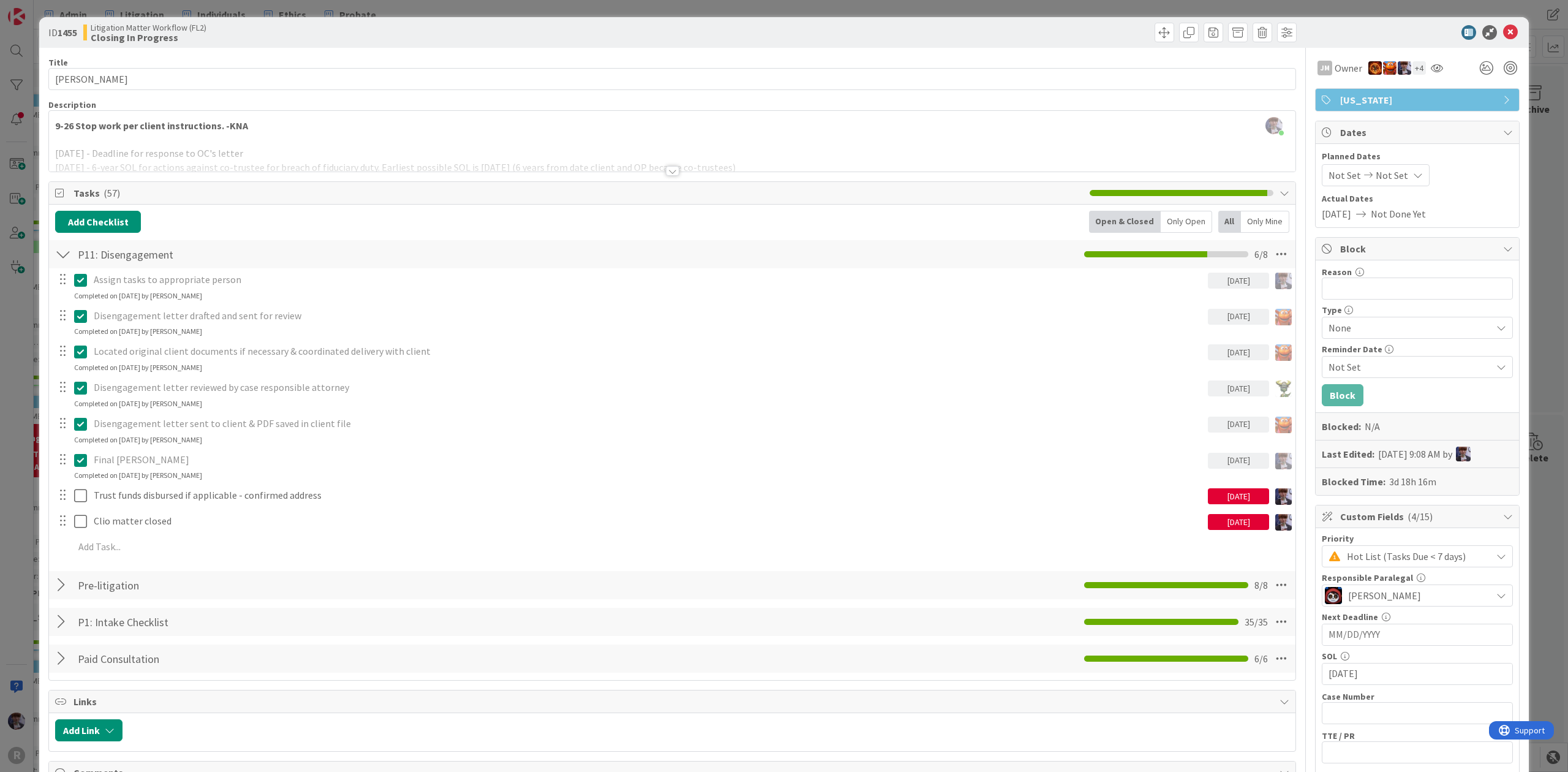
click at [18, 496] on div "ID 1455 Litigation Matter Workflow (FL2) Closing In Progress Title 13 / 128 MCK…" at bounding box center [784, 386] width 1568 height 772
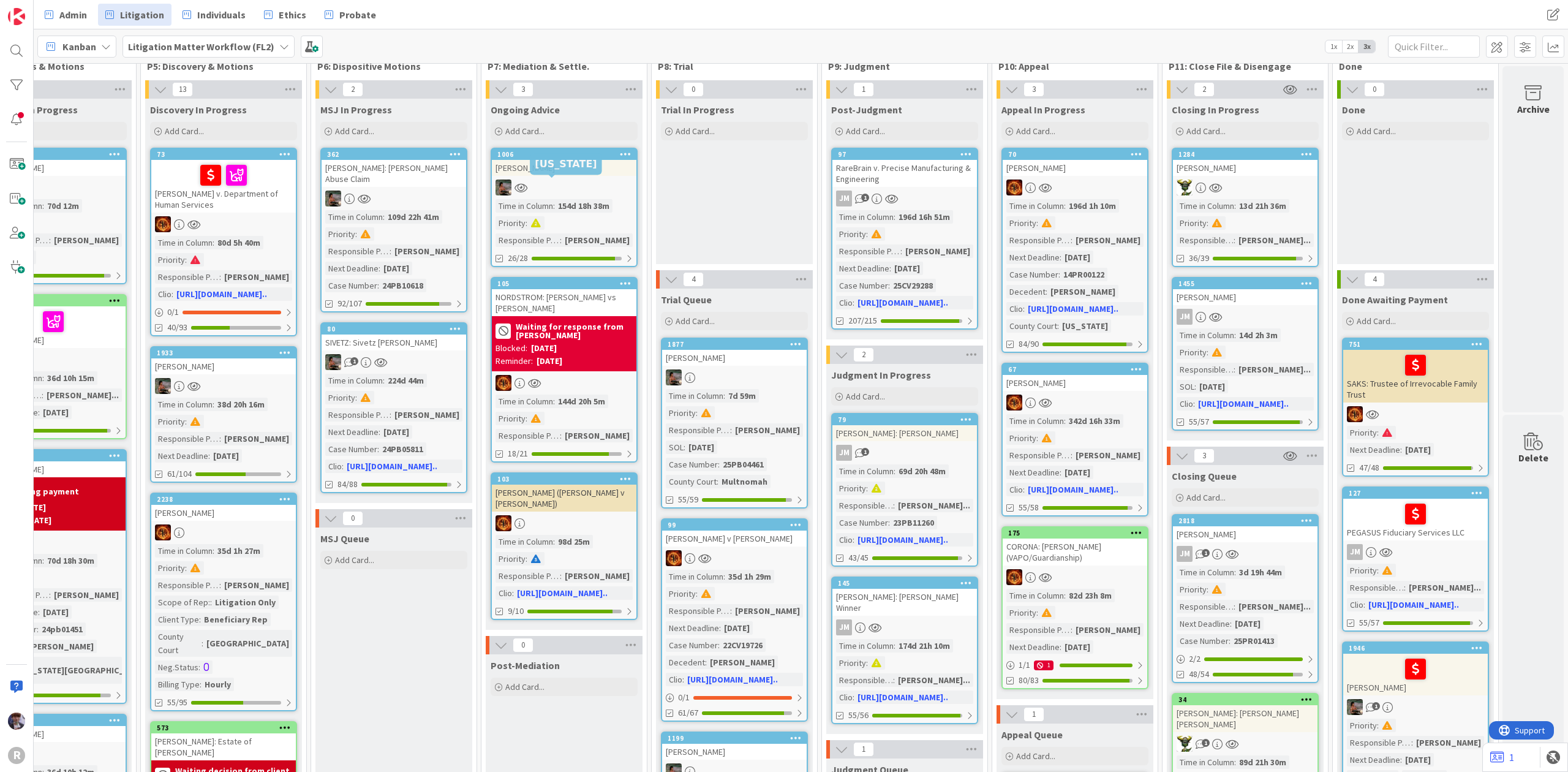
scroll to position [0, 756]
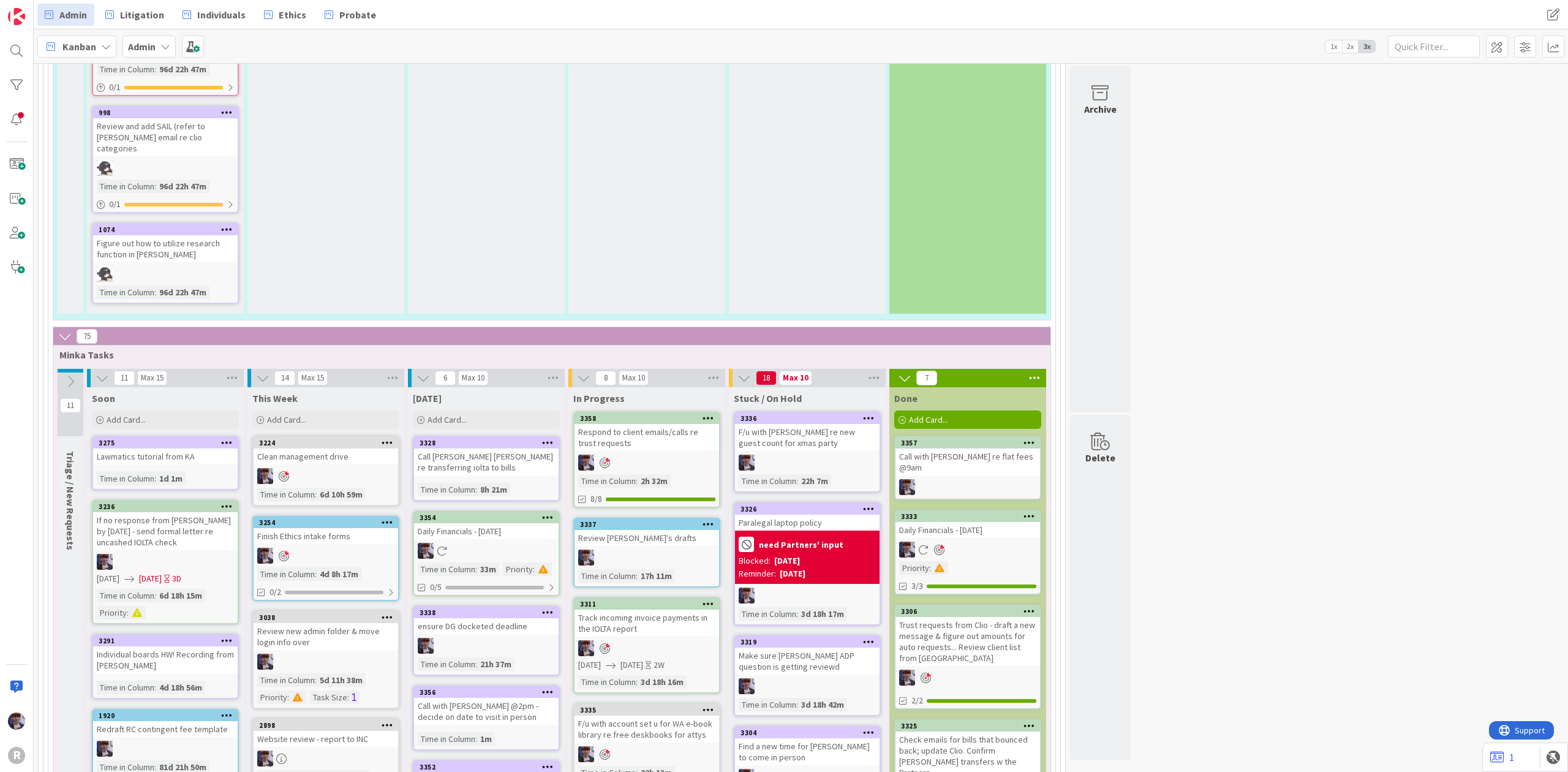
scroll to position [2861, 0]
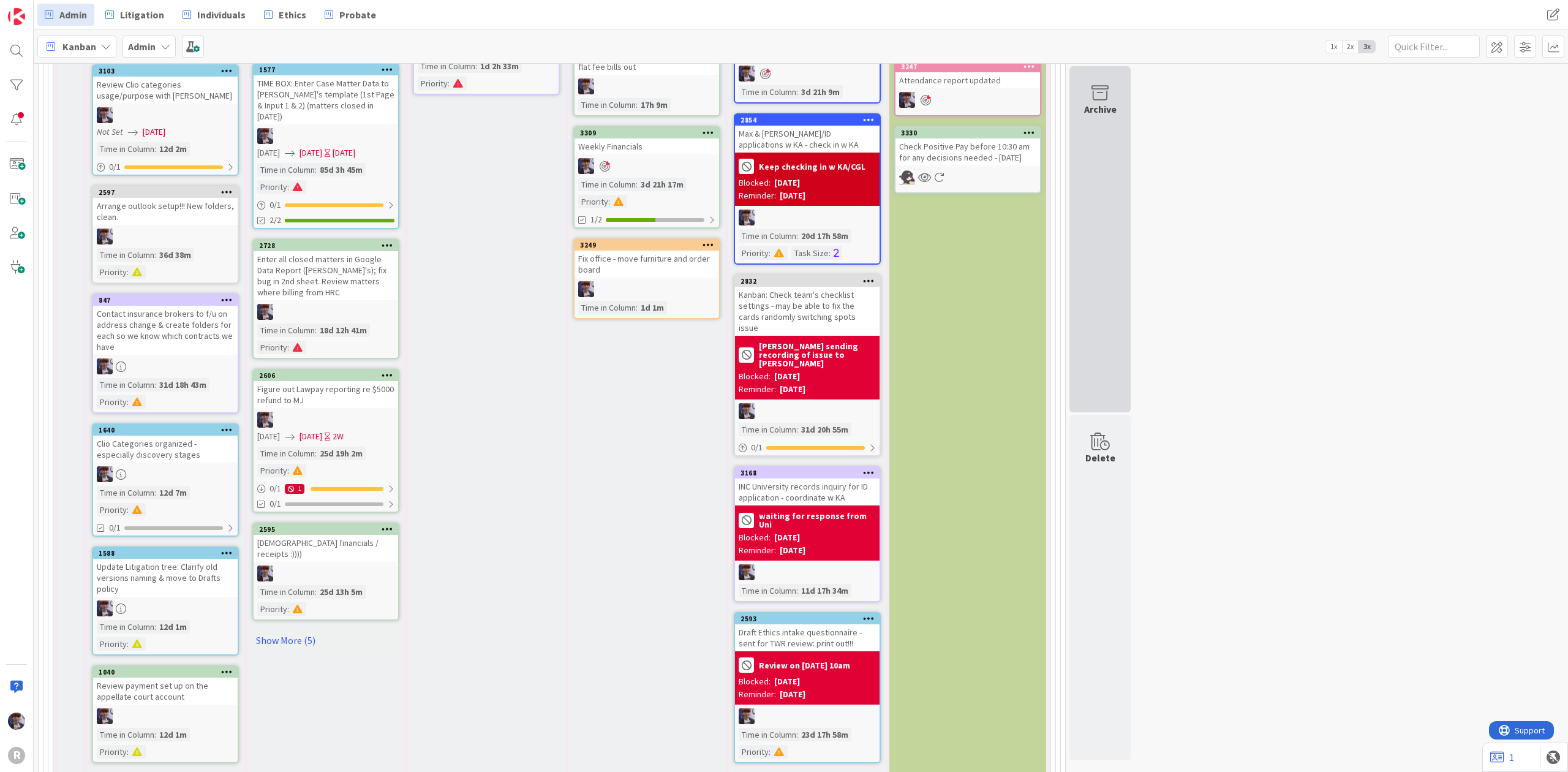
click at [1079, 179] on div "Archive" at bounding box center [1100, 240] width 61 height 346
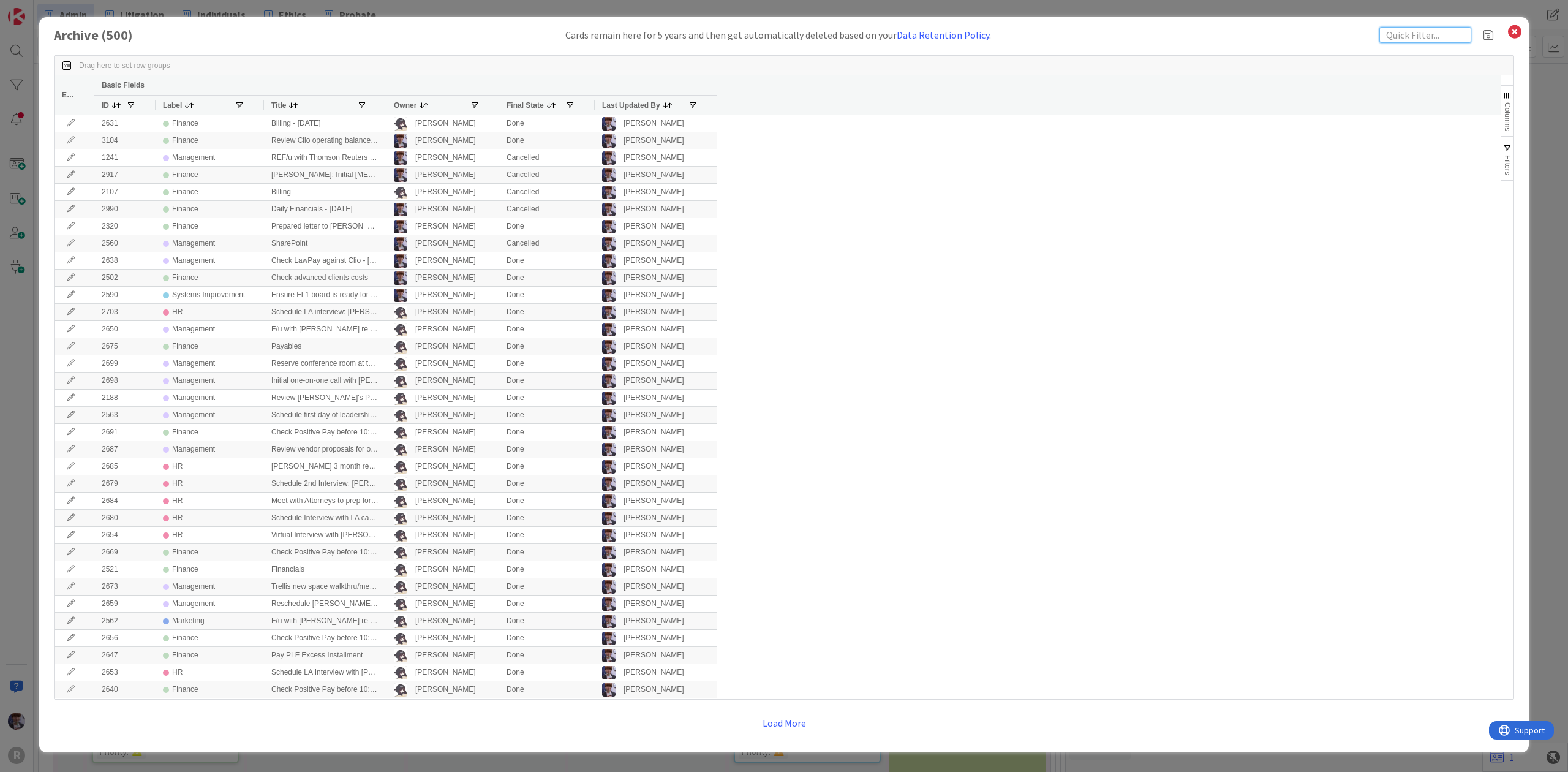
click at [1429, 30] on input "text" at bounding box center [1425, 35] width 92 height 16
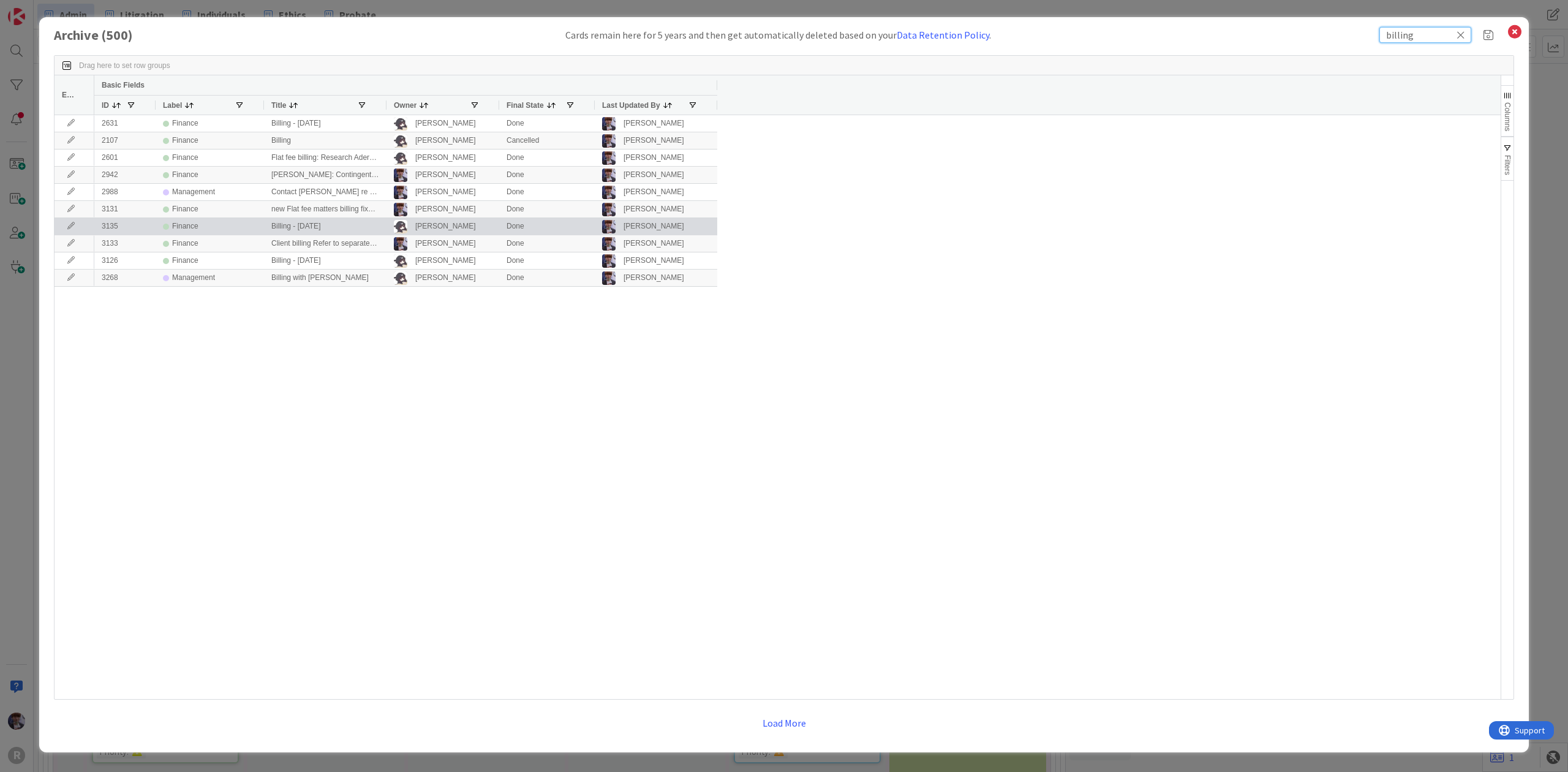
type input "billing"
click at [76, 223] on icon at bounding box center [71, 226] width 18 height 7
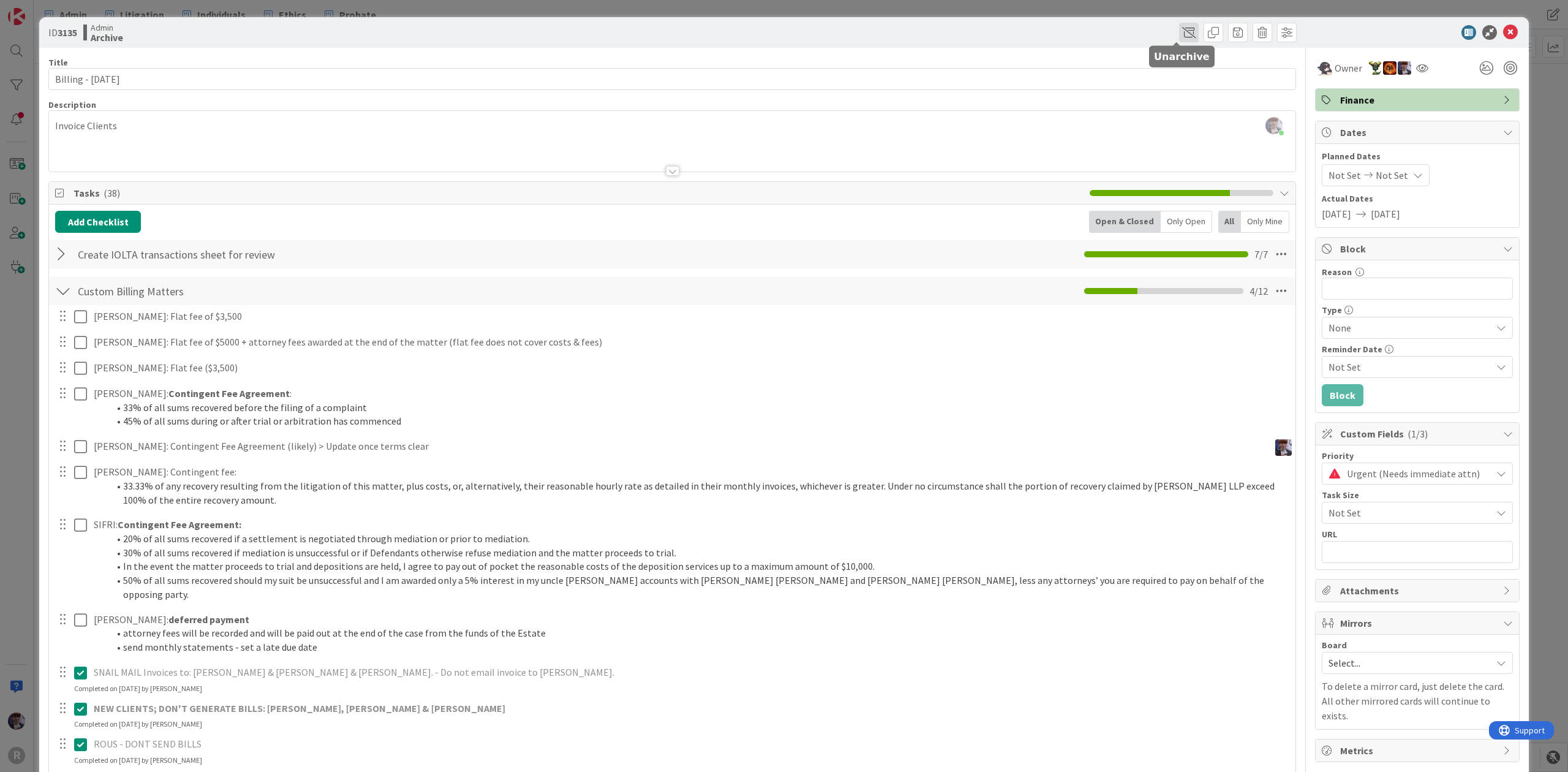
click at [1181, 28] on span at bounding box center [1188, 32] width 20 height 20
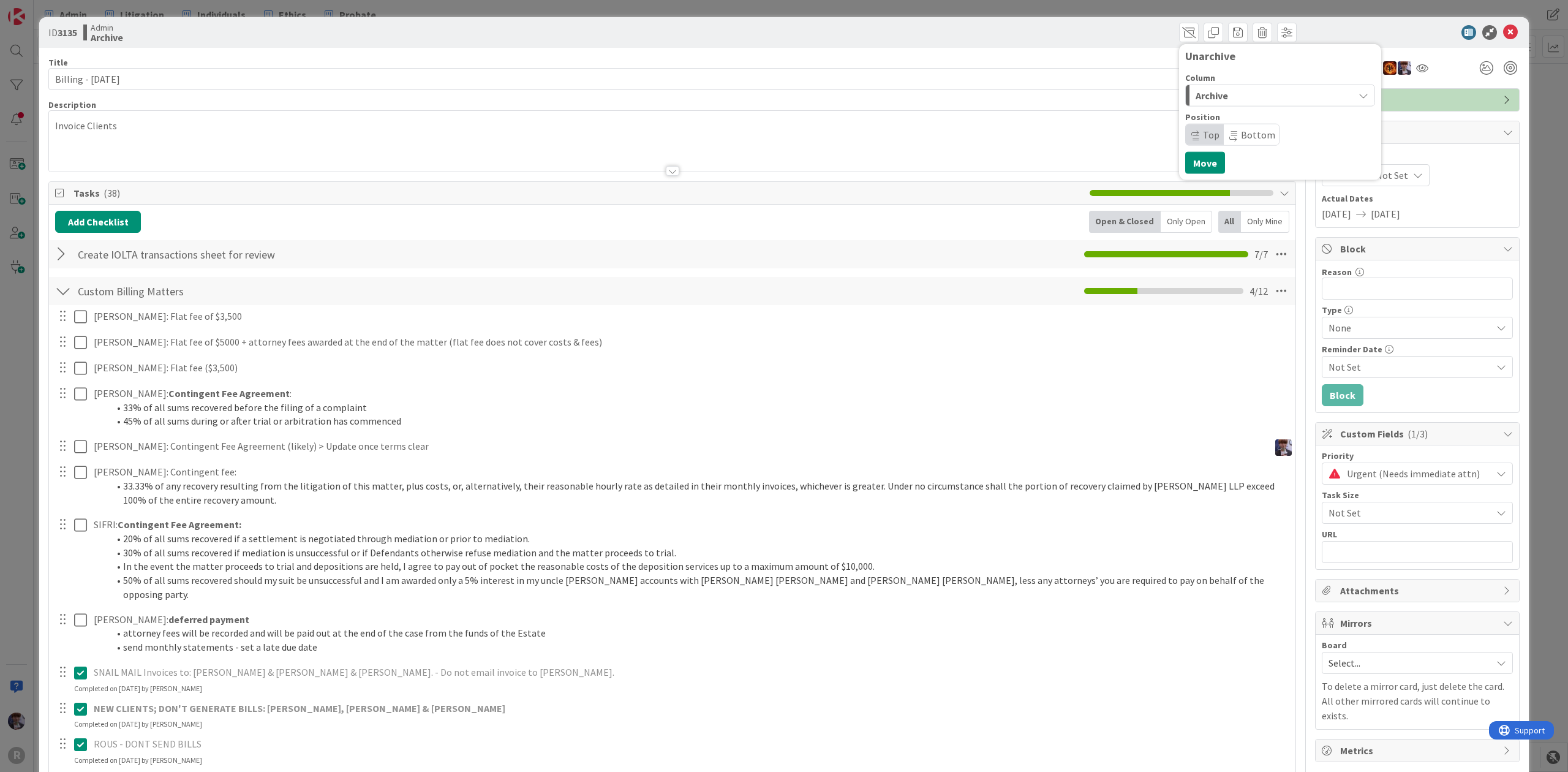
click at [1217, 90] on div "Archive" at bounding box center [1273, 95] width 161 height 20
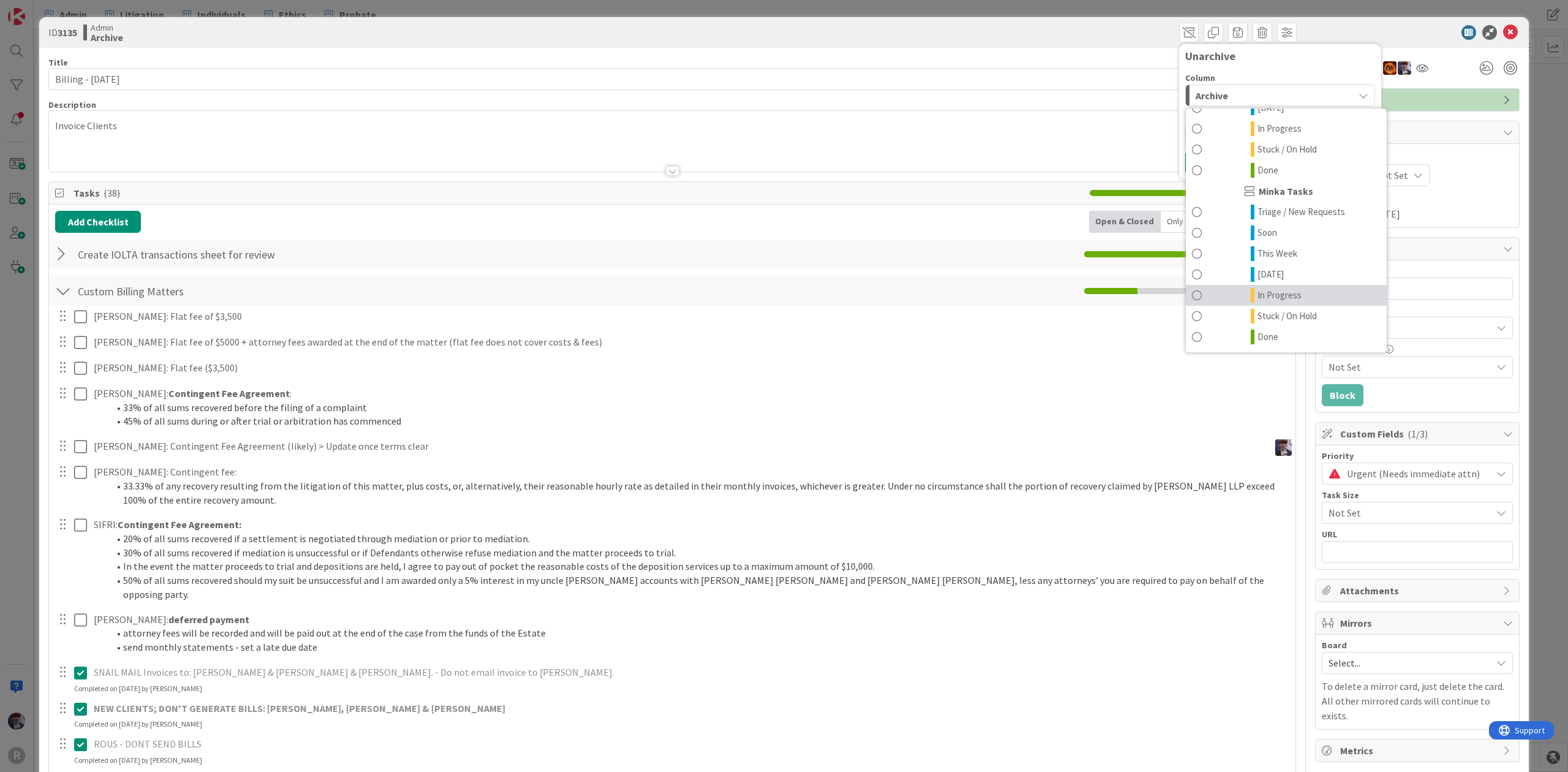
scroll to position [82, 0]
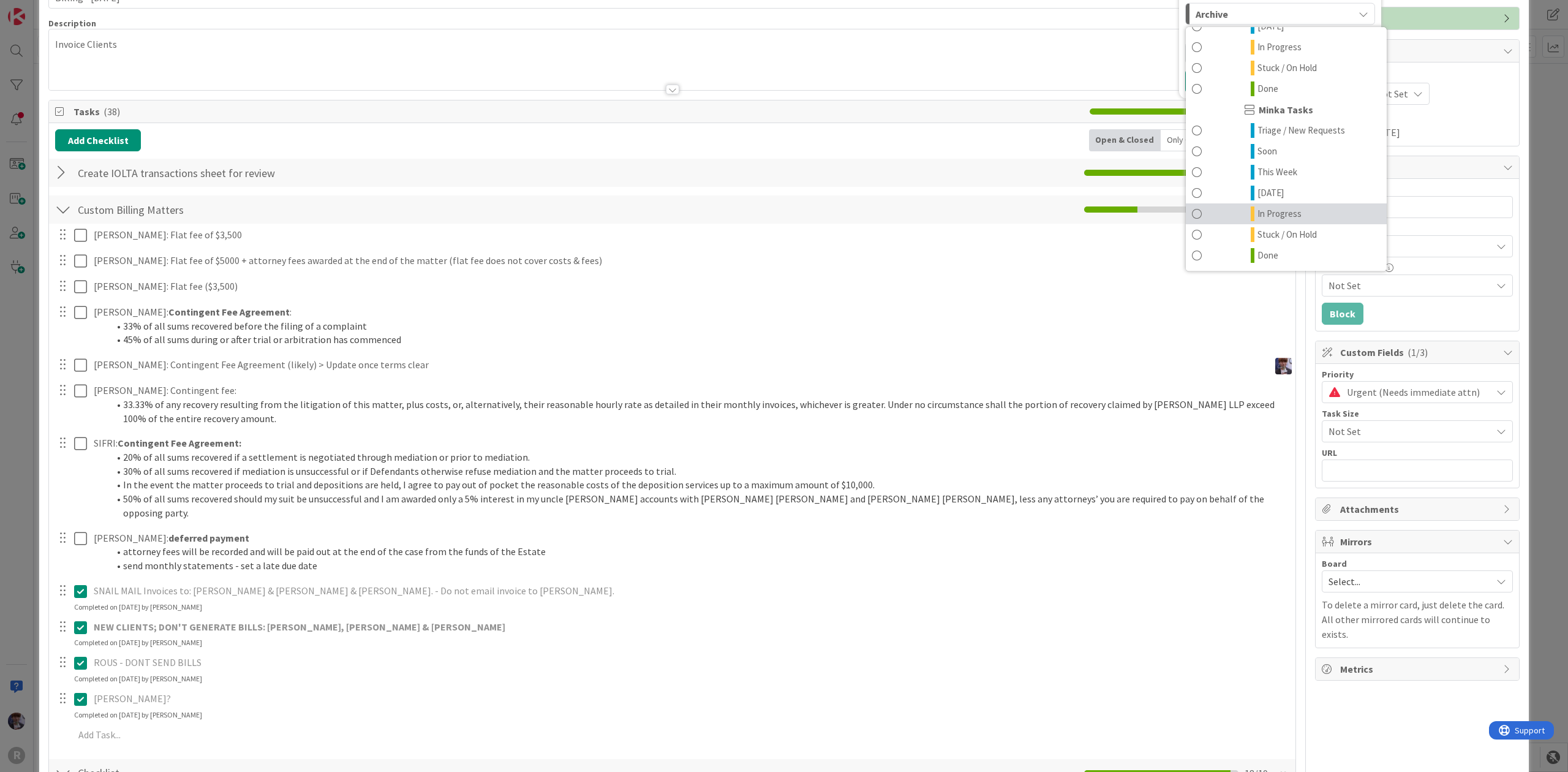
click at [1264, 211] on span "In Progress" at bounding box center [1279, 214] width 44 height 14
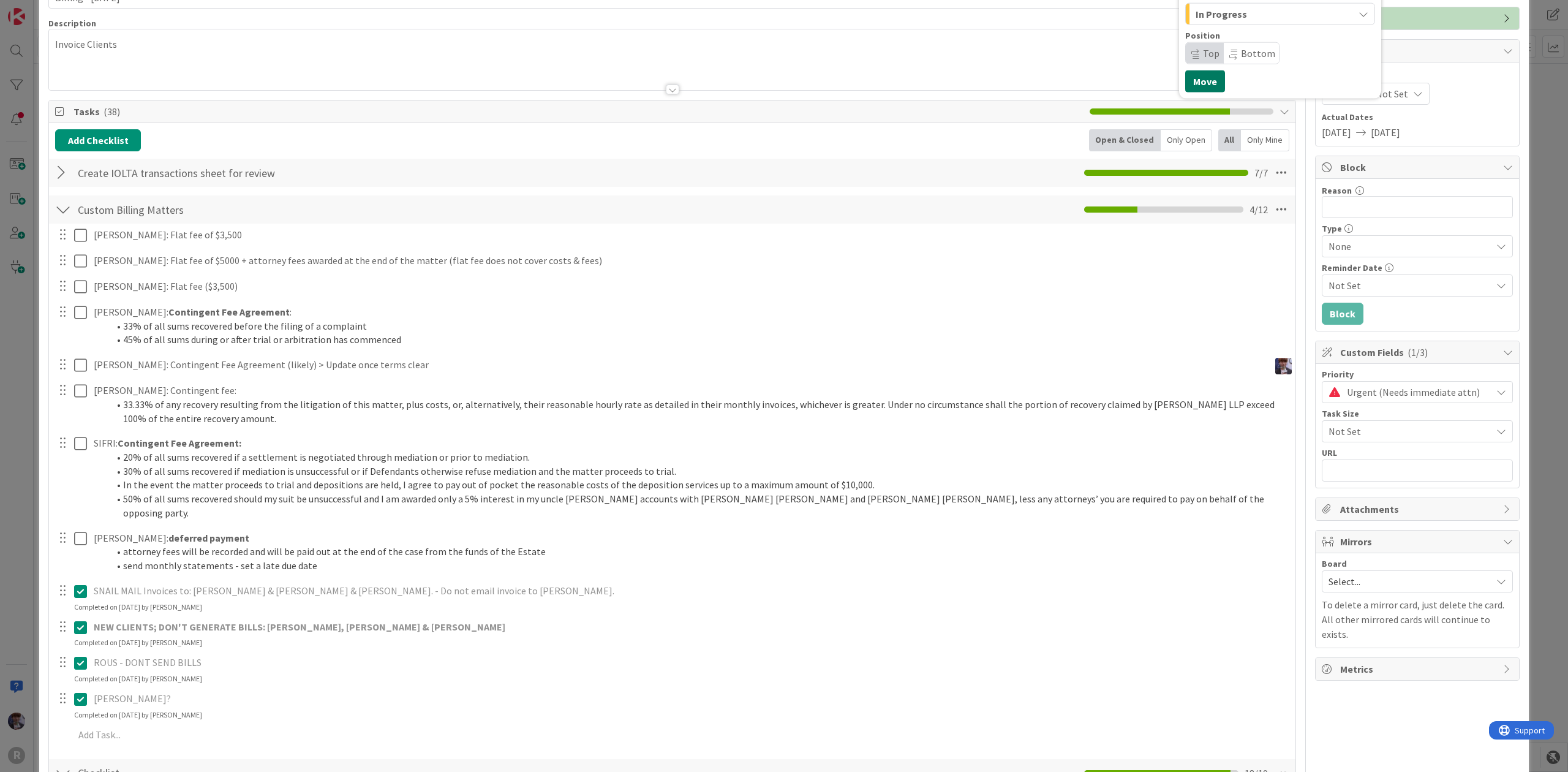
click at [1201, 86] on button "Move" at bounding box center [1205, 82] width 40 height 22
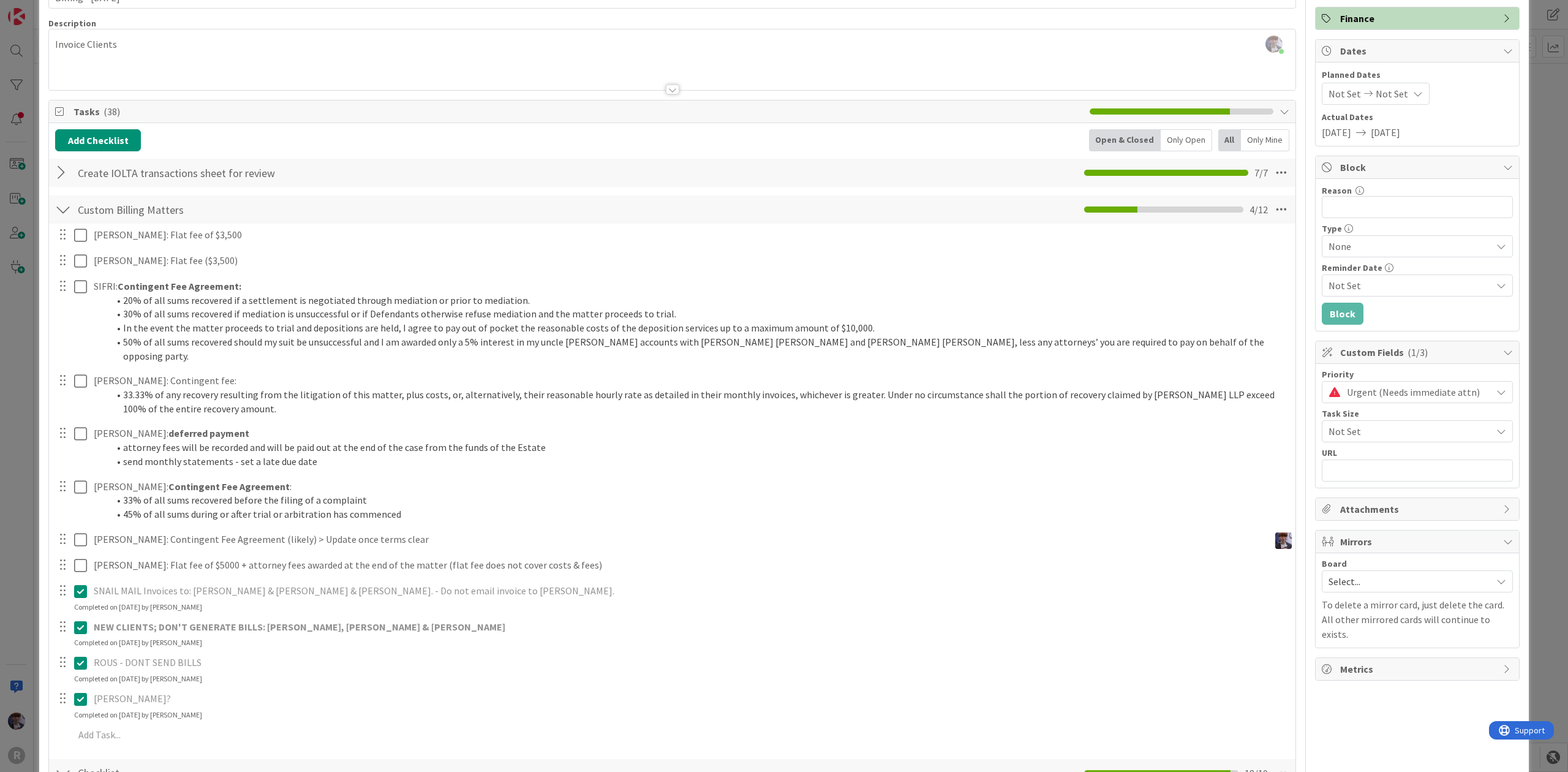
click at [1525, 533] on div "ID 3135 Admin In Progress Move Move Title 20 / 128 Billing - 10/01/2025 Descrip…" at bounding box center [784, 386] width 1568 height 772
click at [1522, 203] on div "ID 3135 Admin In Progress Move Move Title 20 / 128 Billing - 10/01/2025 Descrip…" at bounding box center [784, 386] width 1568 height 772
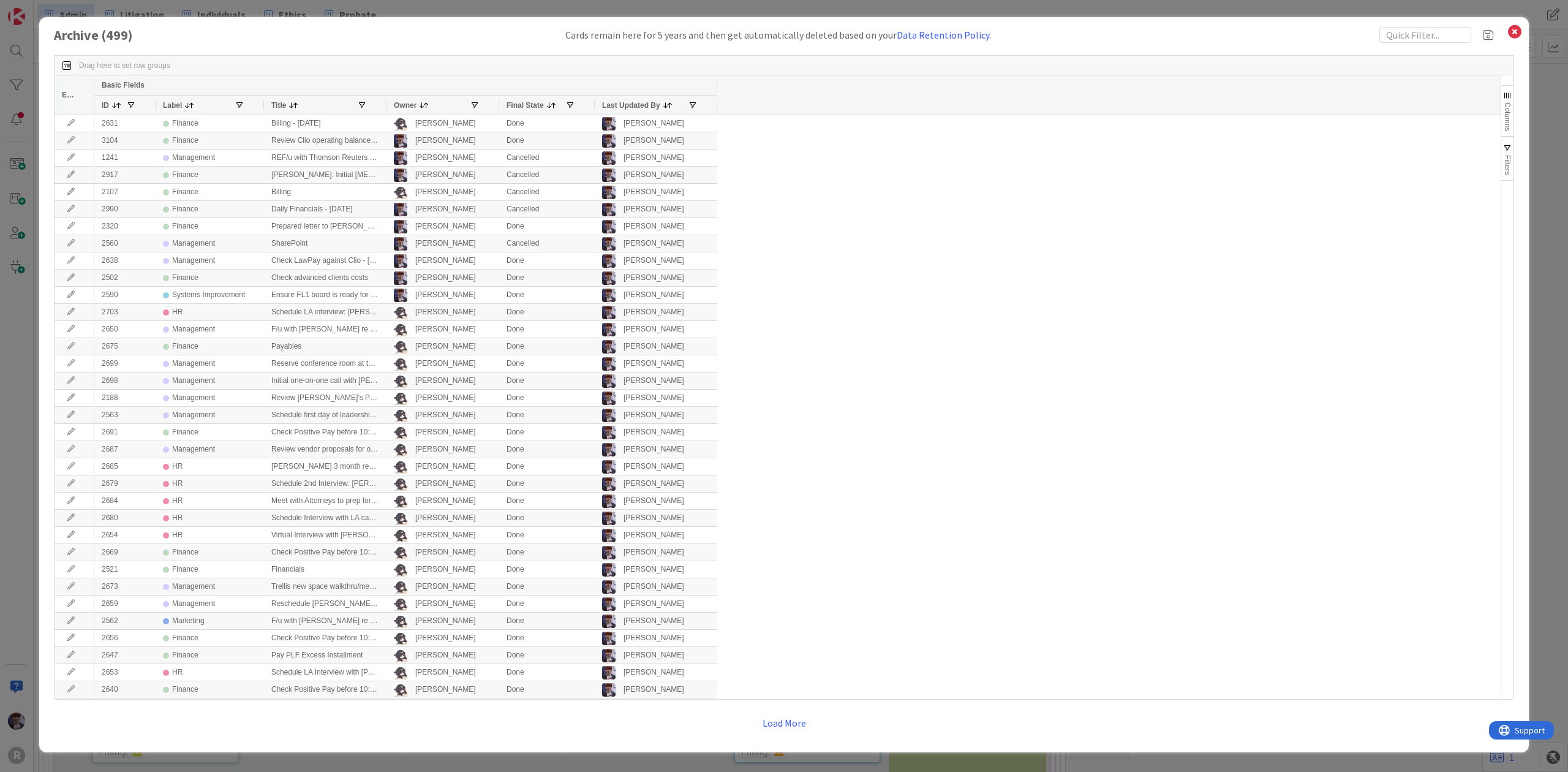
click at [1523, 32] on div "Archive ( 499 ) Cards remain here for 5 years and then get automatically delete…" at bounding box center [784, 384] width 1490 height 735
click at [1515, 32] on icon at bounding box center [1515, 32] width 16 height 17
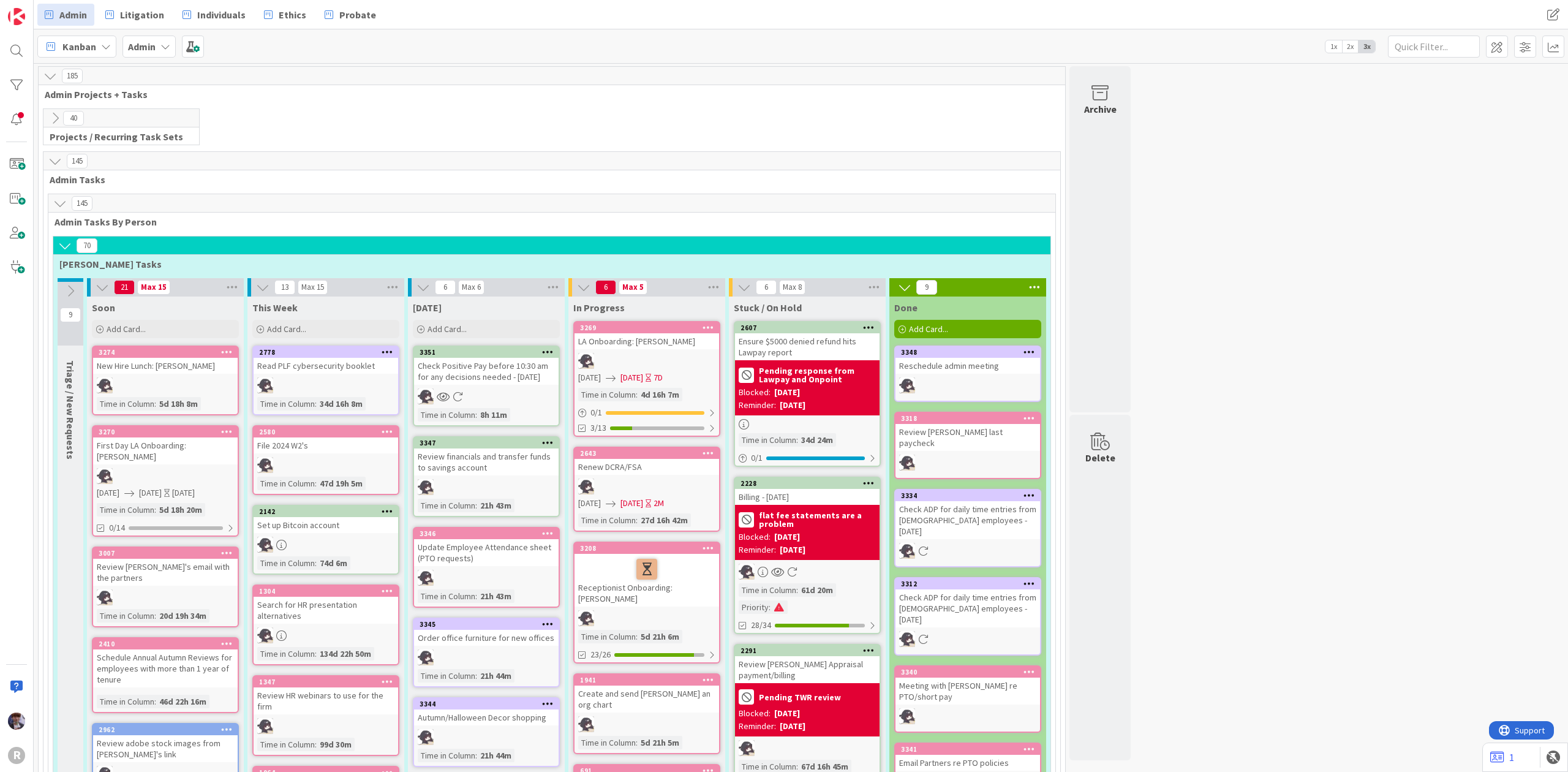
scroll to position [2207, 0]
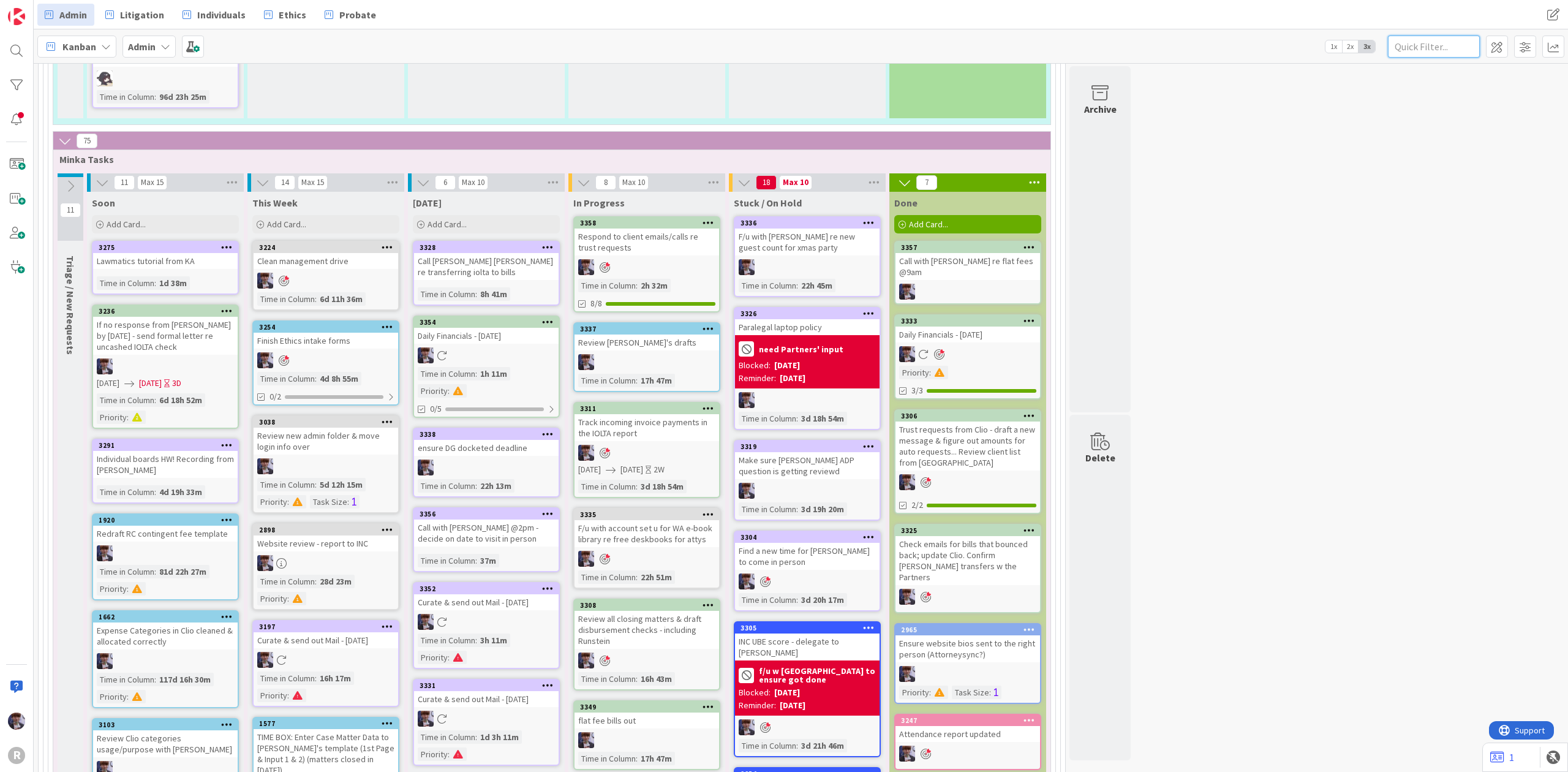
click at [1419, 49] on input "text" at bounding box center [1434, 47] width 92 height 22
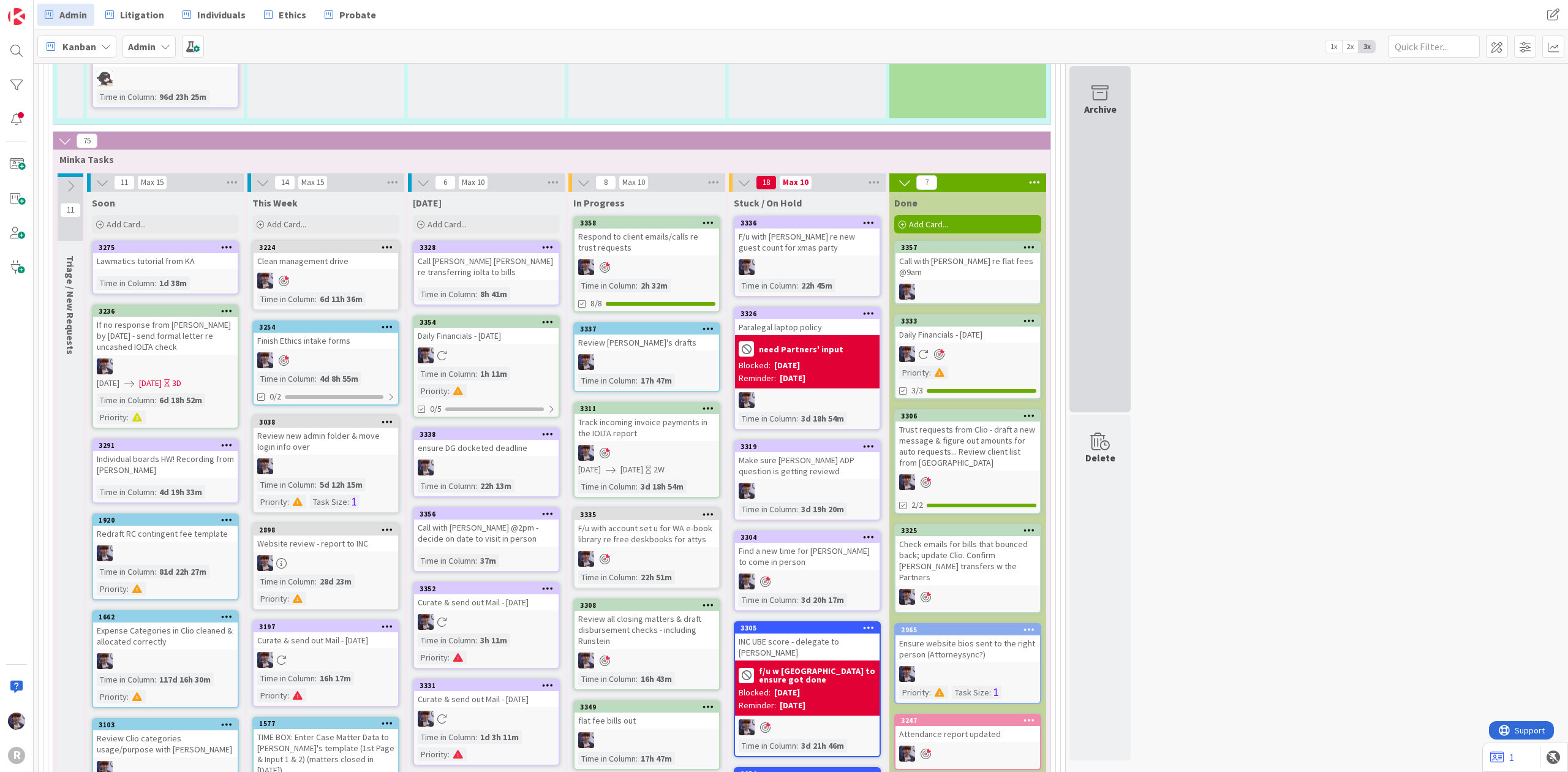
click at [1104, 125] on div "Archive" at bounding box center [1100, 240] width 61 height 346
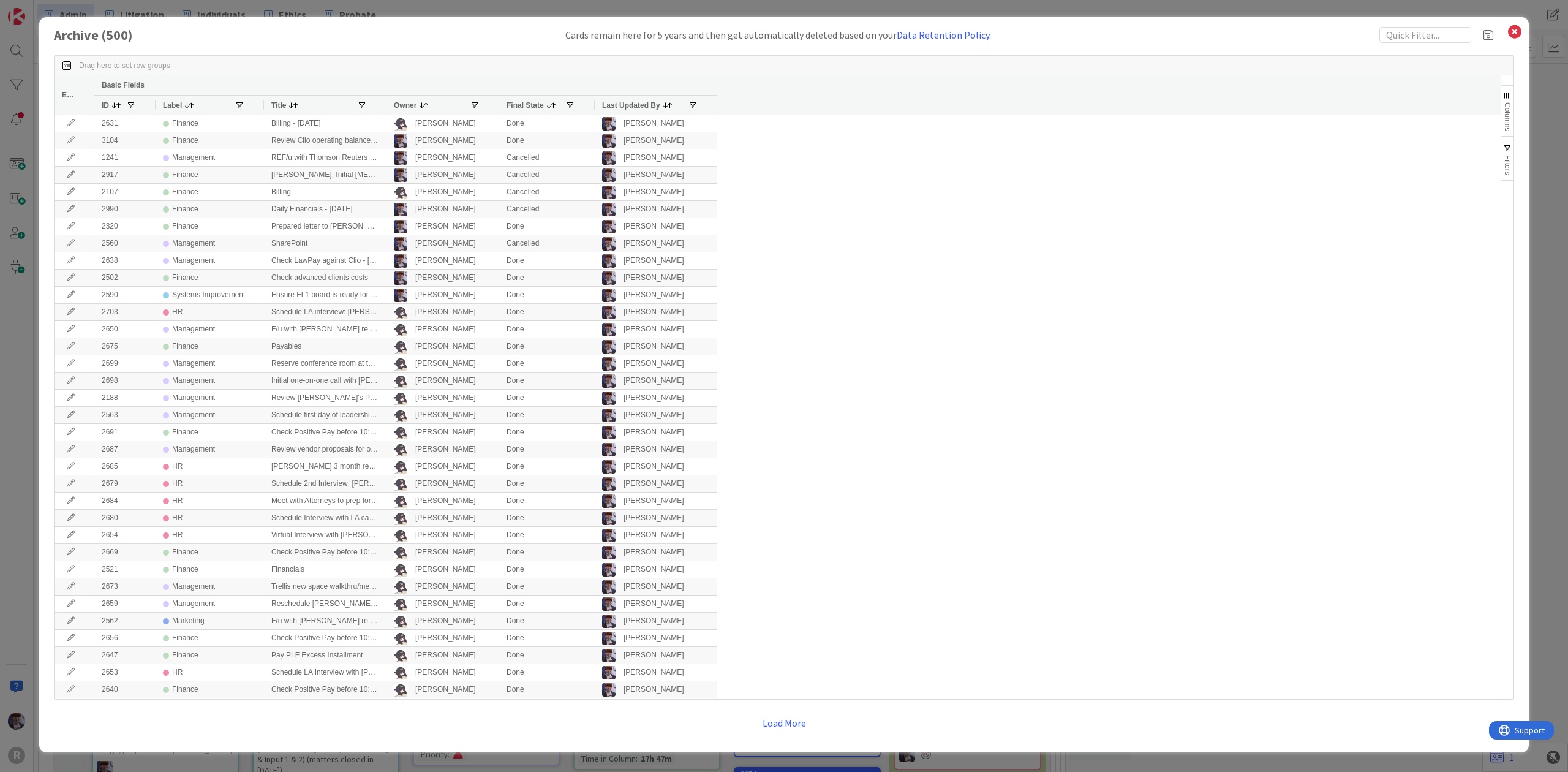
click at [1434, 43] on div "Drag here to set row groups Drag here to set column labels Edit Basic Fields ID…" at bounding box center [784, 394] width 1460 height 704
drag, startPoint x: 1436, startPoint y: 38, endPoint x: 1429, endPoint y: 47, distance: 11.4
click at [1433, 42] on input "text" at bounding box center [1425, 35] width 92 height 16
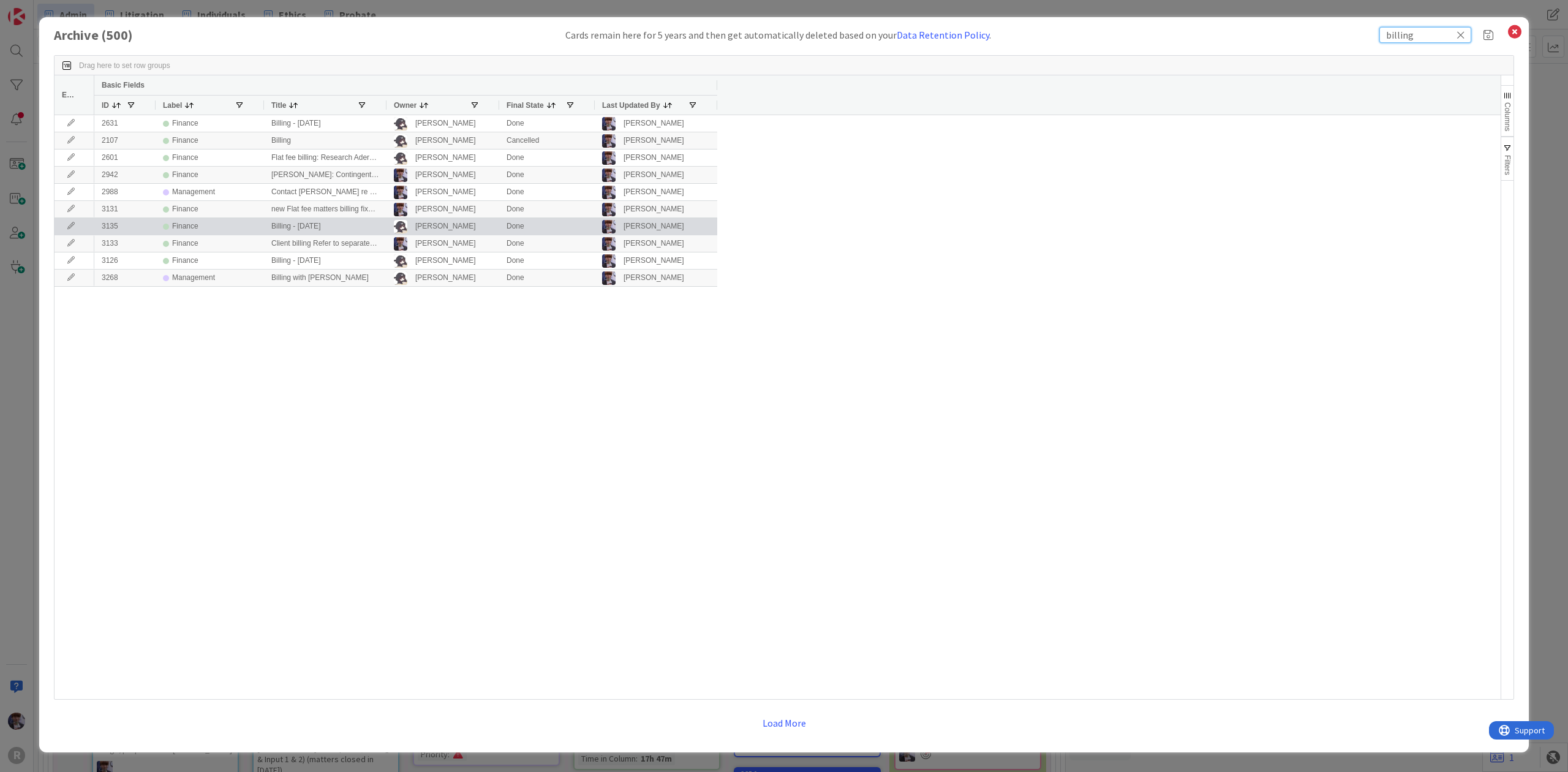
type input "billing"
click at [66, 226] on icon at bounding box center [71, 226] width 18 height 7
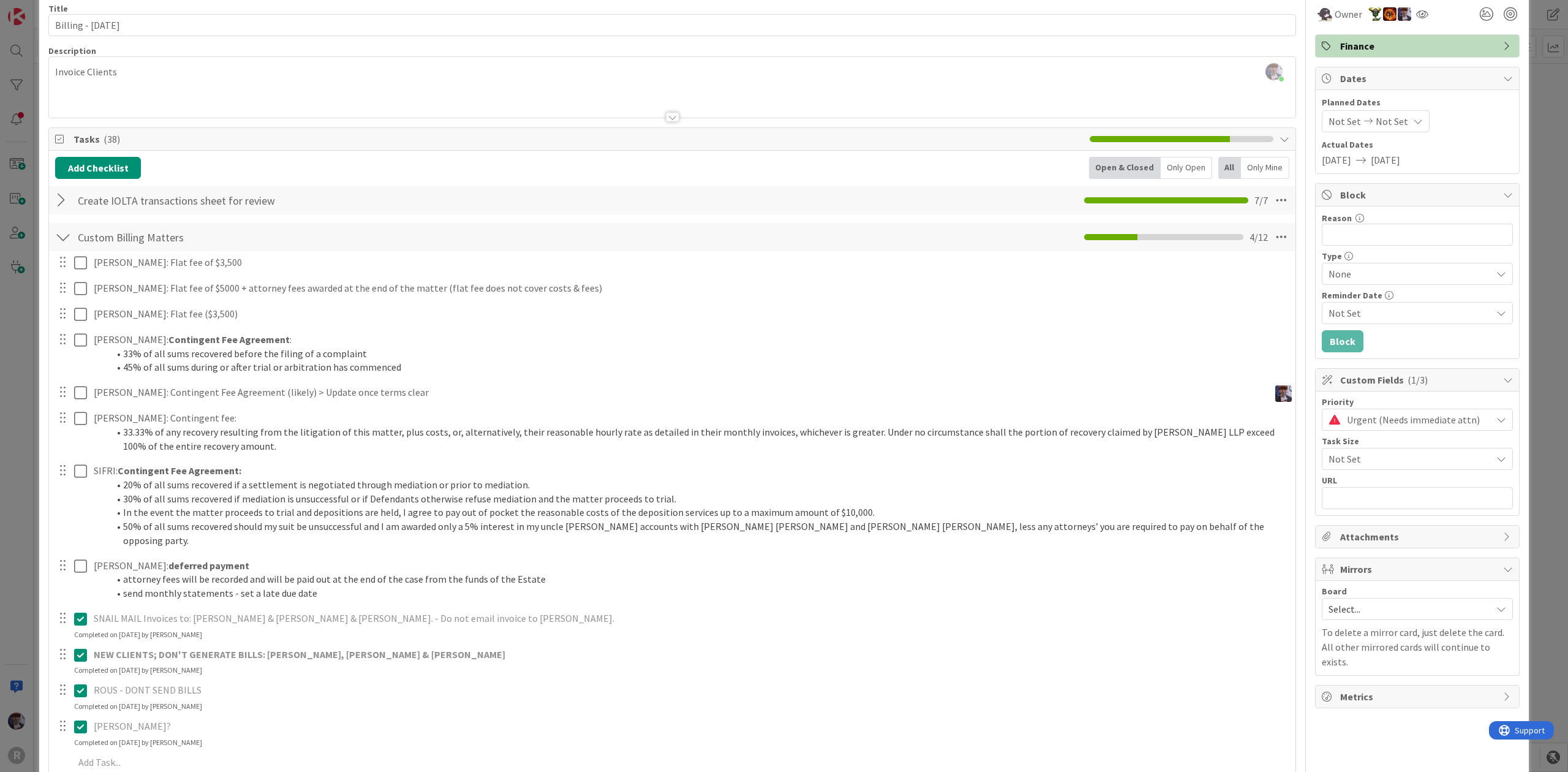
scroll to position [82, 0]
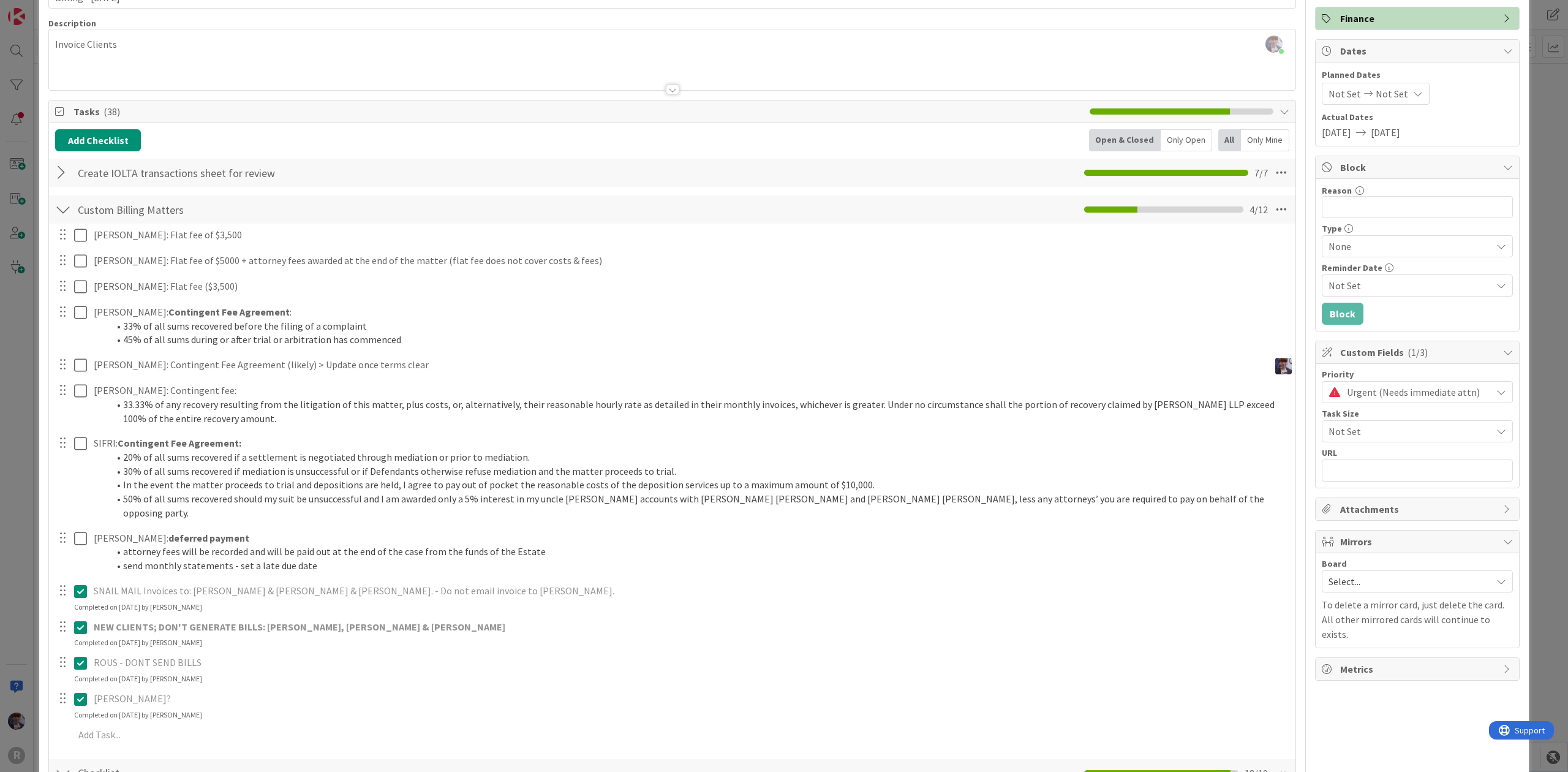
click at [11, 328] on div "ID 3135 Admin Archive Title 20 / 128 Billing - 10/01/2025 Description Minka Lai…" at bounding box center [784, 386] width 1568 height 772
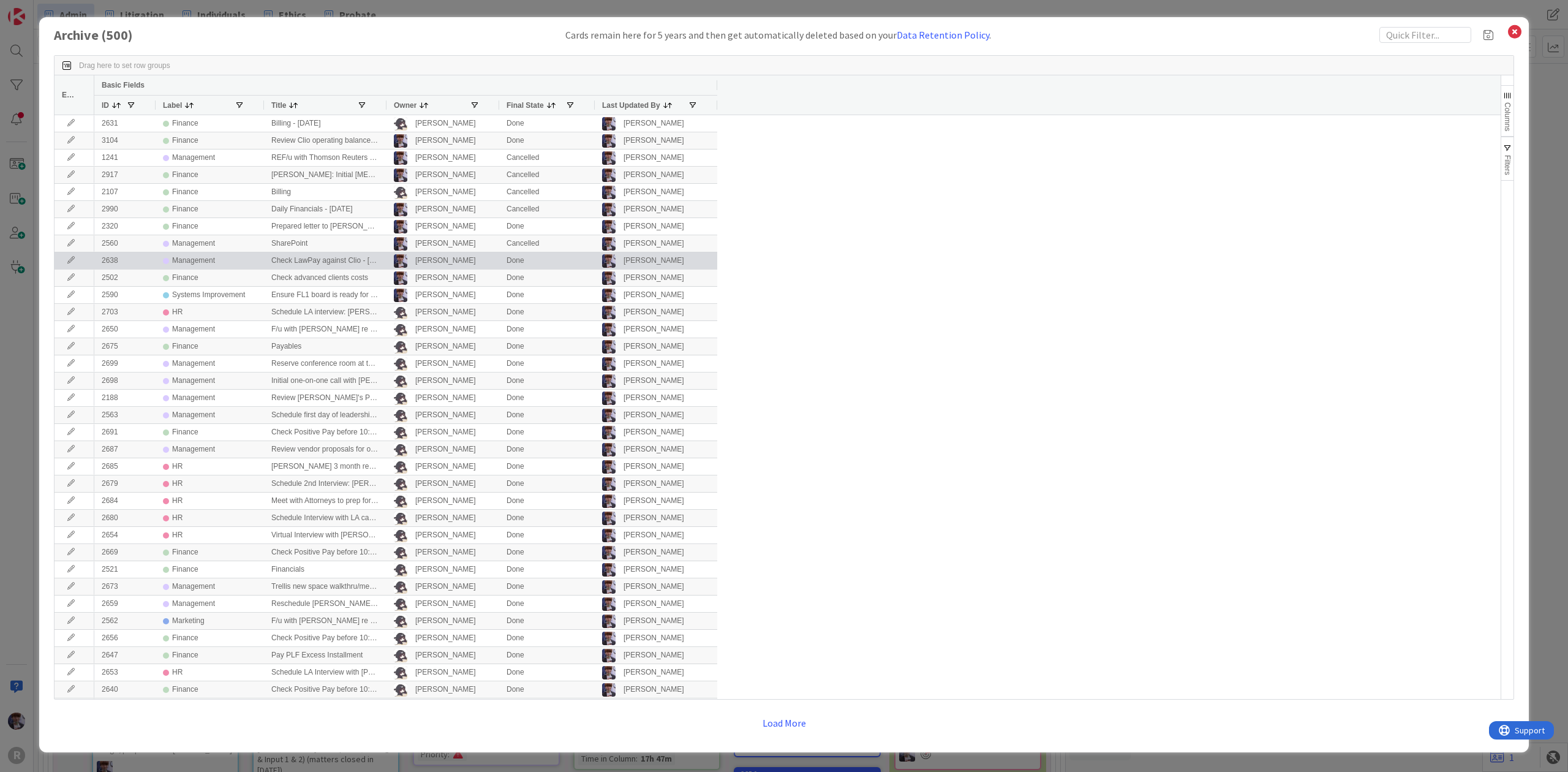
click at [40, 278] on div "Archive ( 500 ) Cards remain here for 5 years and then get automatically delete…" at bounding box center [784, 384] width 1490 height 735
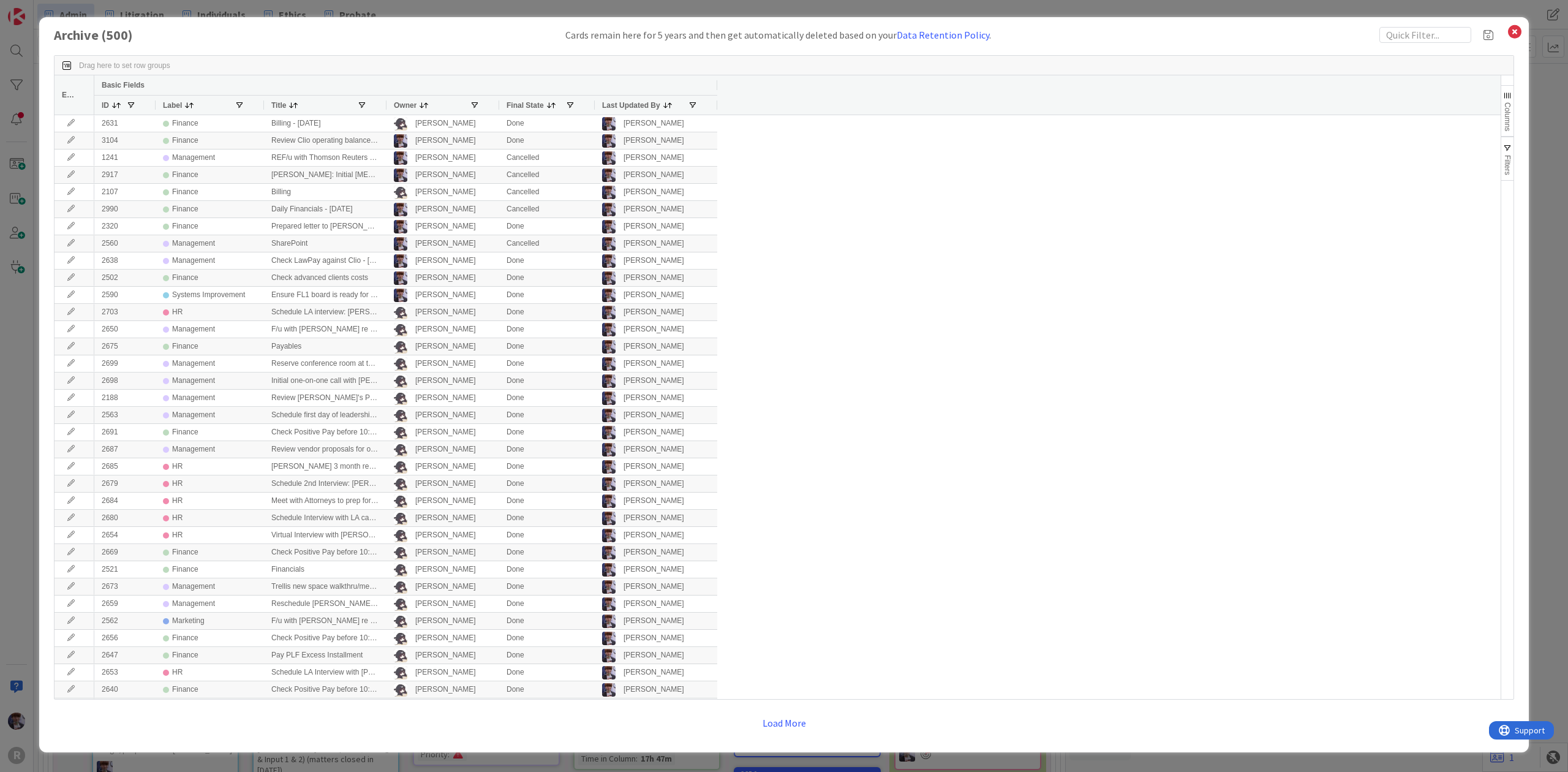
click at [20, 298] on div "Archive ( 500 ) Cards remain here for 5 years and then get automatically delete…" at bounding box center [784, 386] width 1568 height 772
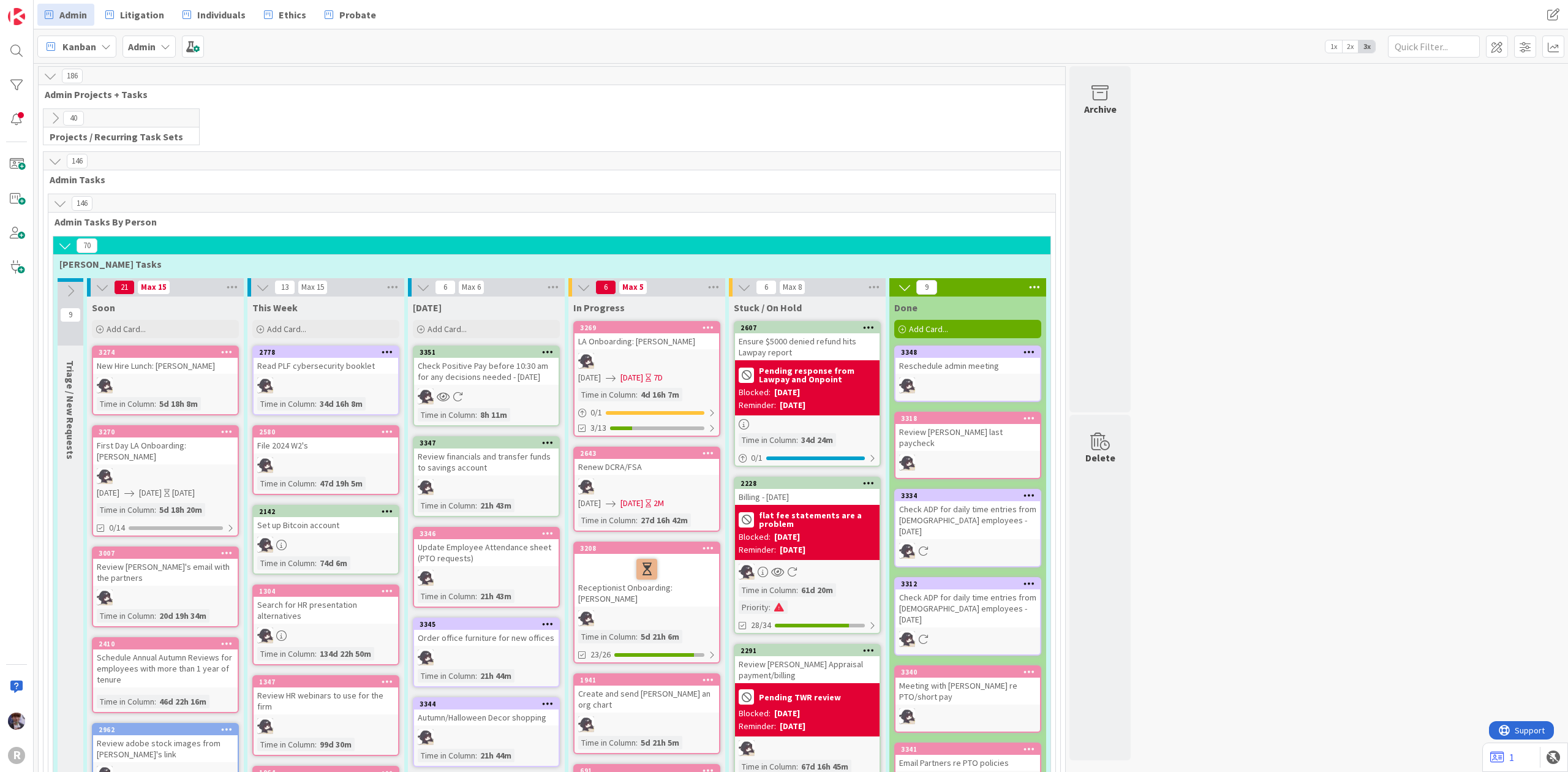
scroll to position [2207, 0]
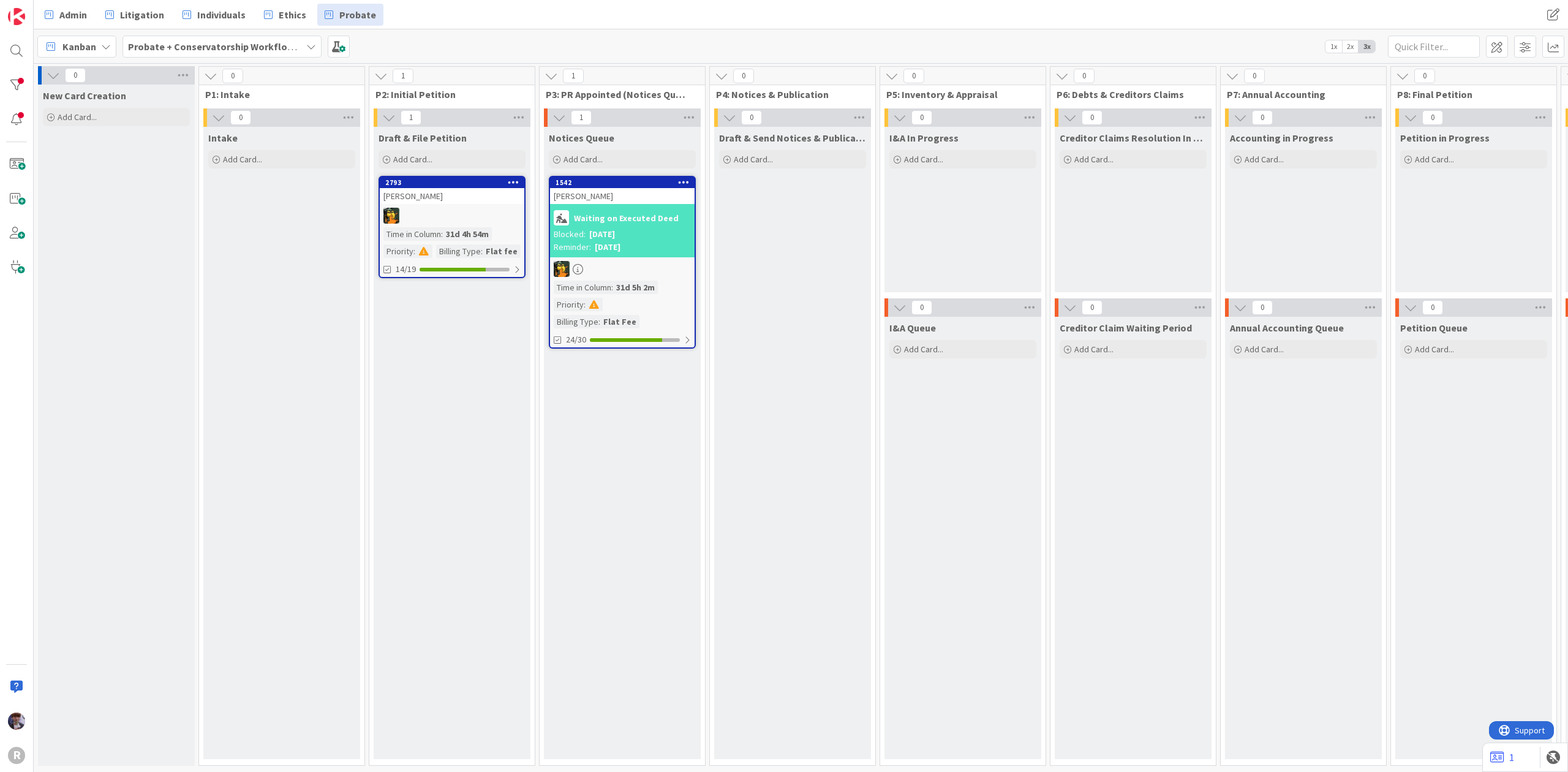
scroll to position [0, 917]
